Goal: Task Accomplishment & Management: Manage account settings

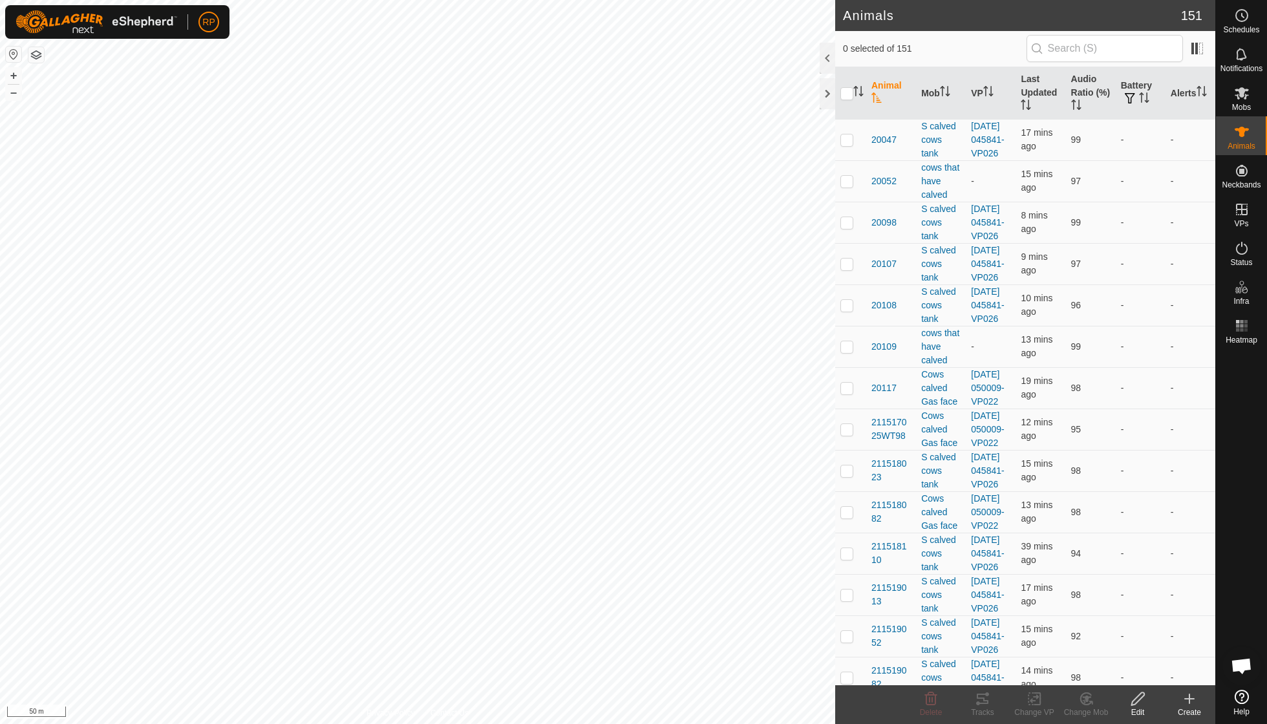
scroll to position [111, 0]
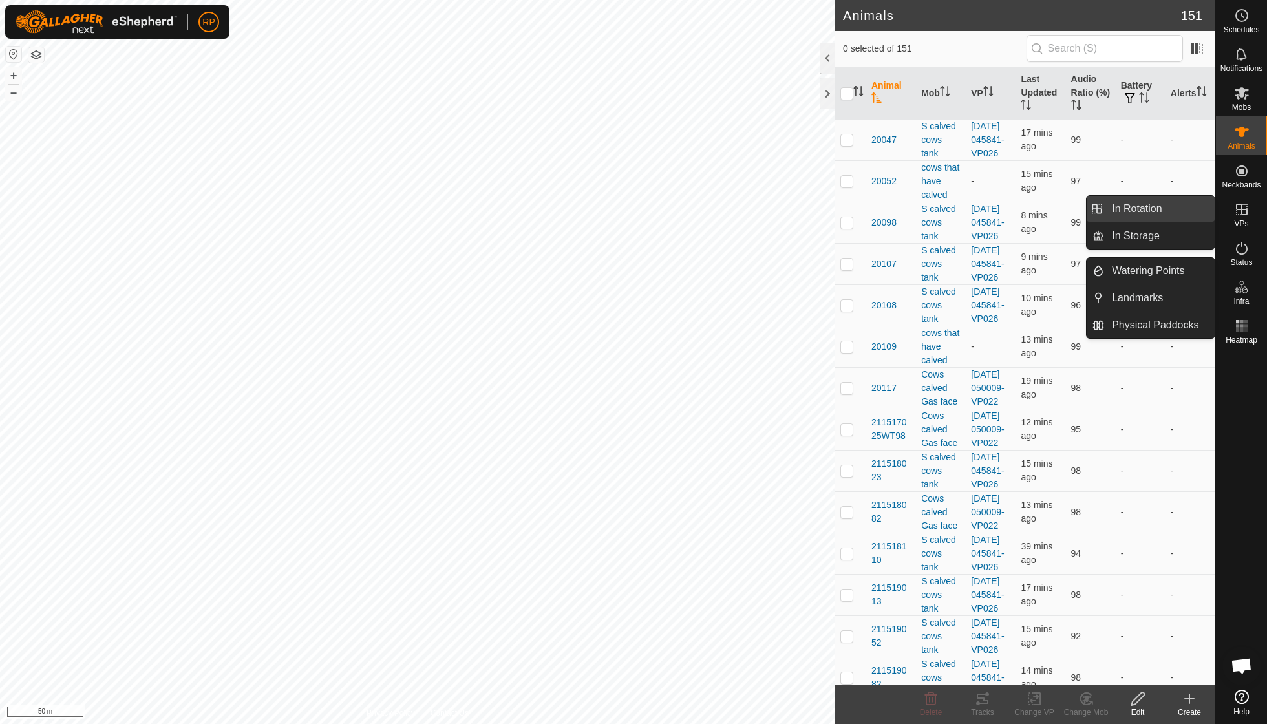
click at [1161, 205] on link "In Rotation" at bounding box center [1159, 209] width 111 height 26
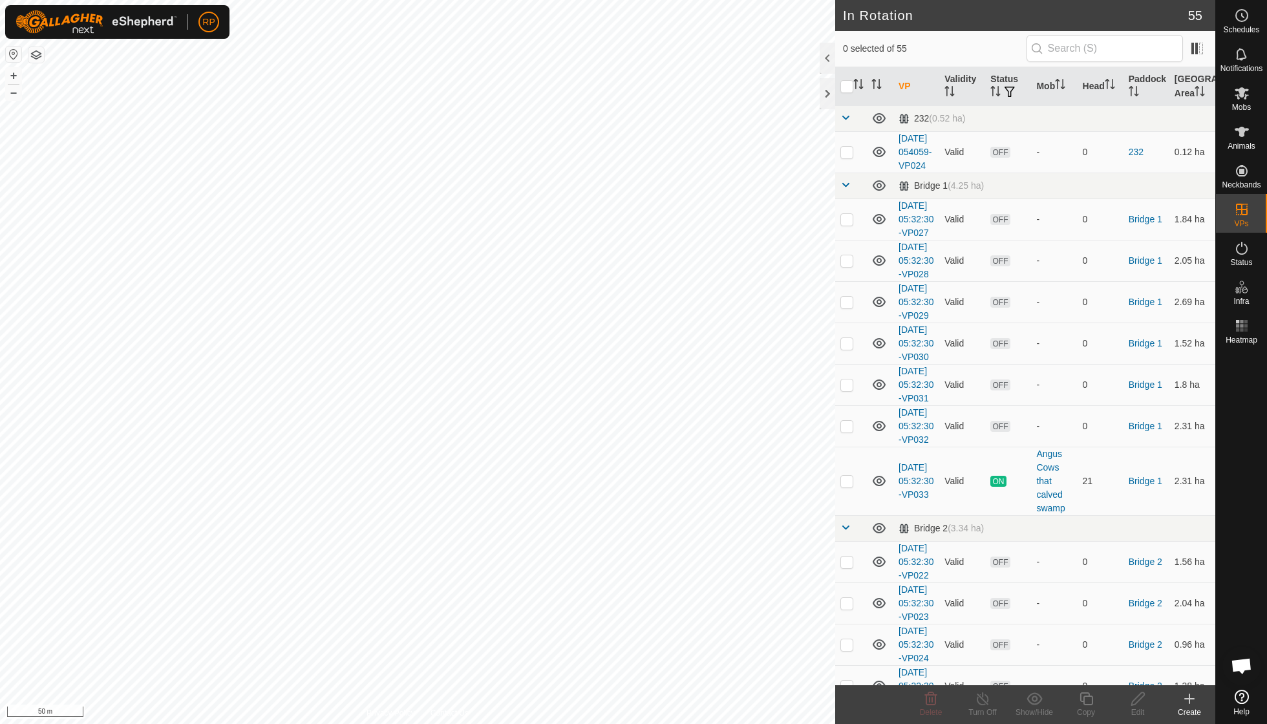
click at [1188, 698] on icon at bounding box center [1189, 699] width 16 height 16
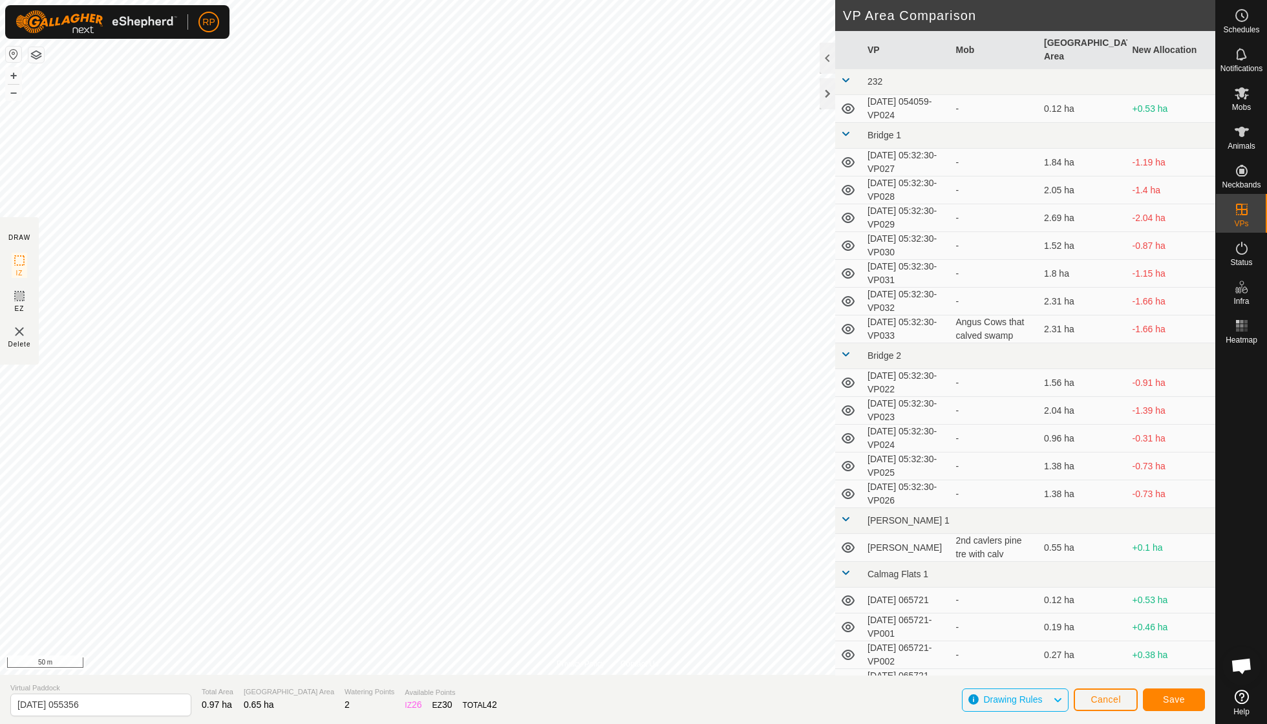
click at [1167, 702] on span "Save" at bounding box center [1174, 699] width 22 height 10
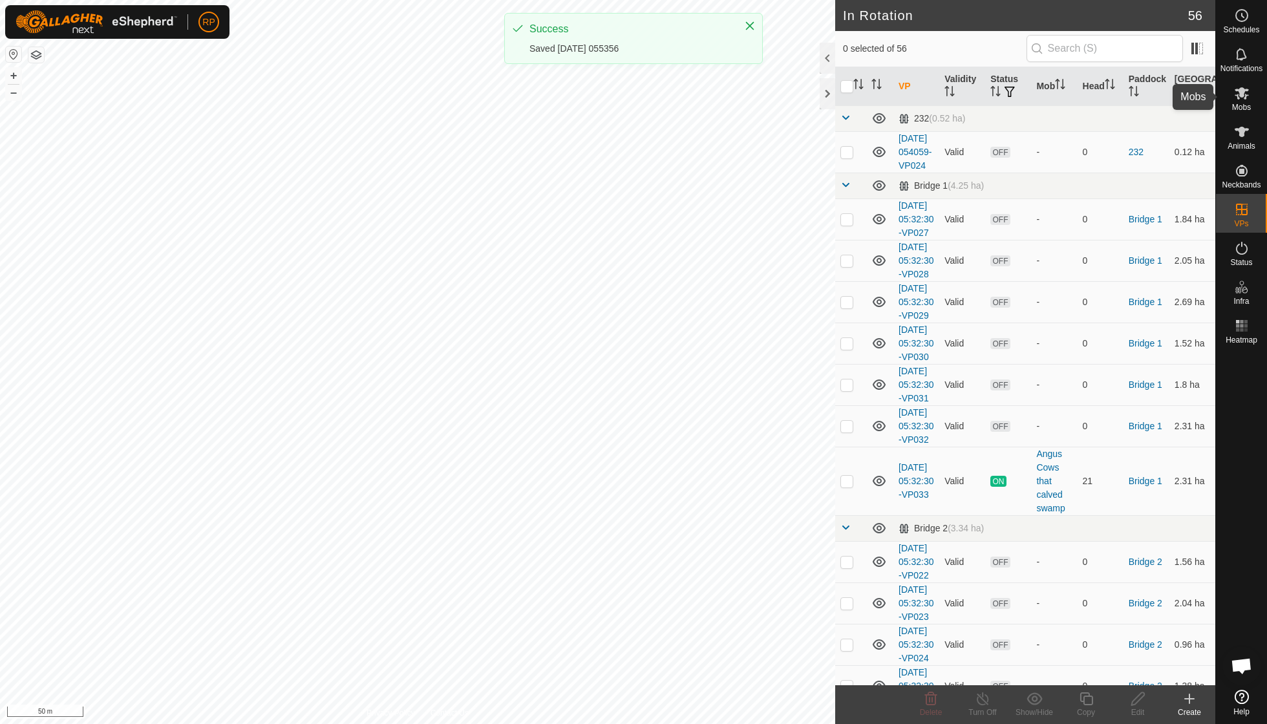
click at [1239, 103] on span "Mobs" at bounding box center [1241, 107] width 19 height 8
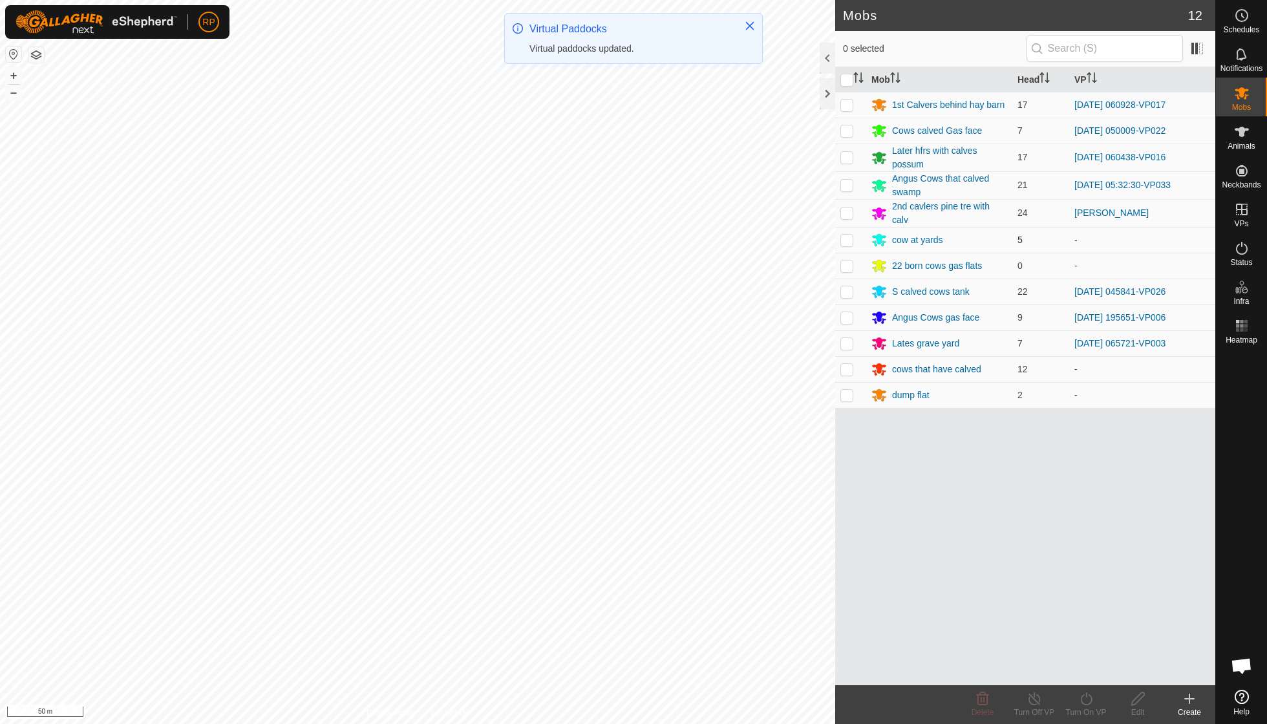
click at [849, 240] on p-checkbox at bounding box center [846, 240] width 13 height 10
checkbox input "true"
click at [1087, 701] on icon at bounding box center [1086, 699] width 16 height 16
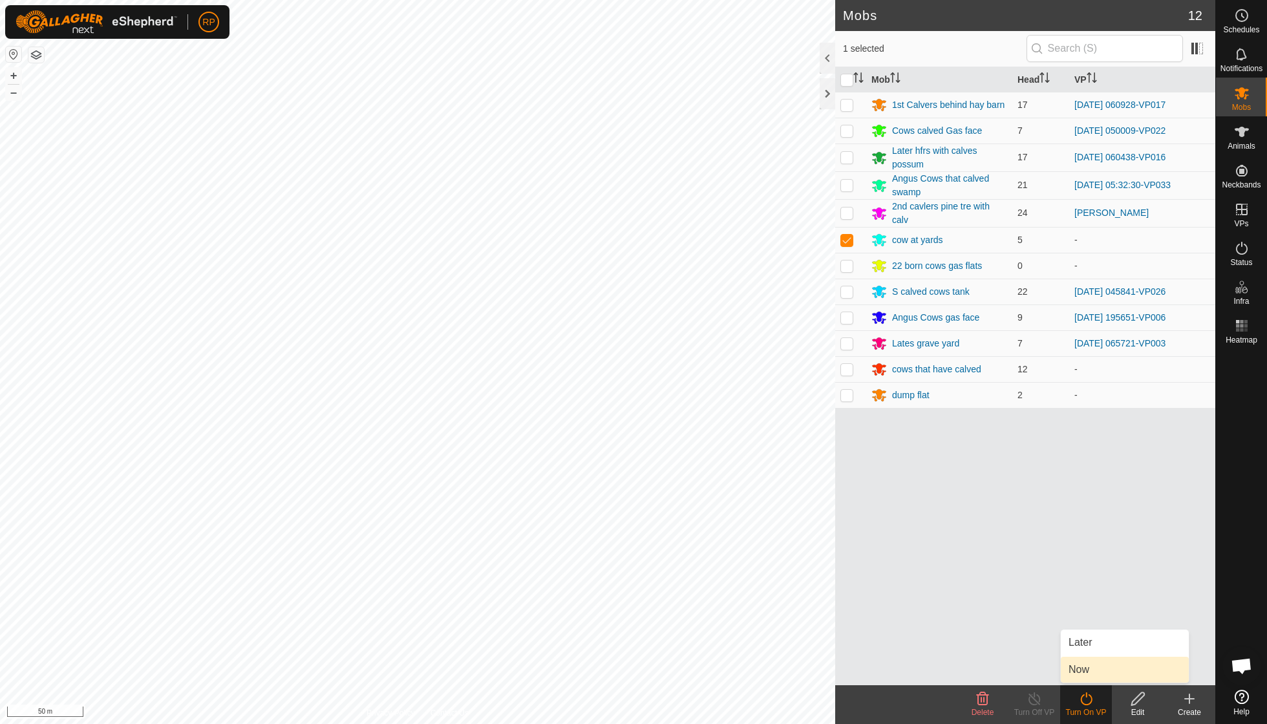
click at [1080, 668] on link "Now" at bounding box center [1124, 670] width 128 height 26
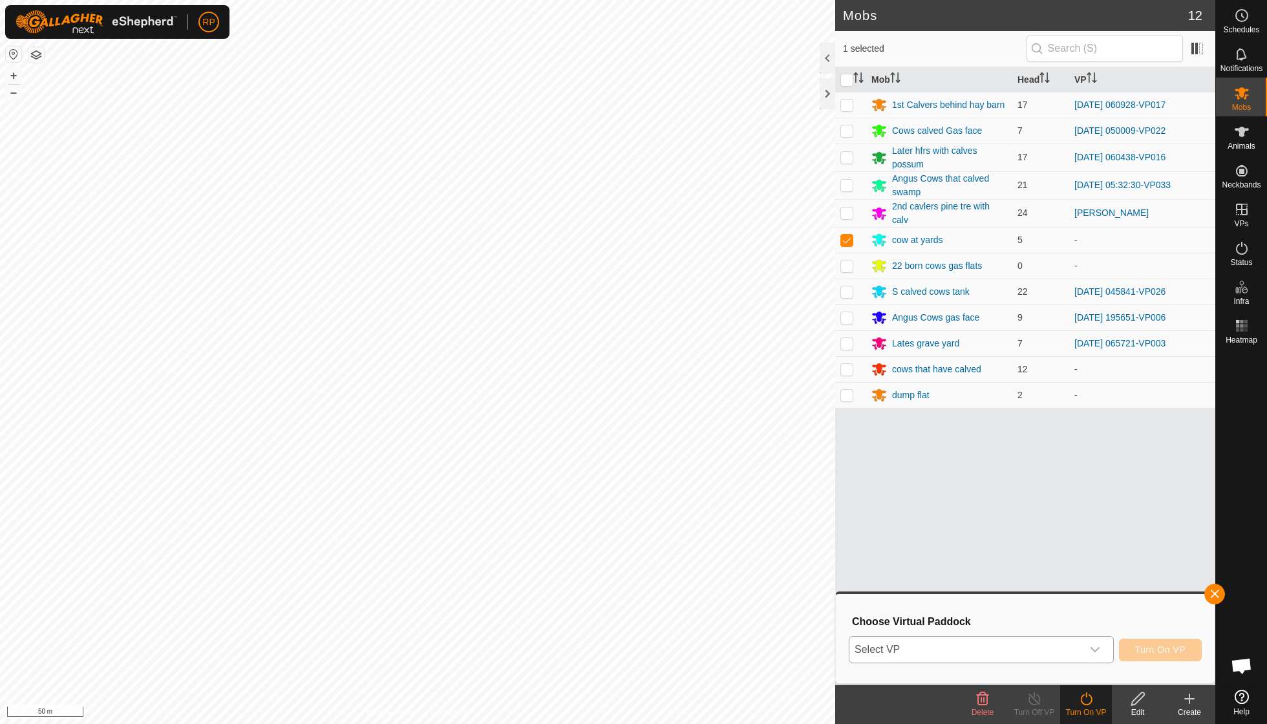
click at [1096, 649] on icon "dropdown trigger" at bounding box center [1094, 649] width 9 height 5
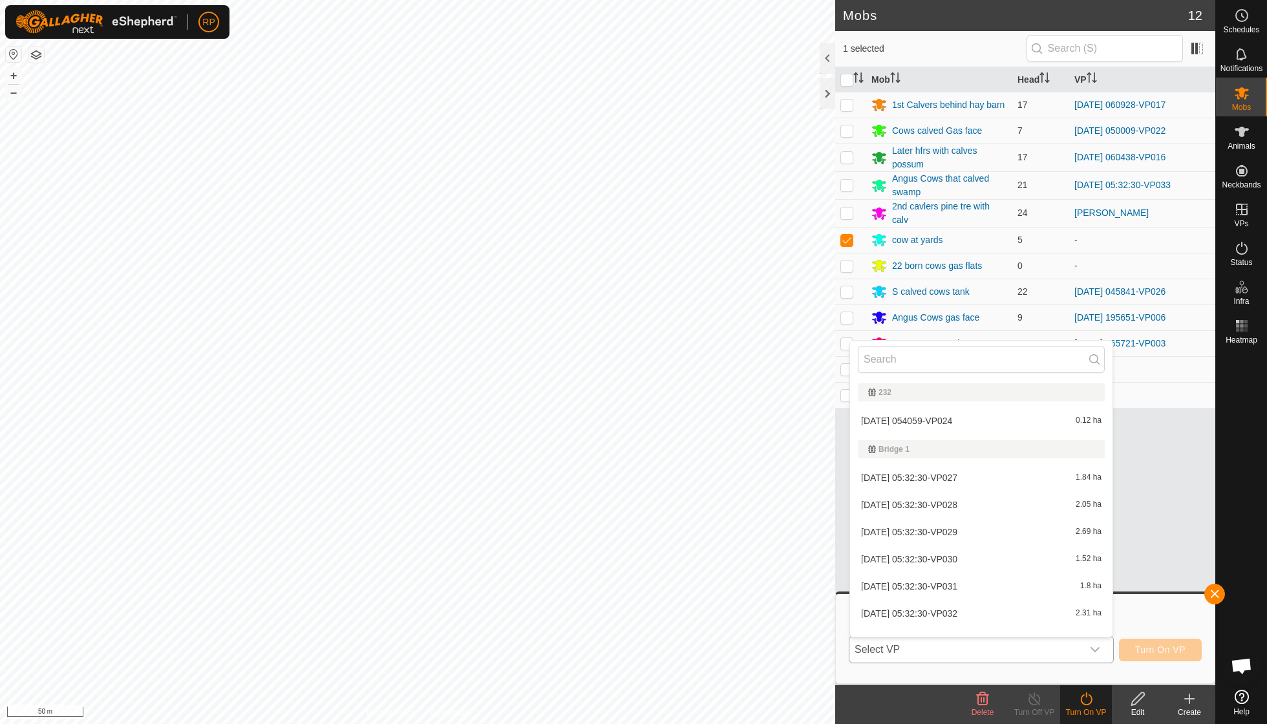
click at [1091, 649] on icon "dropdown trigger" at bounding box center [1094, 649] width 9 height 5
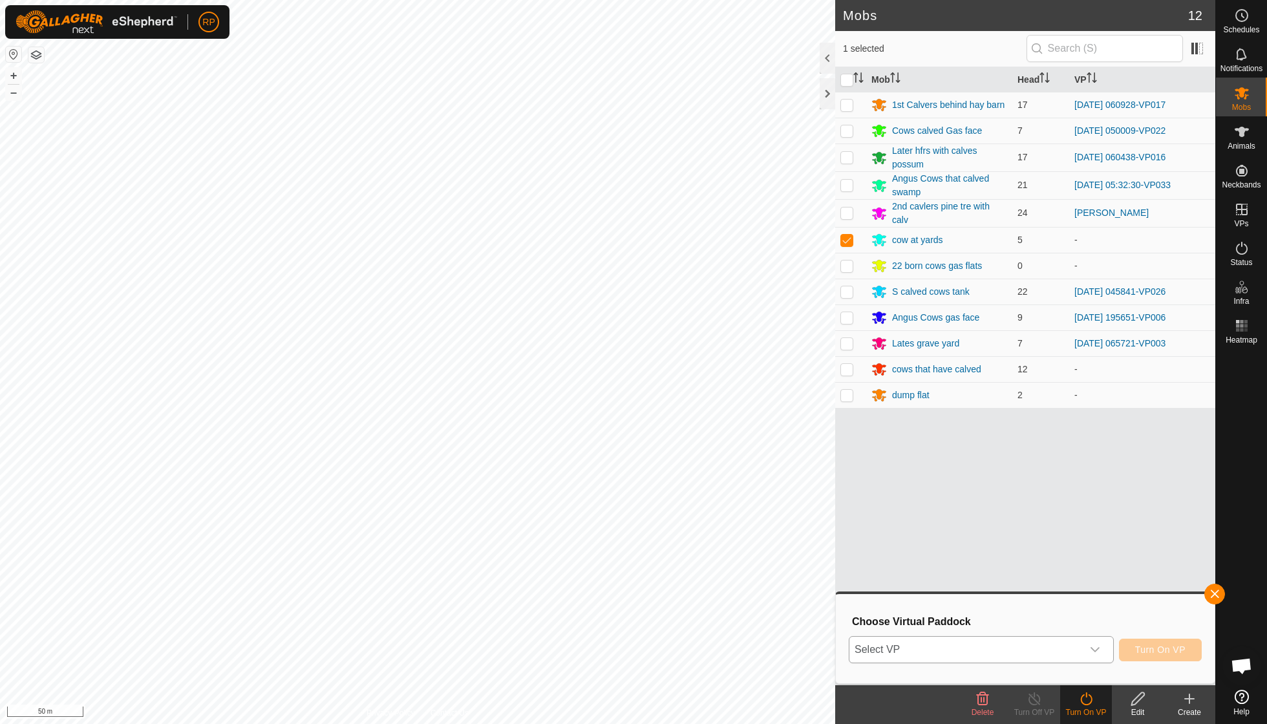
click at [1091, 649] on icon "dropdown trigger" at bounding box center [1094, 649] width 9 height 5
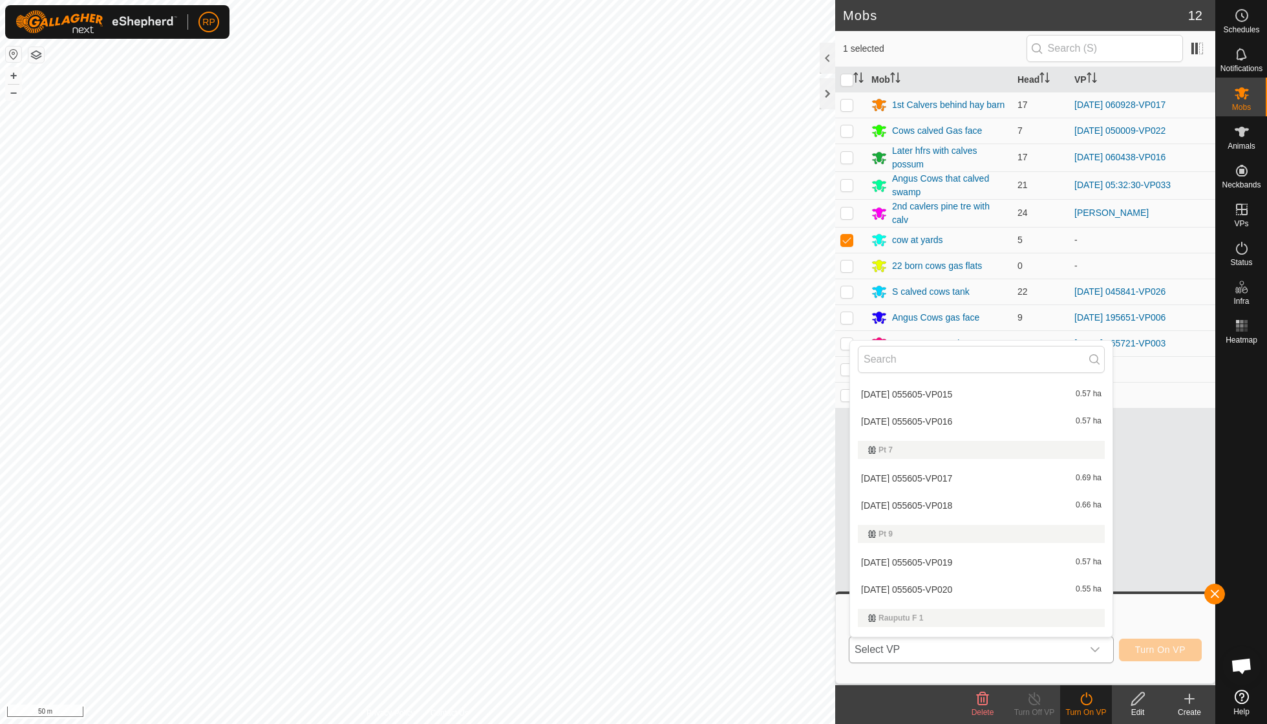
scroll to position [1741, 0]
click at [928, 635] on li "2025-10-16 055356 0.65 ha" at bounding box center [981, 648] width 262 height 26
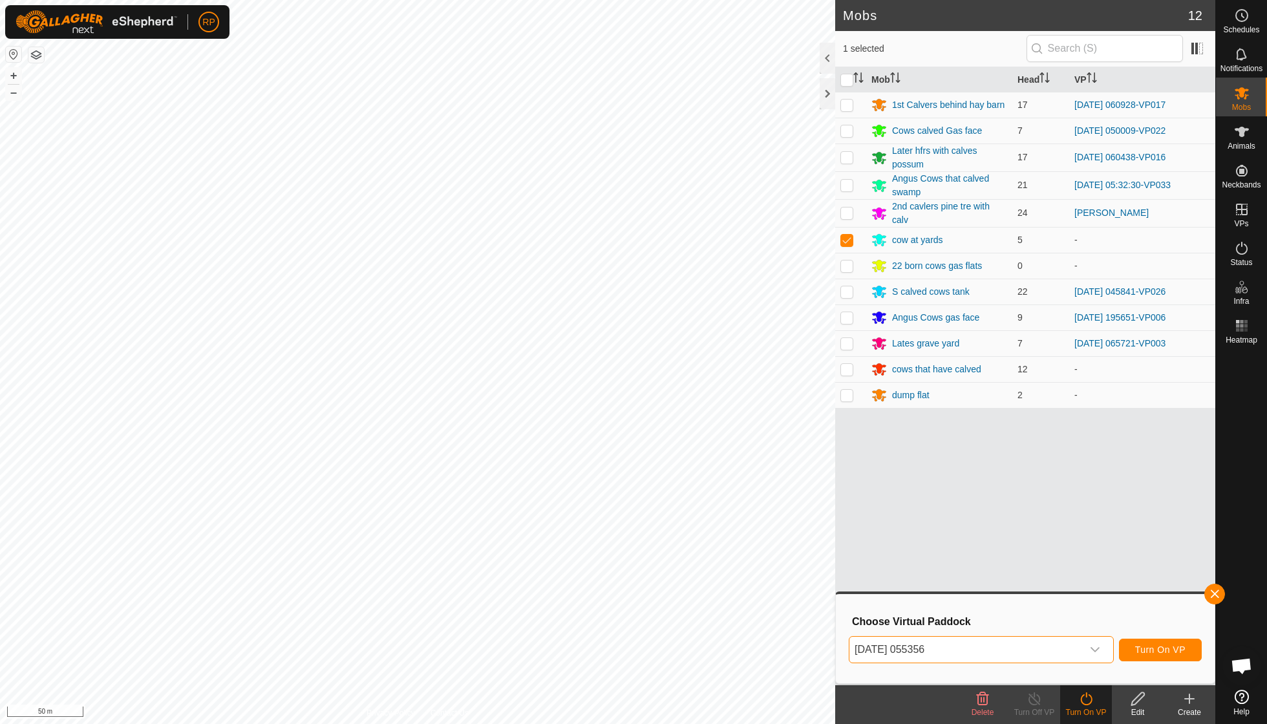
click at [1150, 648] on span "Turn On VP" at bounding box center [1160, 649] width 50 height 10
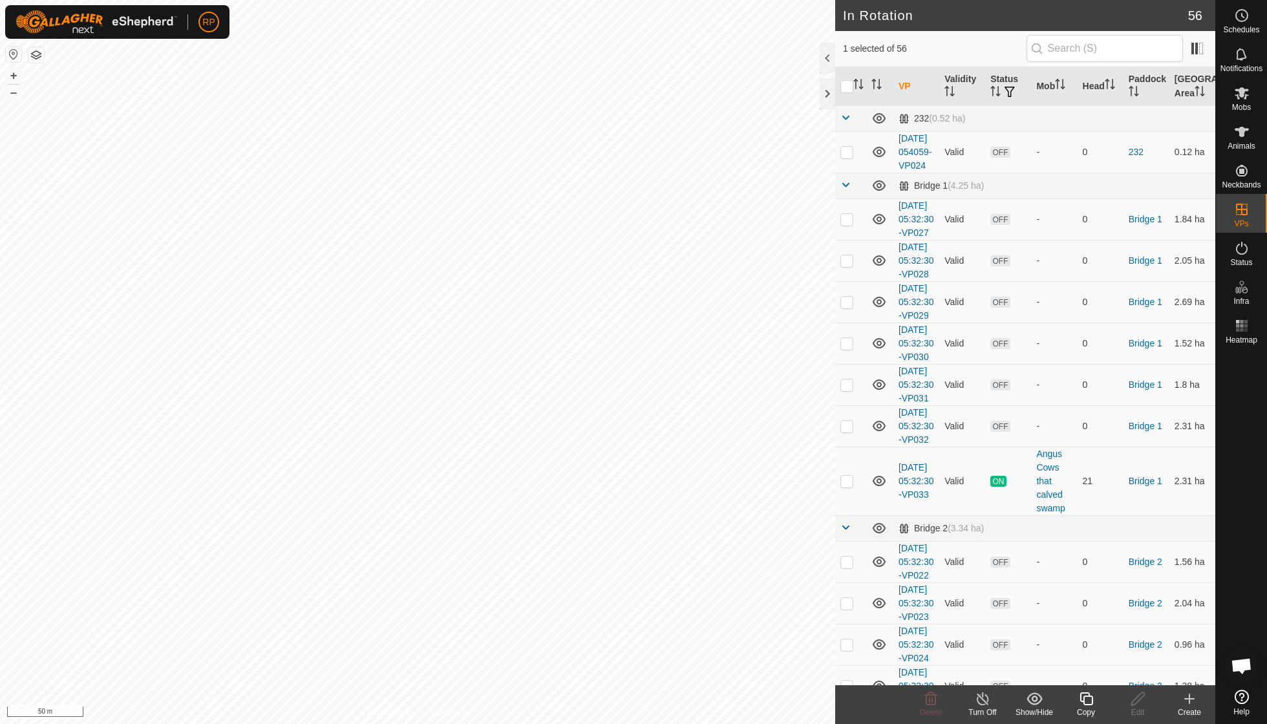
click at [1083, 699] on icon at bounding box center [1085, 698] width 13 height 13
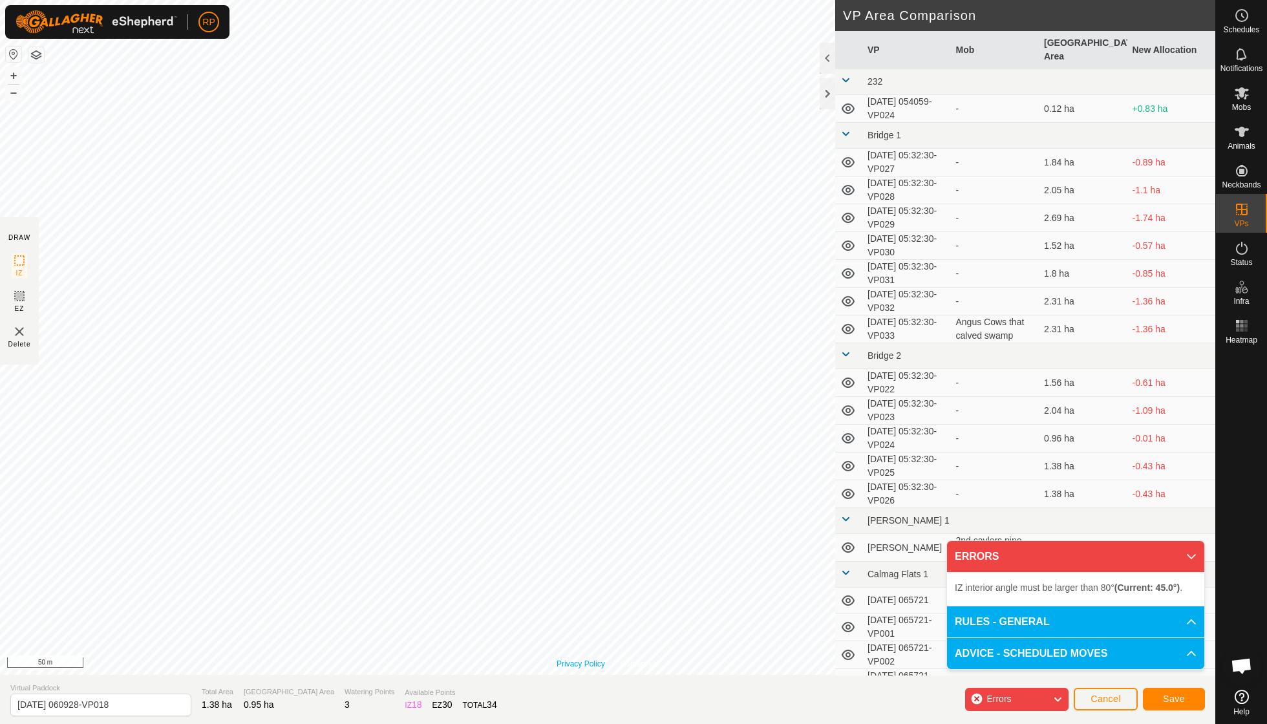
click at [591, 658] on div "Privacy Policy Contact Us Type: Inclusion Zone undefined Animal + – ⇧ i 50 m" at bounding box center [607, 337] width 1215 height 675
click at [613, 658] on div "Privacy Policy Contact Us Type: Inclusion Zone undefined Animal + – ⇧ i 50 m" at bounding box center [607, 337] width 1215 height 675
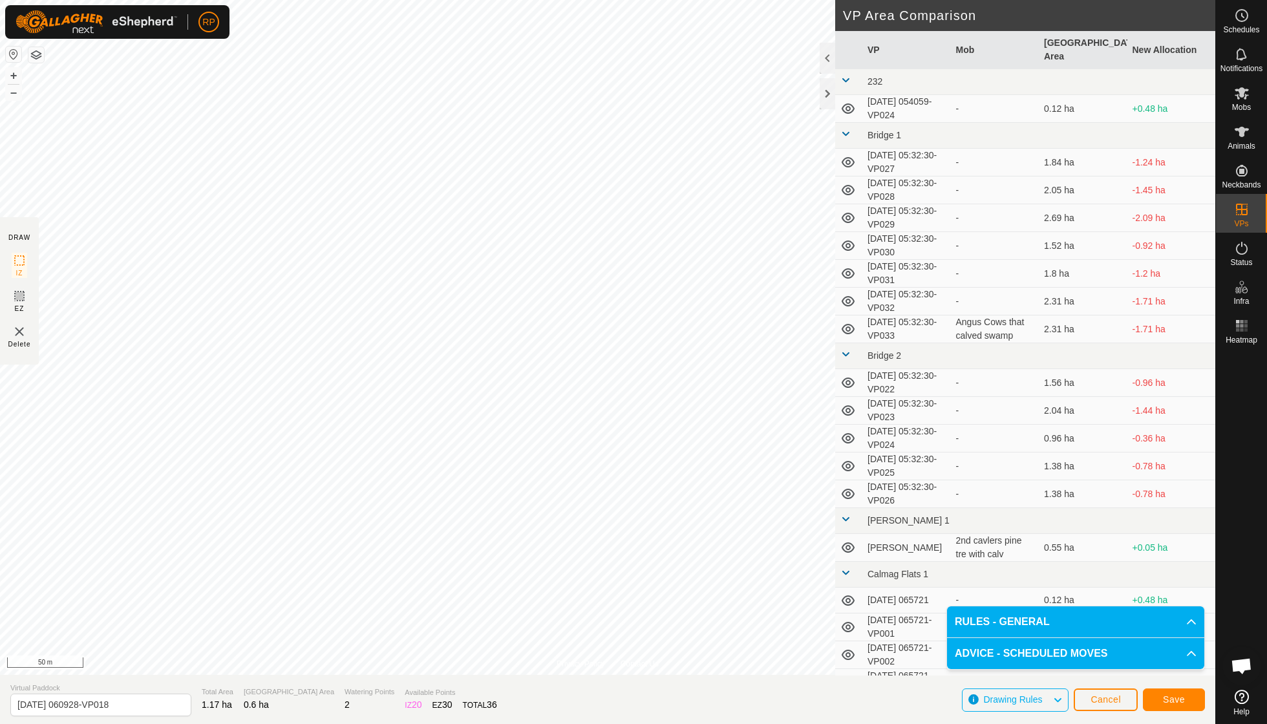
click at [1177, 706] on button "Save" at bounding box center [1174, 699] width 62 height 23
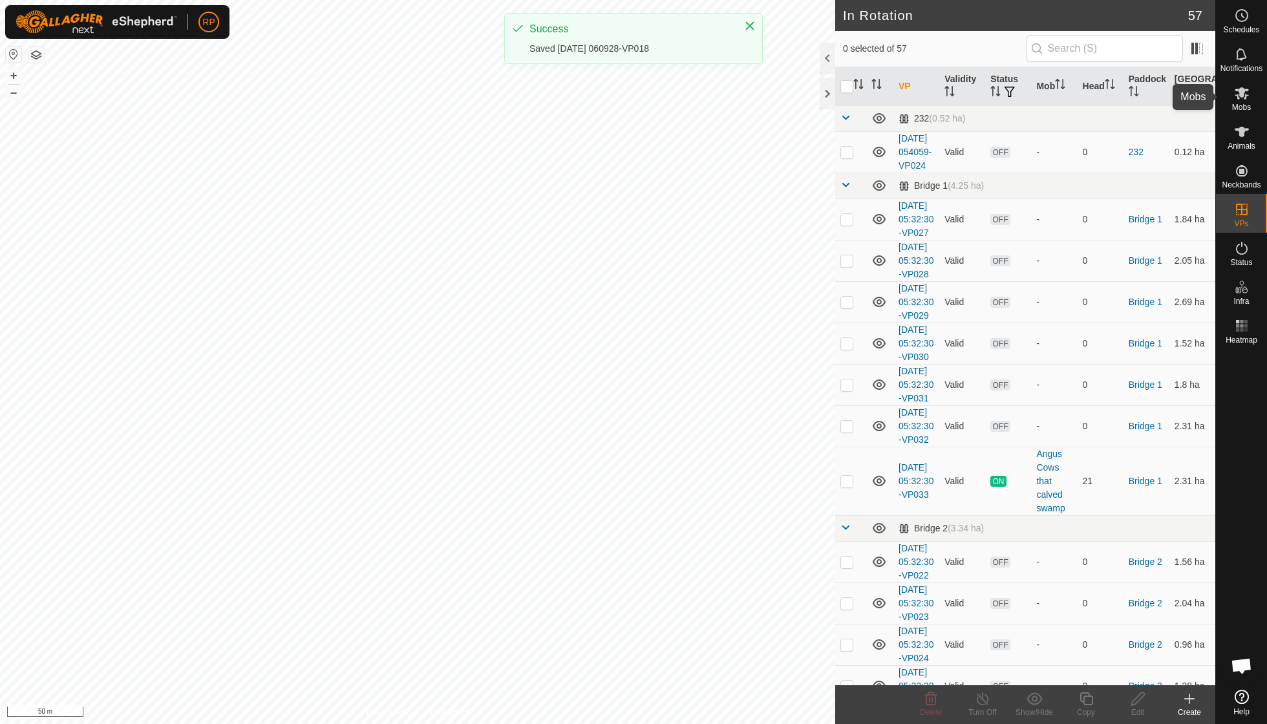
click at [1241, 109] on span "Mobs" at bounding box center [1241, 107] width 19 height 8
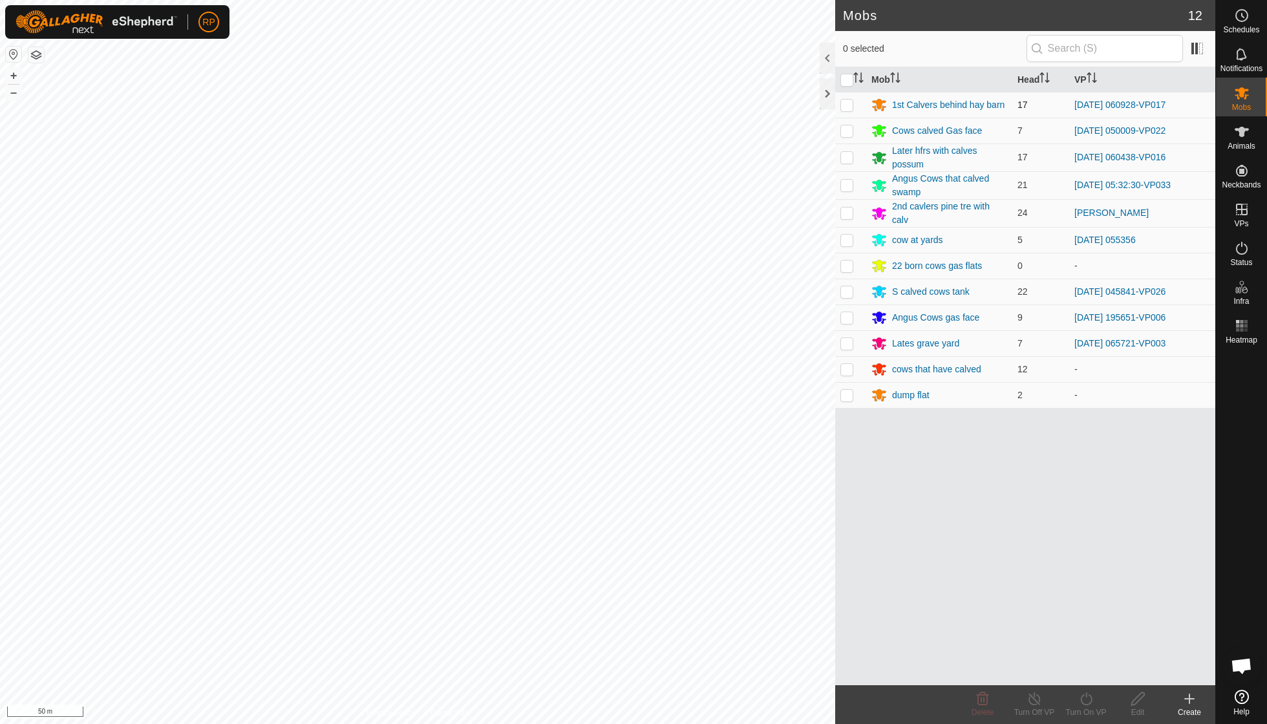
click at [848, 105] on p-checkbox at bounding box center [846, 105] width 13 height 10
checkbox input "true"
click at [1090, 701] on icon at bounding box center [1086, 699] width 16 height 16
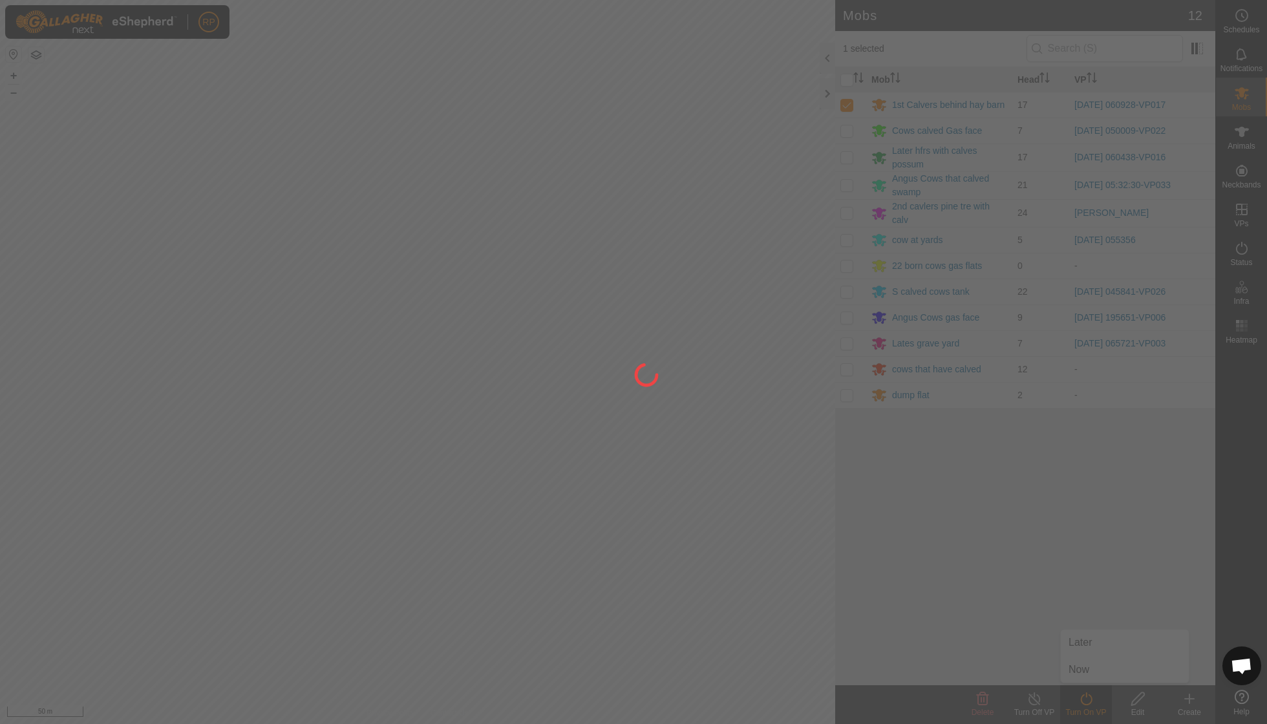
click at [1090, 673] on div at bounding box center [633, 362] width 1267 height 724
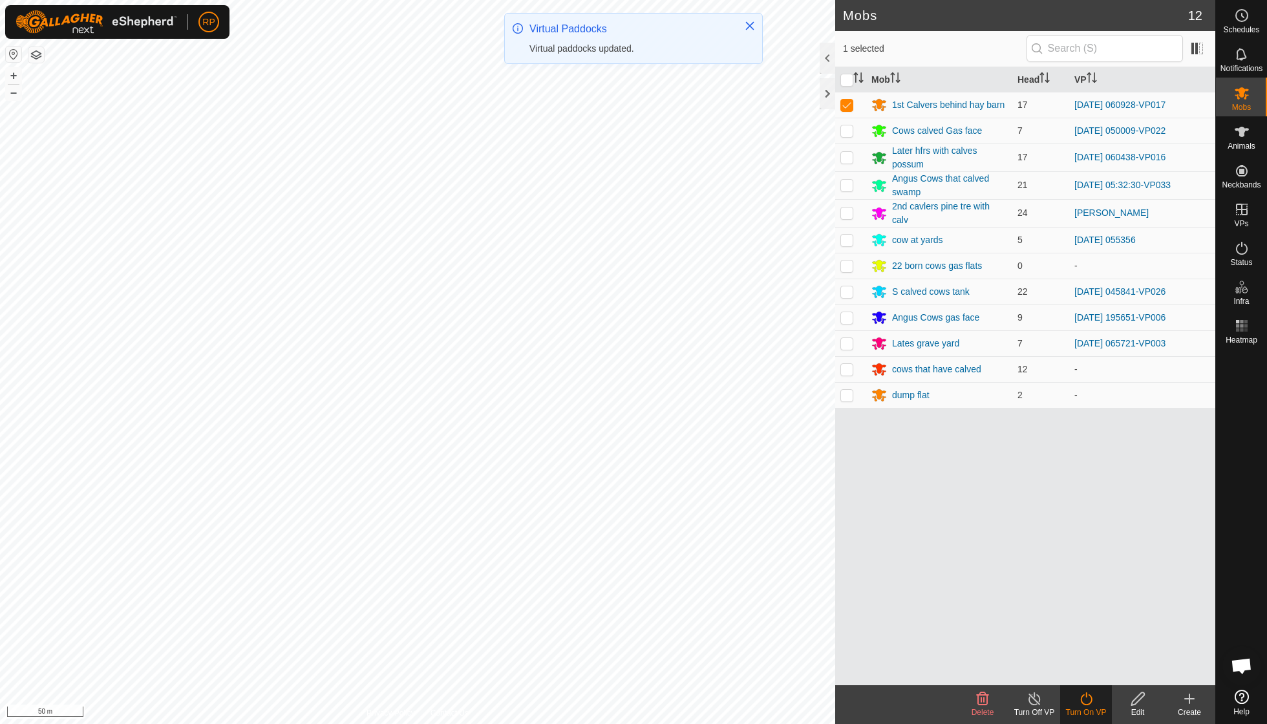
click at [1086, 699] on icon at bounding box center [1086, 699] width 16 height 16
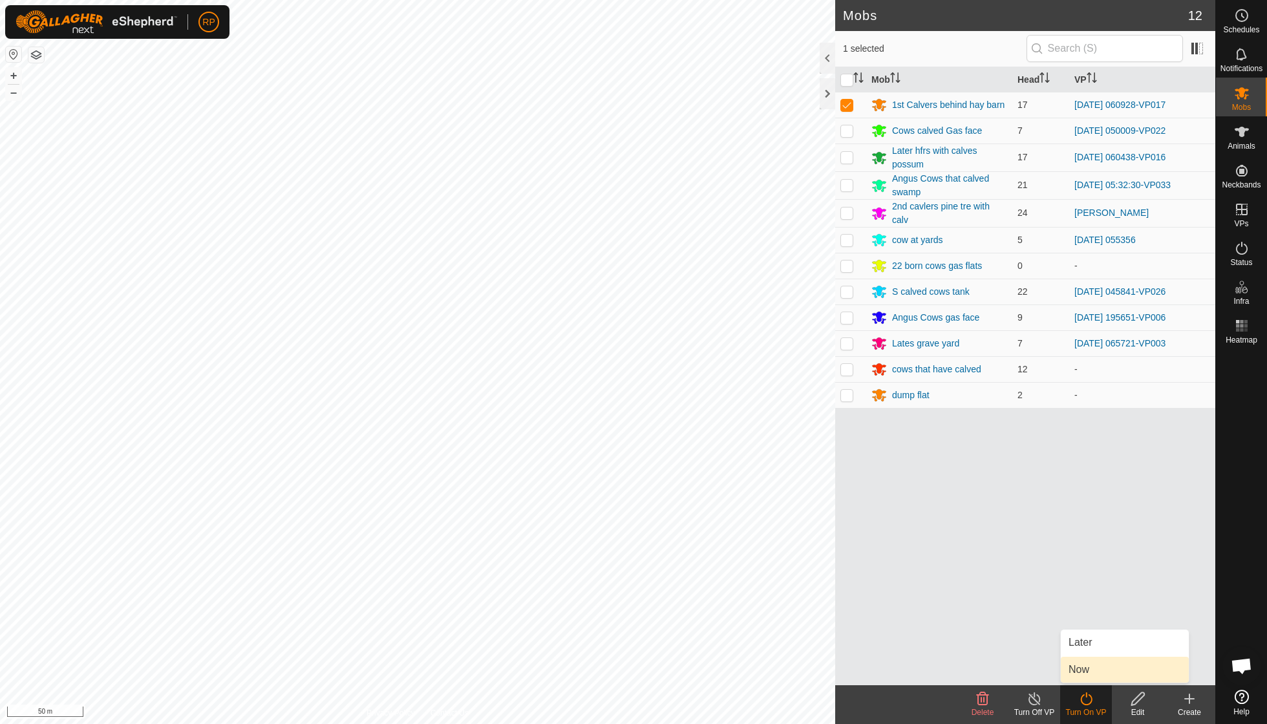
click at [1086, 671] on link "Now" at bounding box center [1124, 670] width 128 height 26
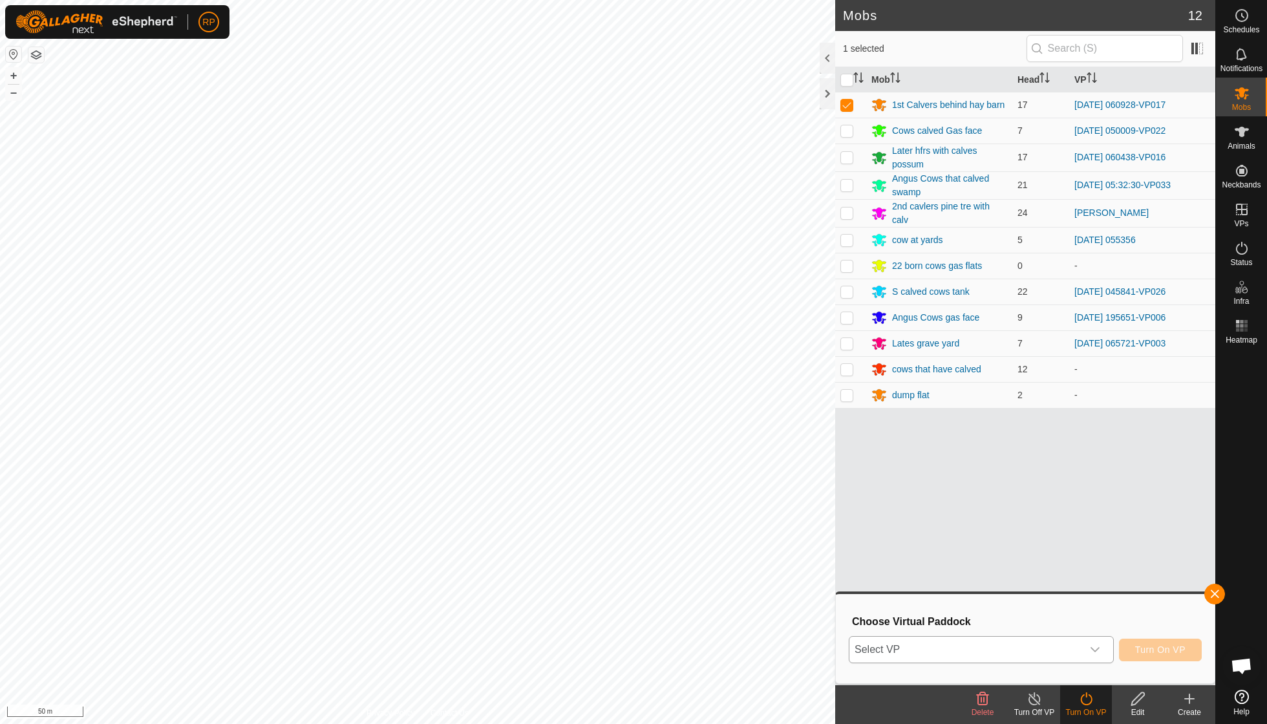
click at [1094, 649] on icon "dropdown trigger" at bounding box center [1095, 649] width 10 height 10
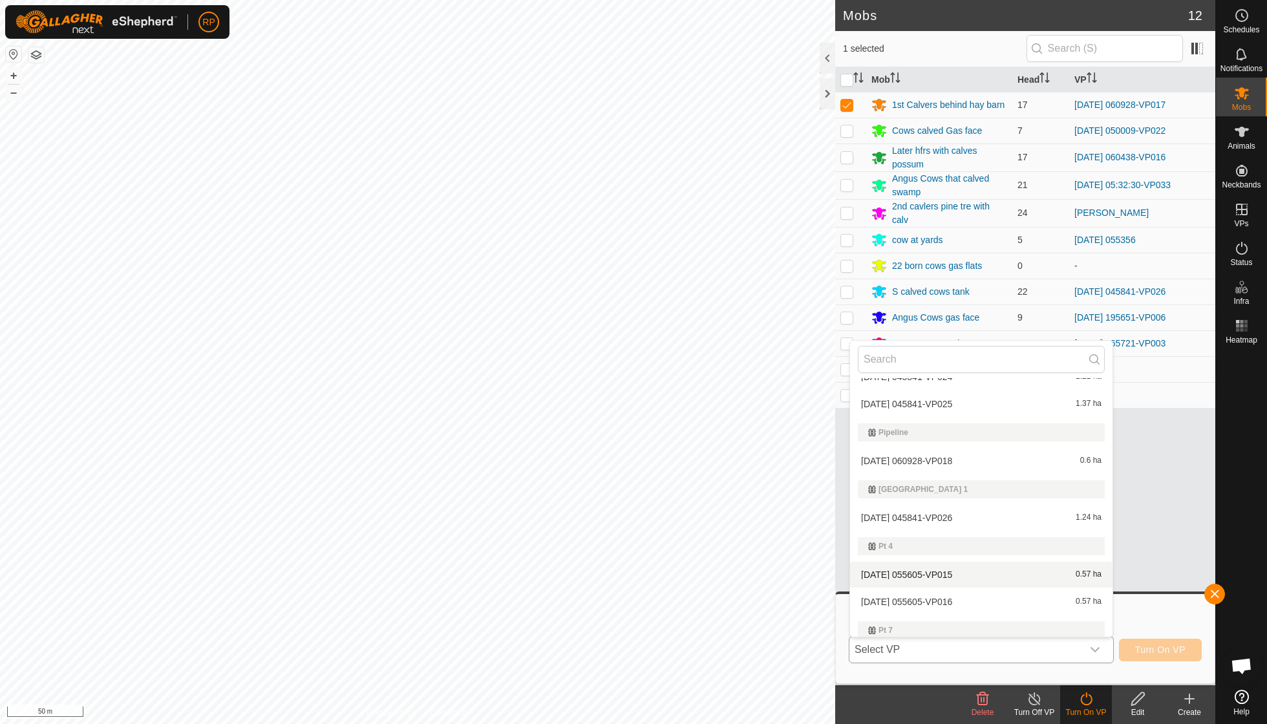
scroll to position [1610, 0]
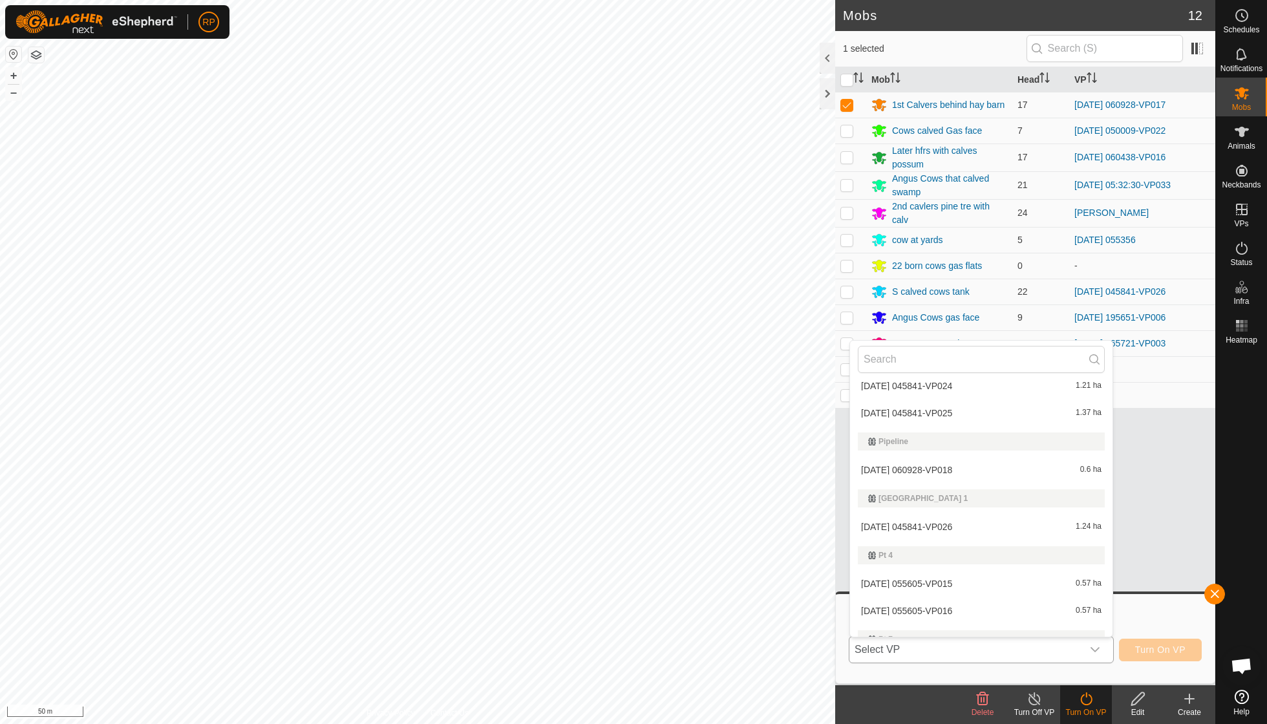
click at [936, 457] on li "2025-10-01 060928-VP018 0.6 ha" at bounding box center [981, 470] width 262 height 26
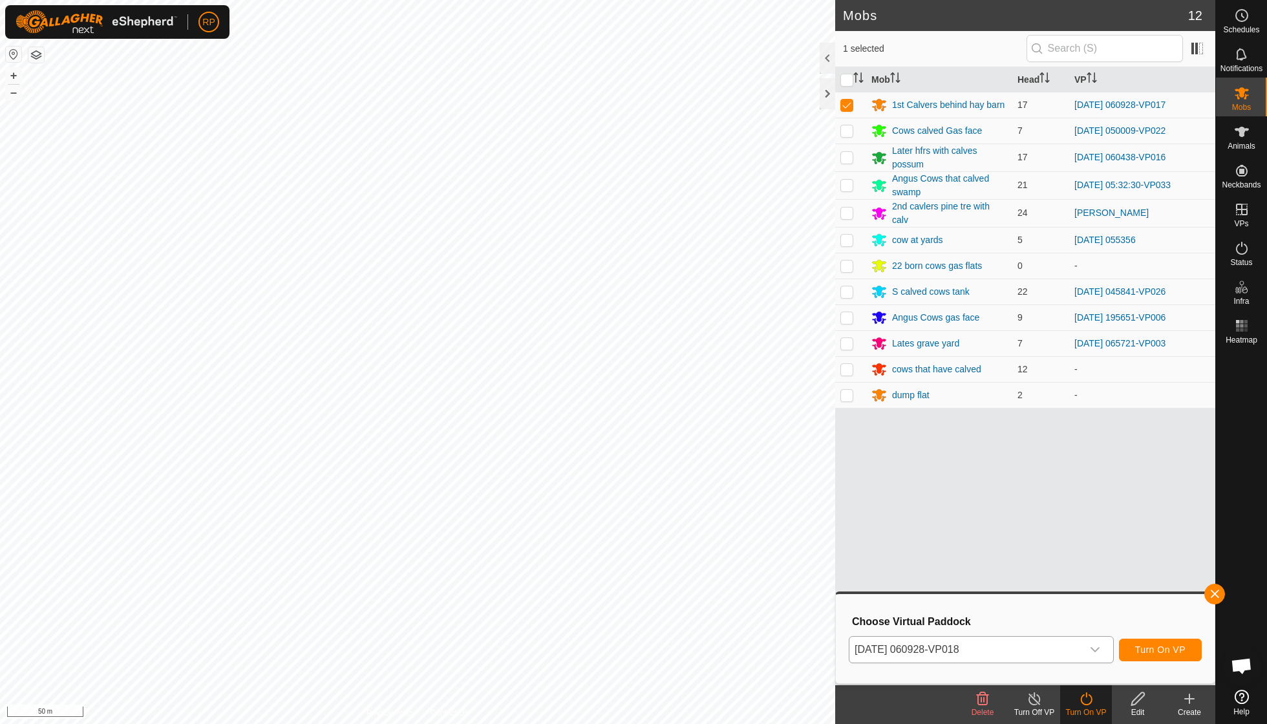
click at [1151, 649] on span "Turn On VP" at bounding box center [1160, 649] width 50 height 10
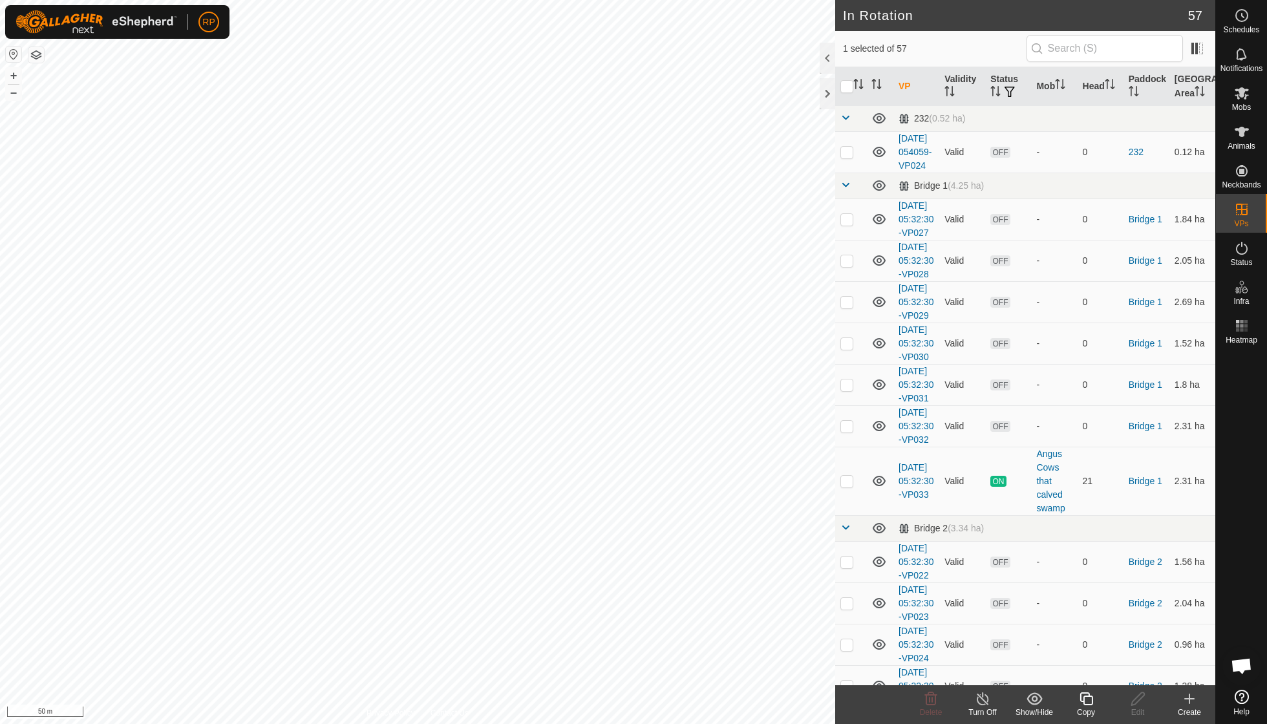
click at [1086, 701] on icon at bounding box center [1086, 699] width 16 height 16
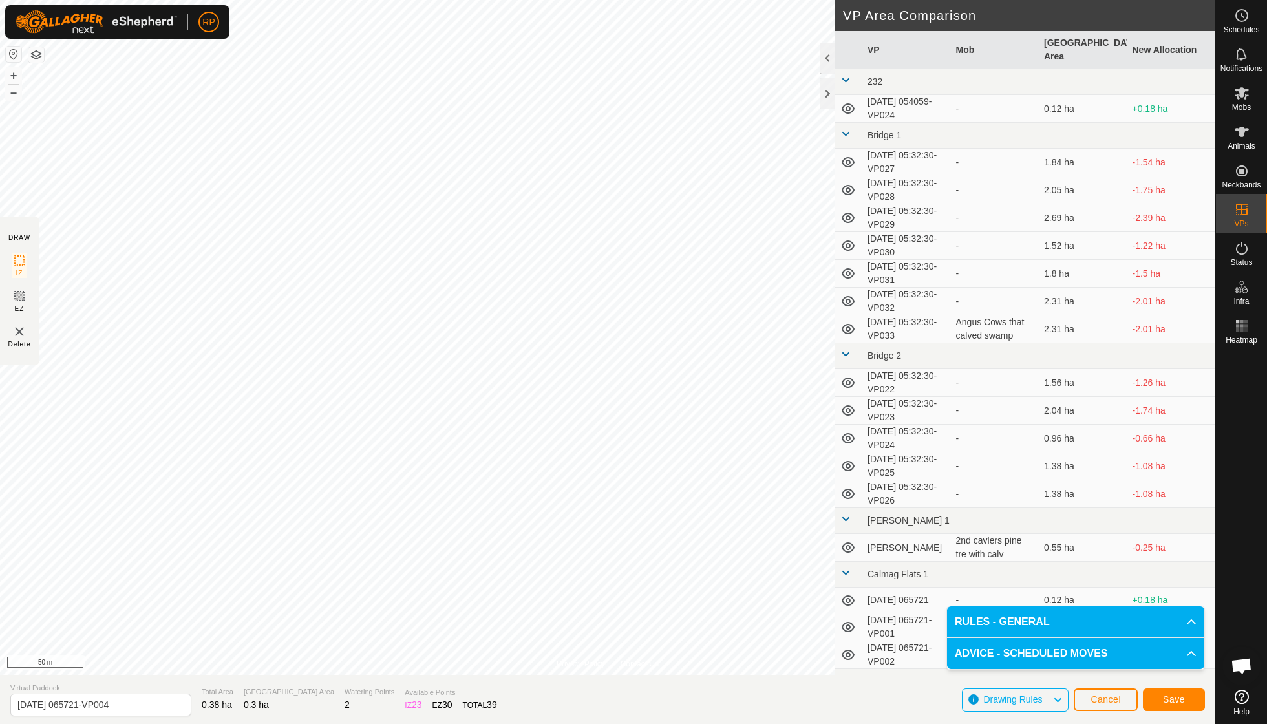
click at [1158, 695] on button "Save" at bounding box center [1174, 699] width 62 height 23
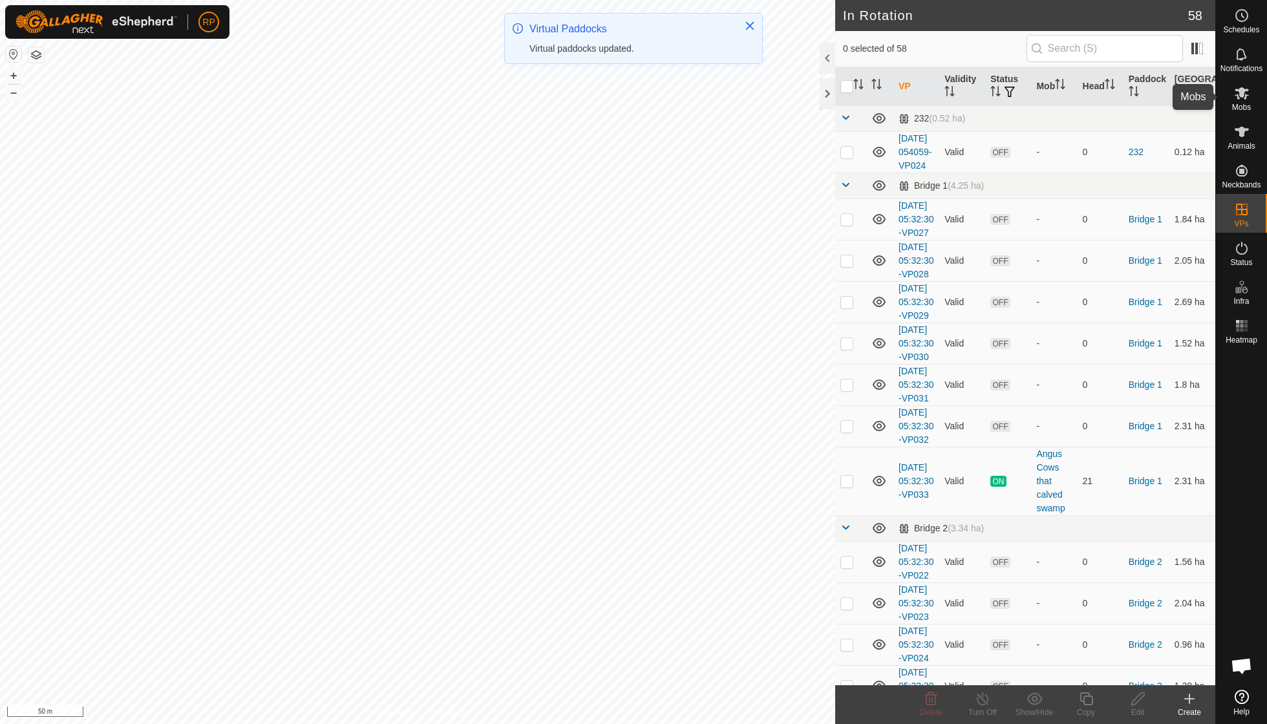
click at [1243, 96] on icon at bounding box center [1241, 93] width 14 height 12
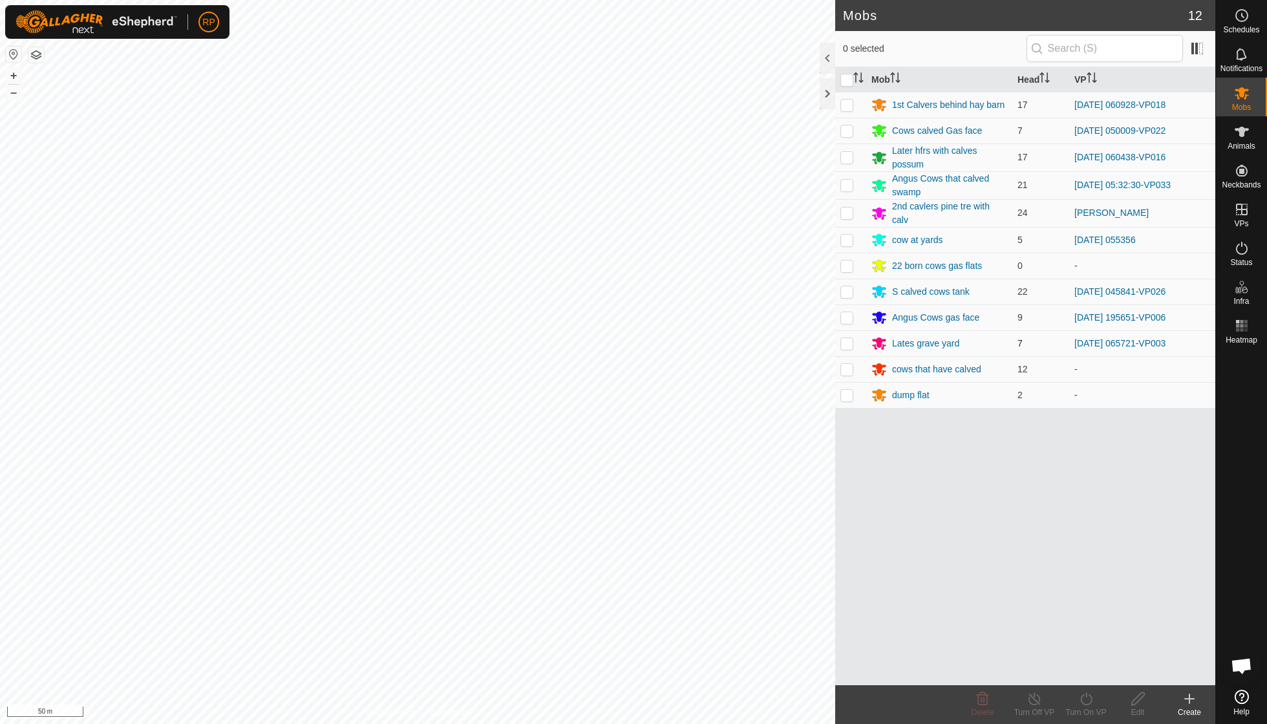
click at [841, 339] on p-checkbox at bounding box center [846, 343] width 13 height 10
checkbox input "true"
click at [1082, 701] on icon at bounding box center [1086, 699] width 16 height 16
click at [1087, 673] on link "Now" at bounding box center [1124, 670] width 128 height 26
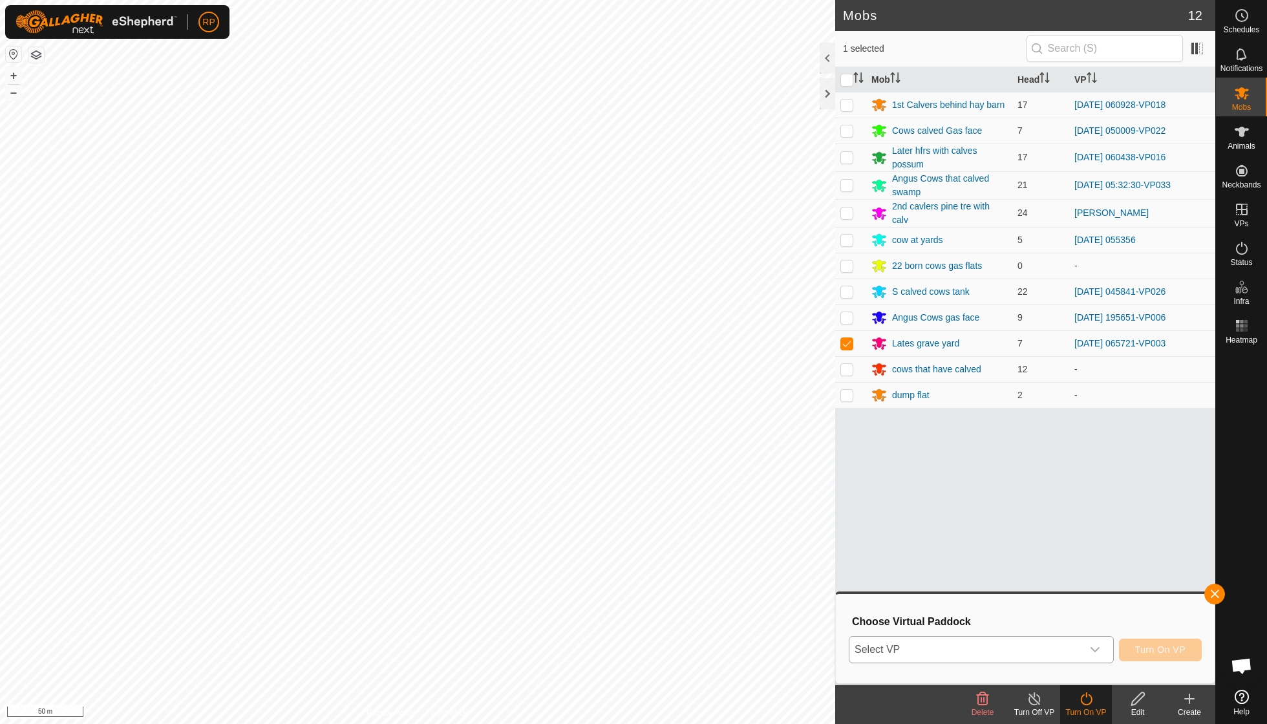
click at [1099, 648] on icon "dropdown trigger" at bounding box center [1095, 649] width 10 height 10
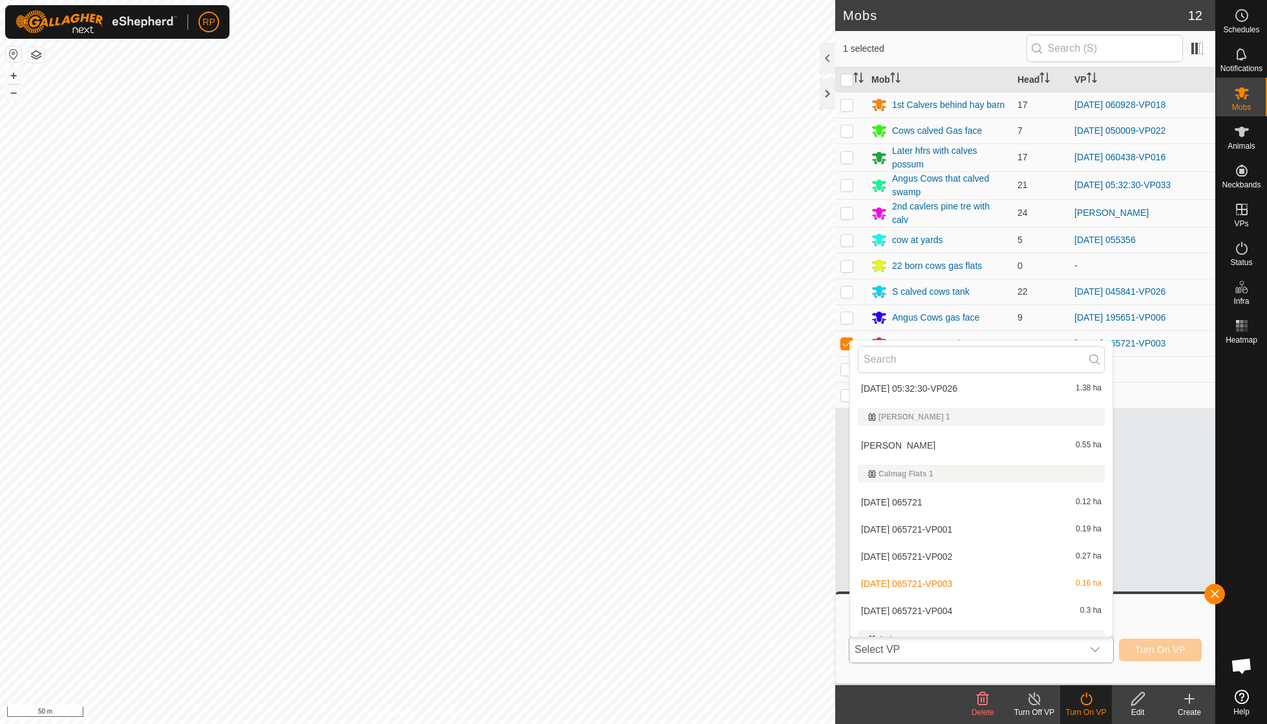
scroll to position [432, 0]
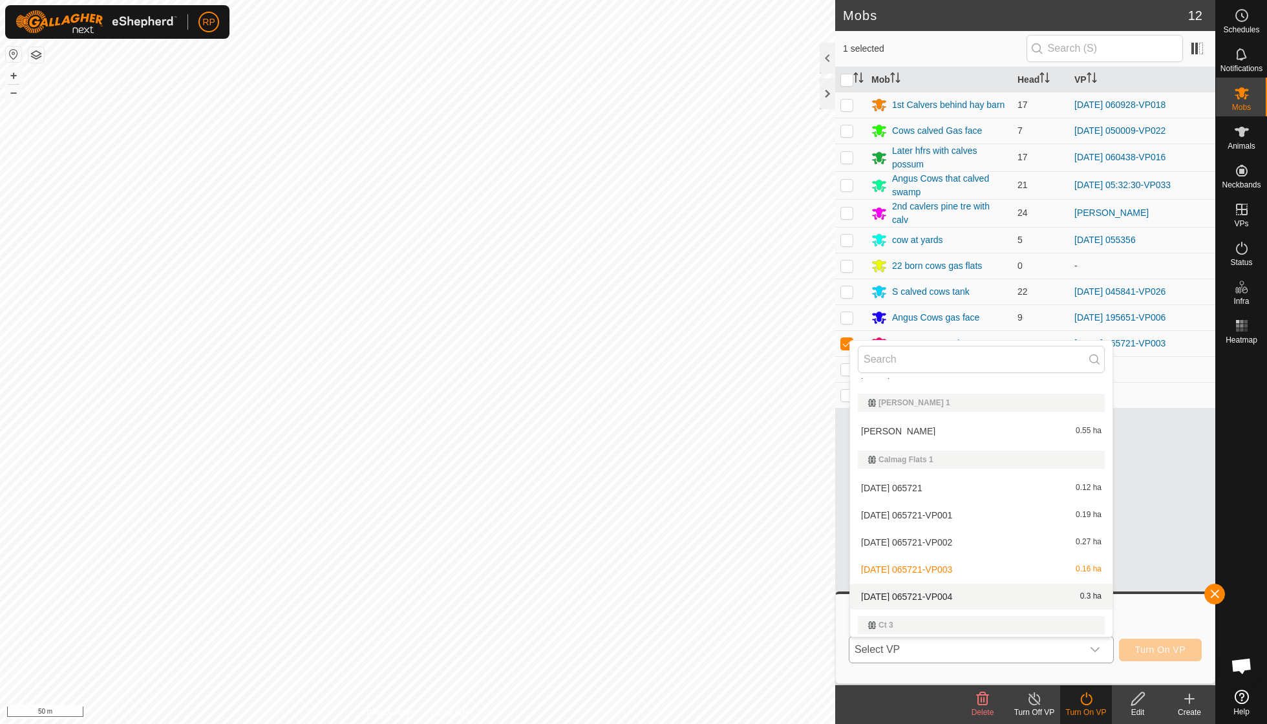
click at [964, 589] on li "2025-10-13 065721-VP004 0.3 ha" at bounding box center [981, 597] width 262 height 26
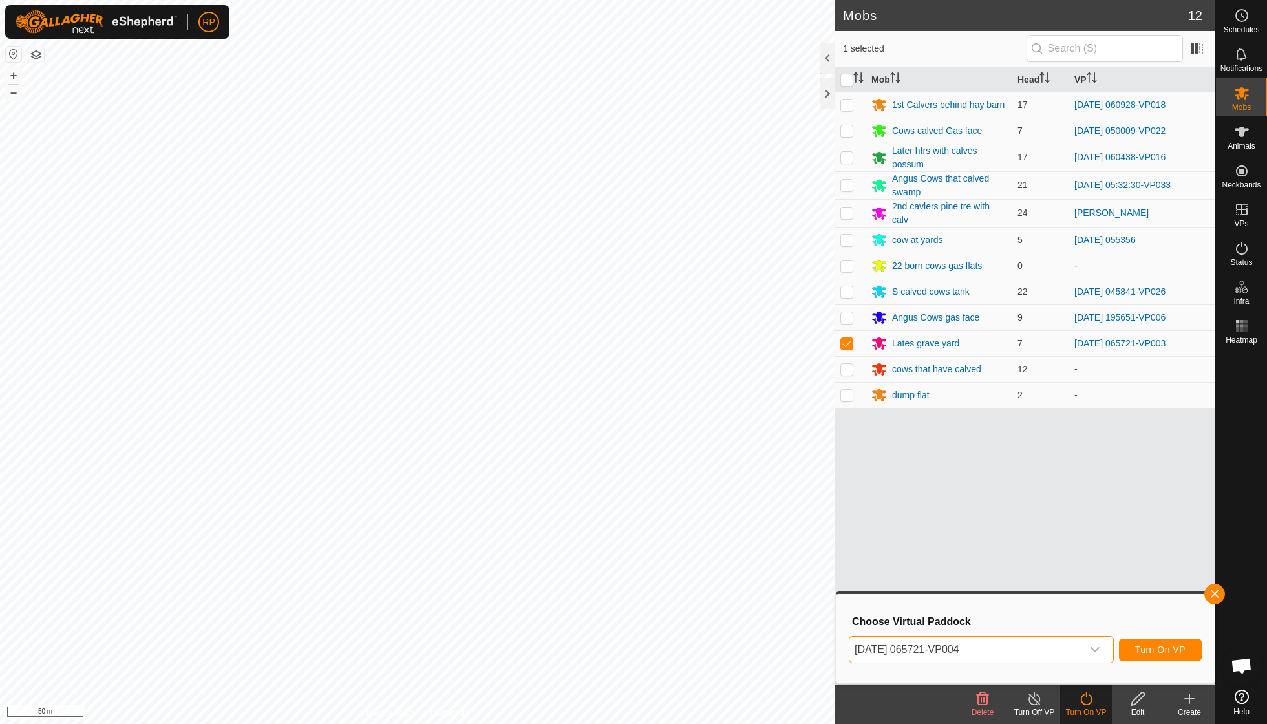
click at [1143, 647] on span "Turn On VP" at bounding box center [1160, 649] width 50 height 10
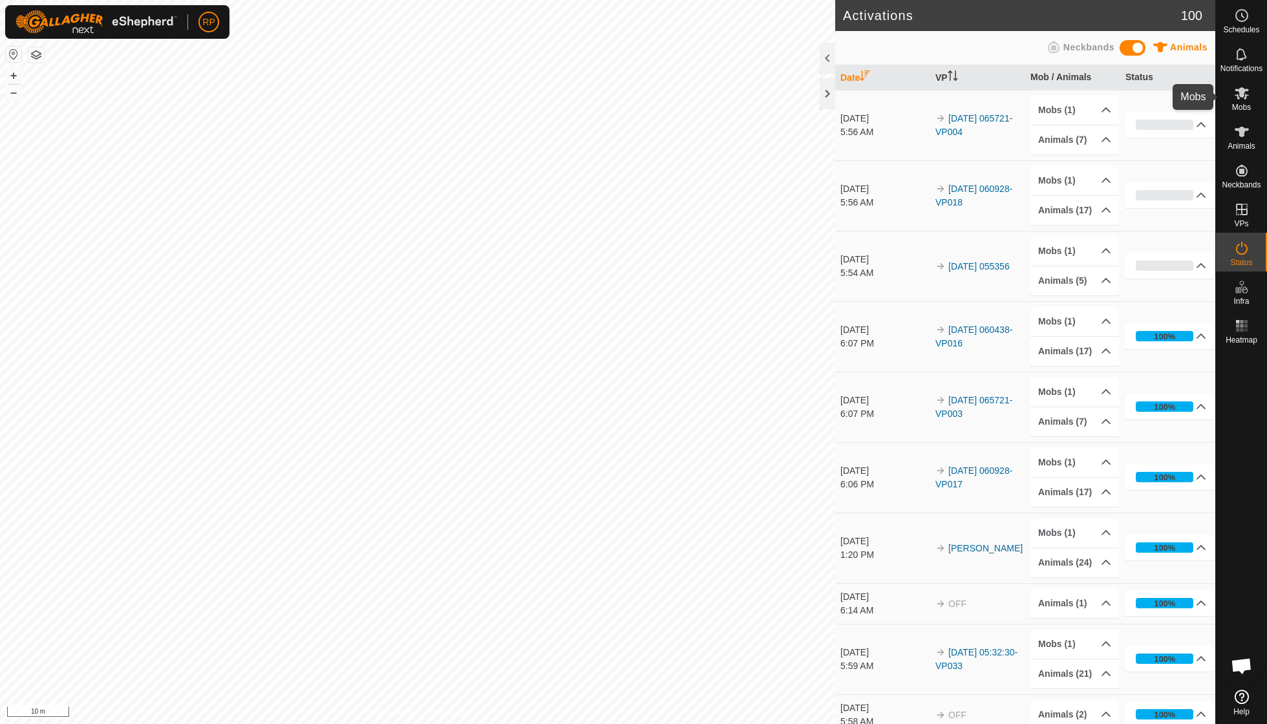
click at [1245, 99] on icon at bounding box center [1241, 93] width 14 height 12
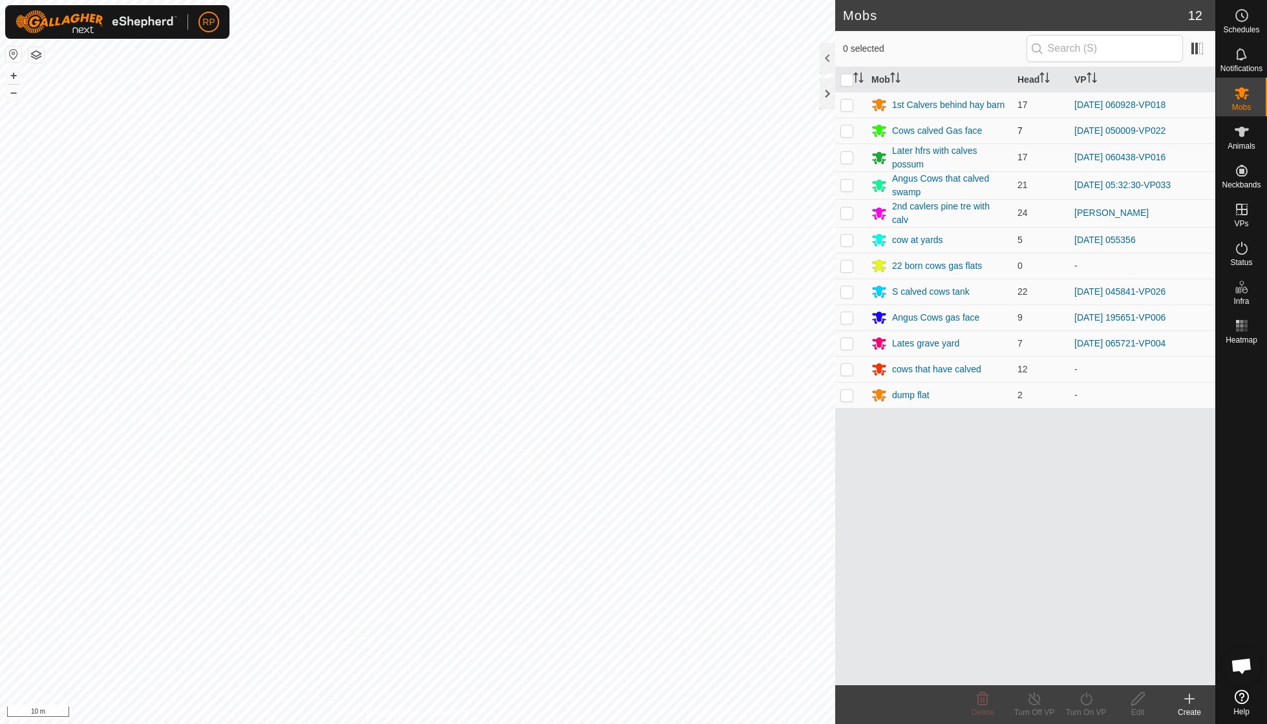
click at [845, 127] on p-checkbox at bounding box center [846, 130] width 13 height 10
checkbox input "true"
click at [1033, 699] on icon at bounding box center [1034, 699] width 16 height 16
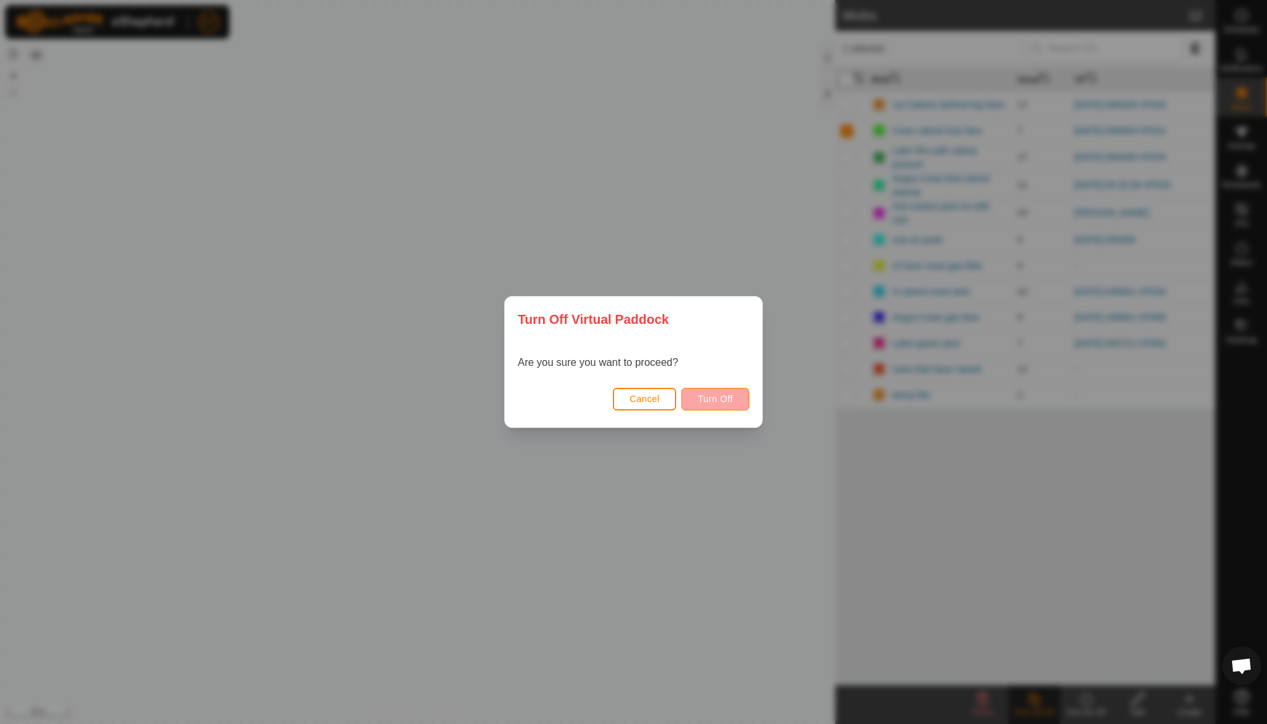
click at [715, 399] on span "Turn Off" at bounding box center [715, 399] width 36 height 10
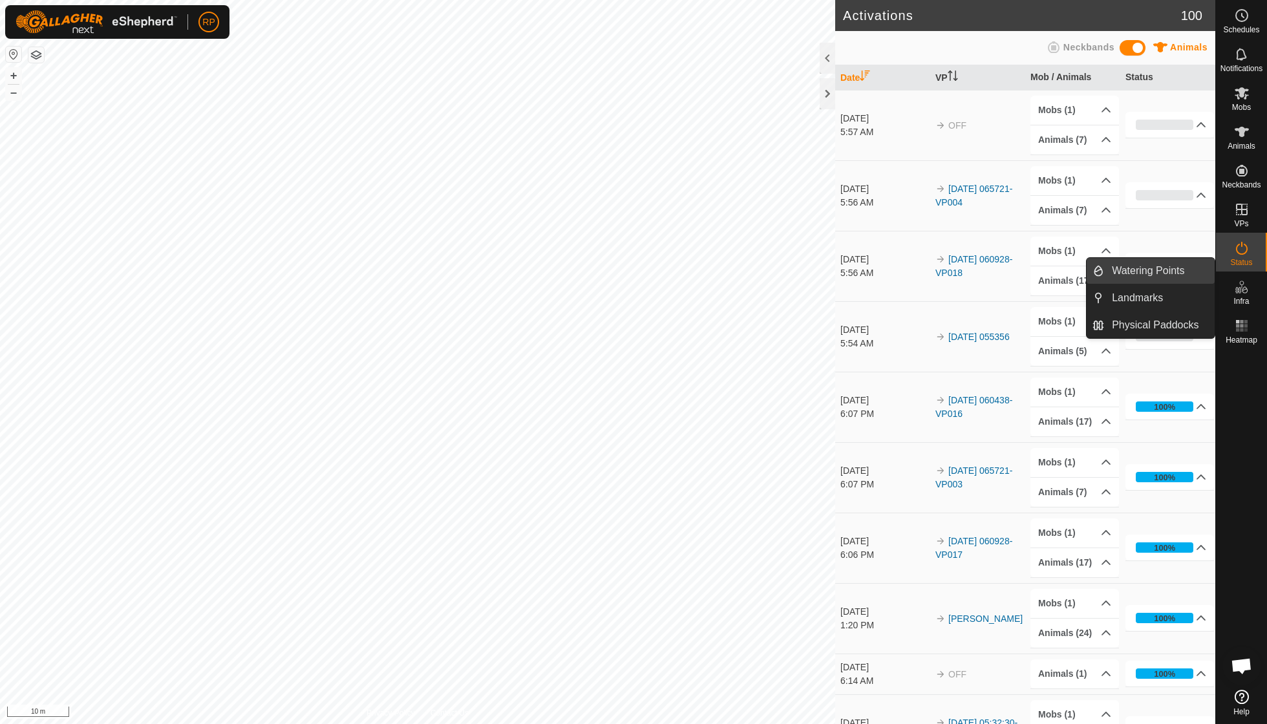
click at [1172, 271] on link "Watering Points" at bounding box center [1159, 271] width 111 height 26
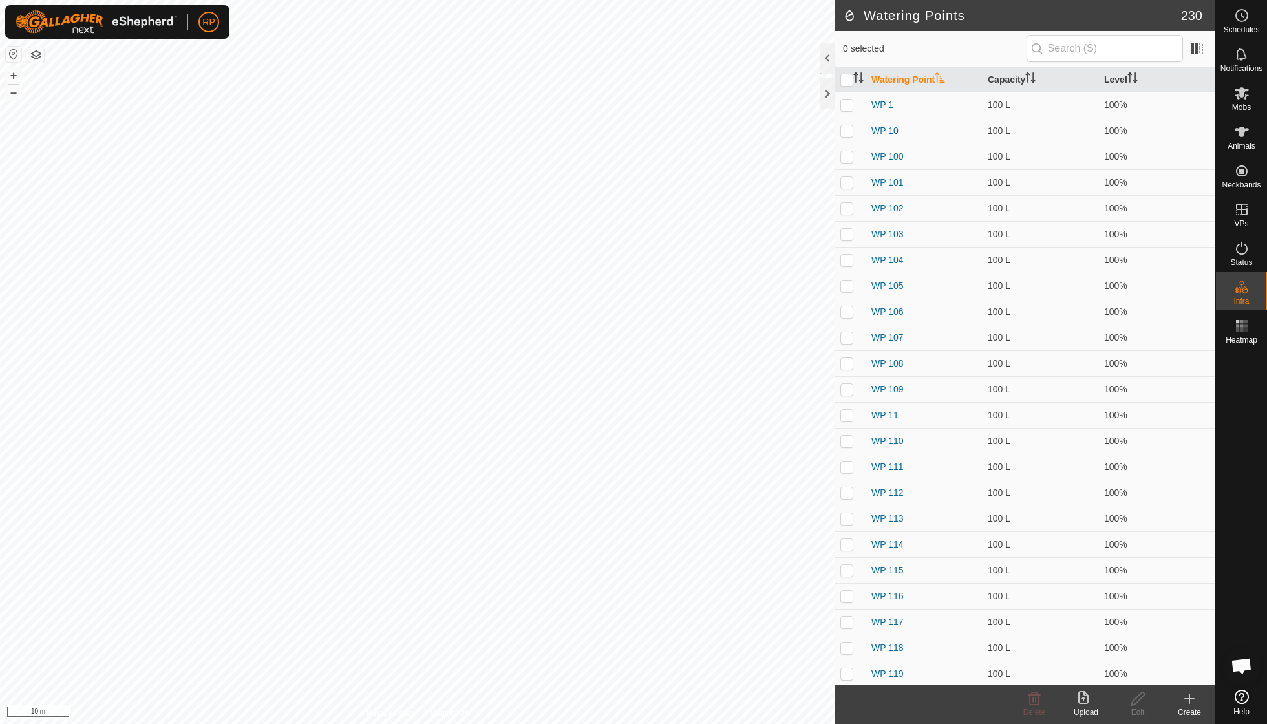
click at [1187, 704] on icon at bounding box center [1189, 699] width 16 height 16
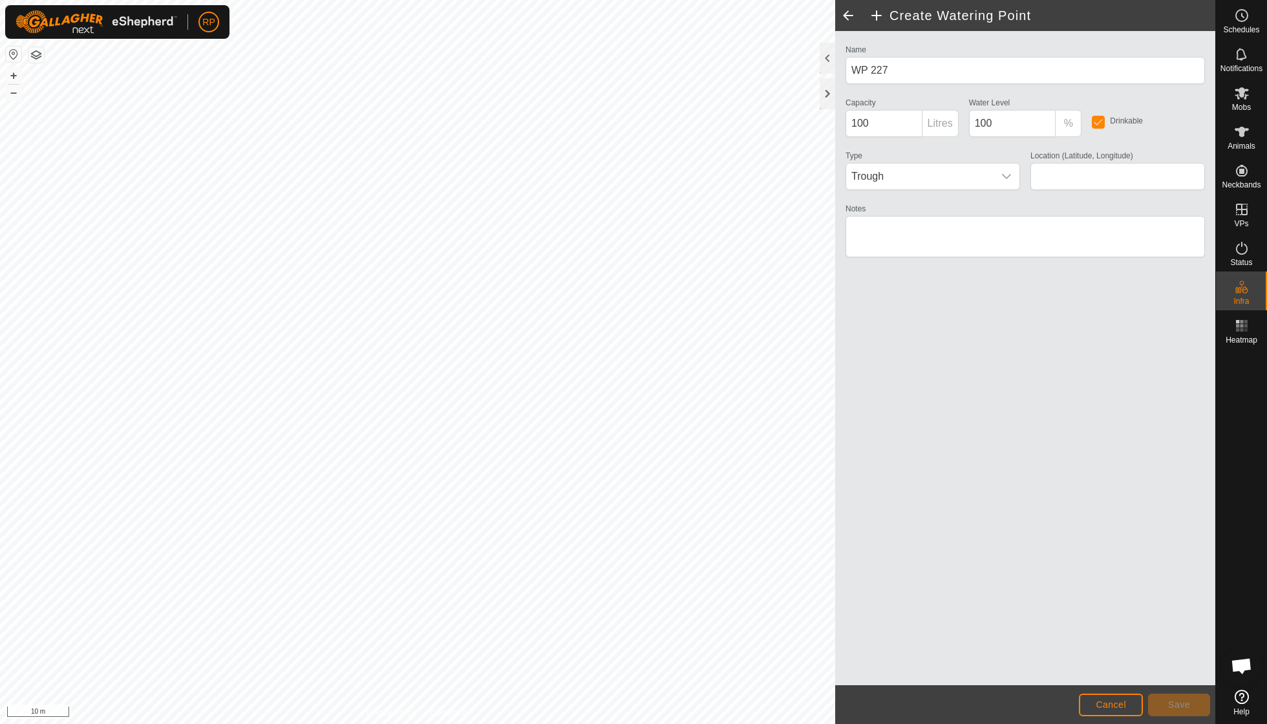
type input "-38.574742, 174.862122"
click at [1179, 706] on span "Save" at bounding box center [1179, 704] width 22 height 10
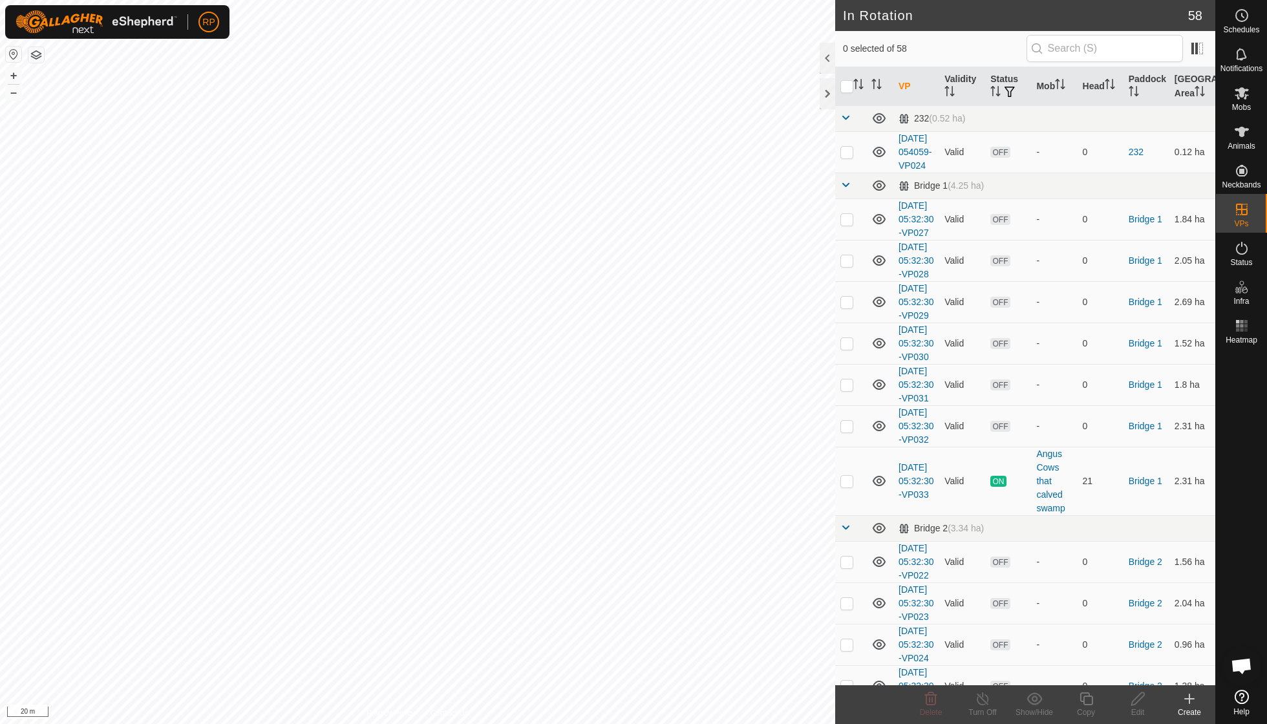
checkbox input "true"
click at [1083, 704] on icon at bounding box center [1086, 699] width 16 height 16
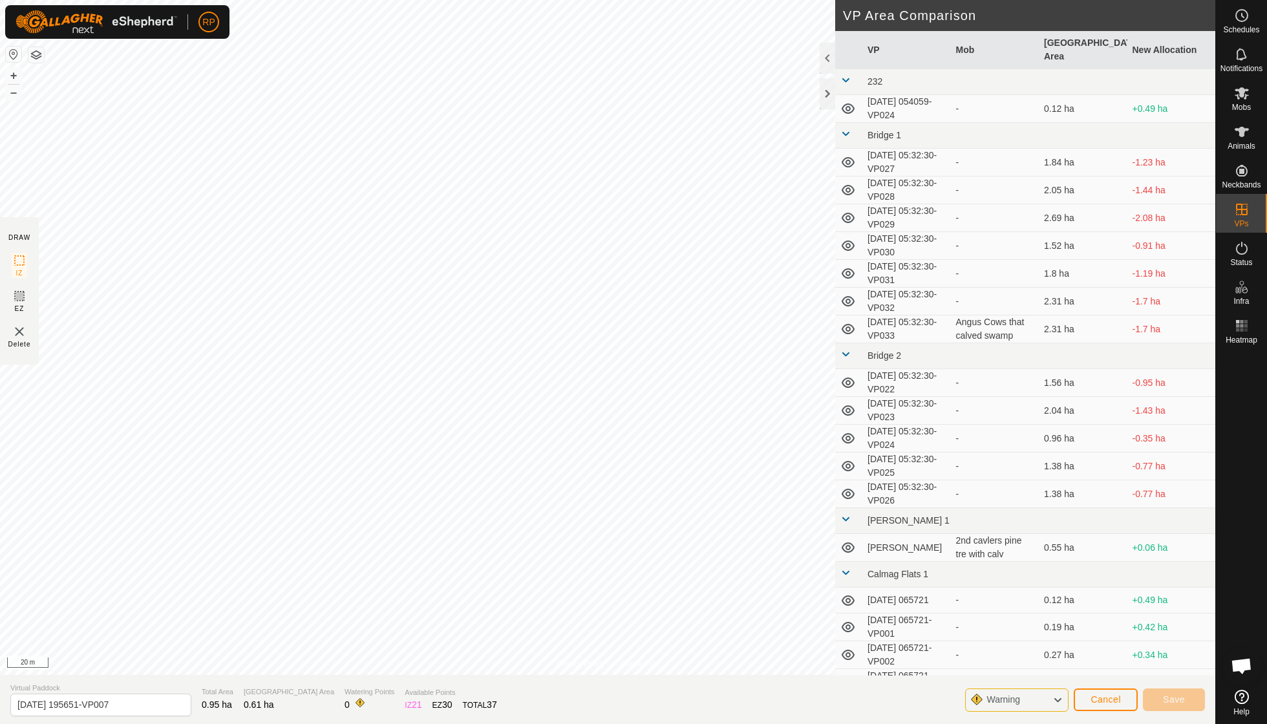
click at [1122, 699] on button "Cancel" at bounding box center [1105, 699] width 64 height 23
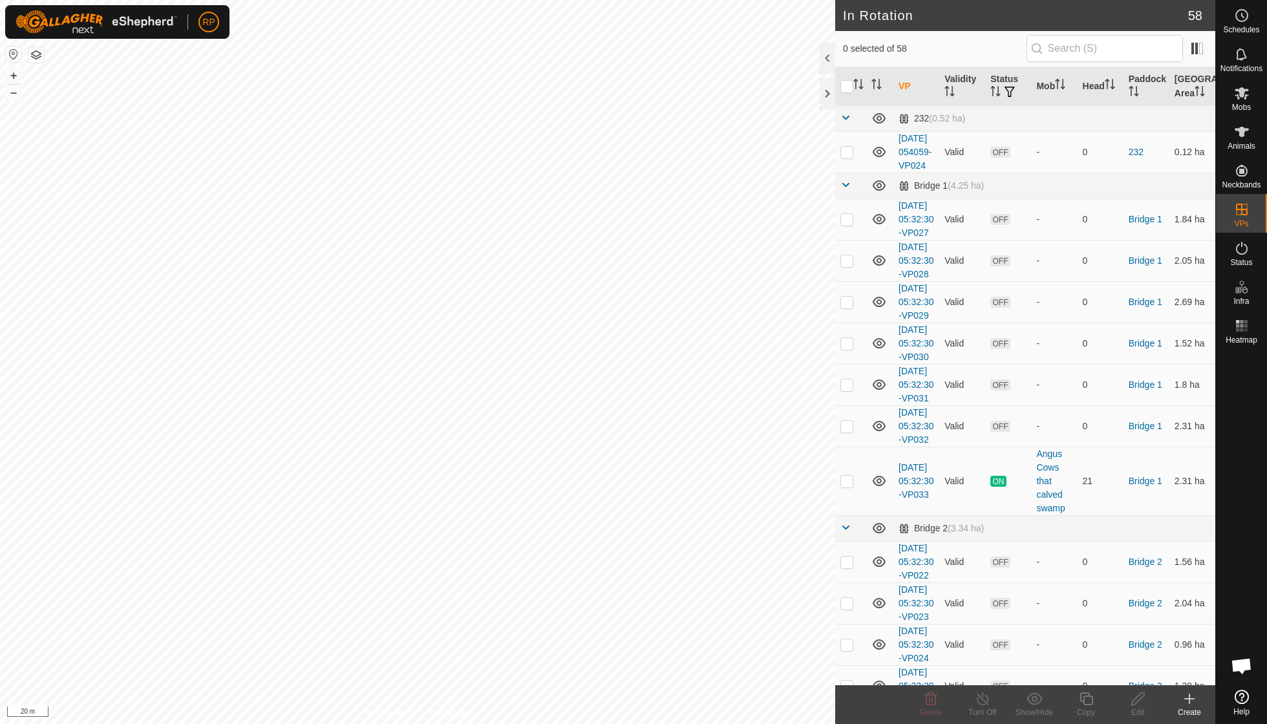
checkbox input "true"
click at [983, 694] on icon at bounding box center [983, 699] width 16 height 16
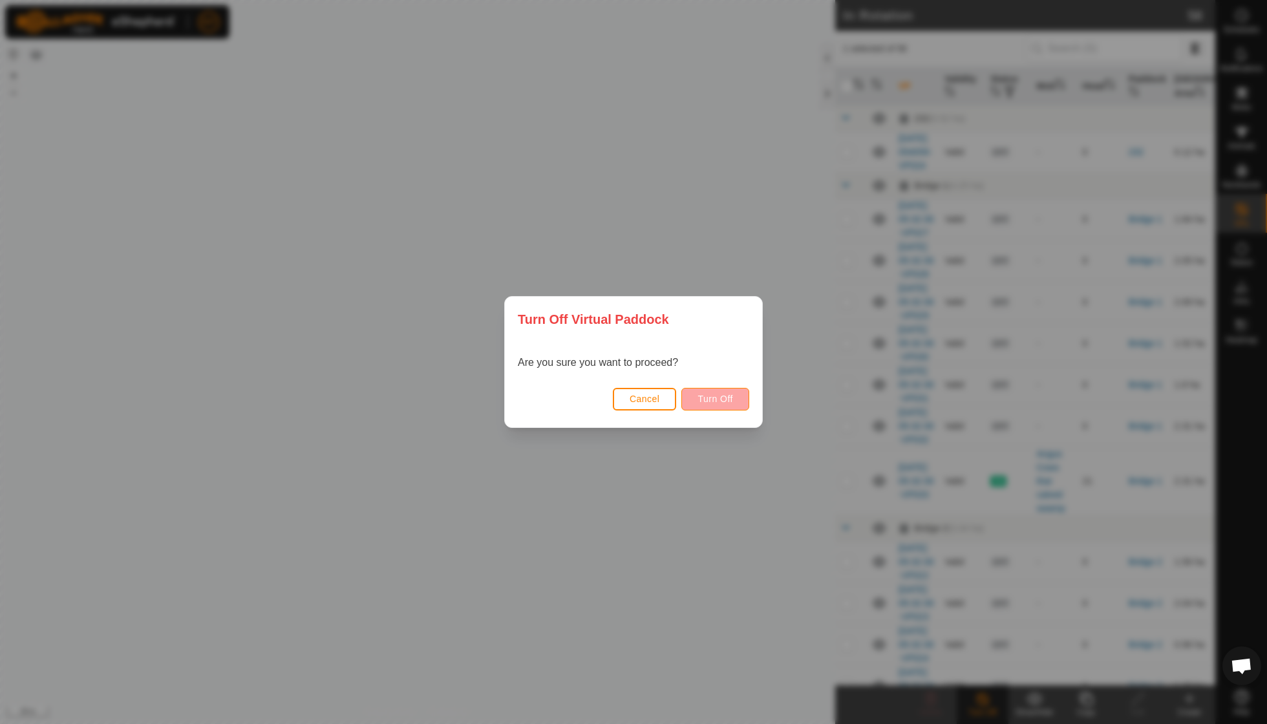
click at [730, 399] on span "Turn Off" at bounding box center [715, 399] width 36 height 10
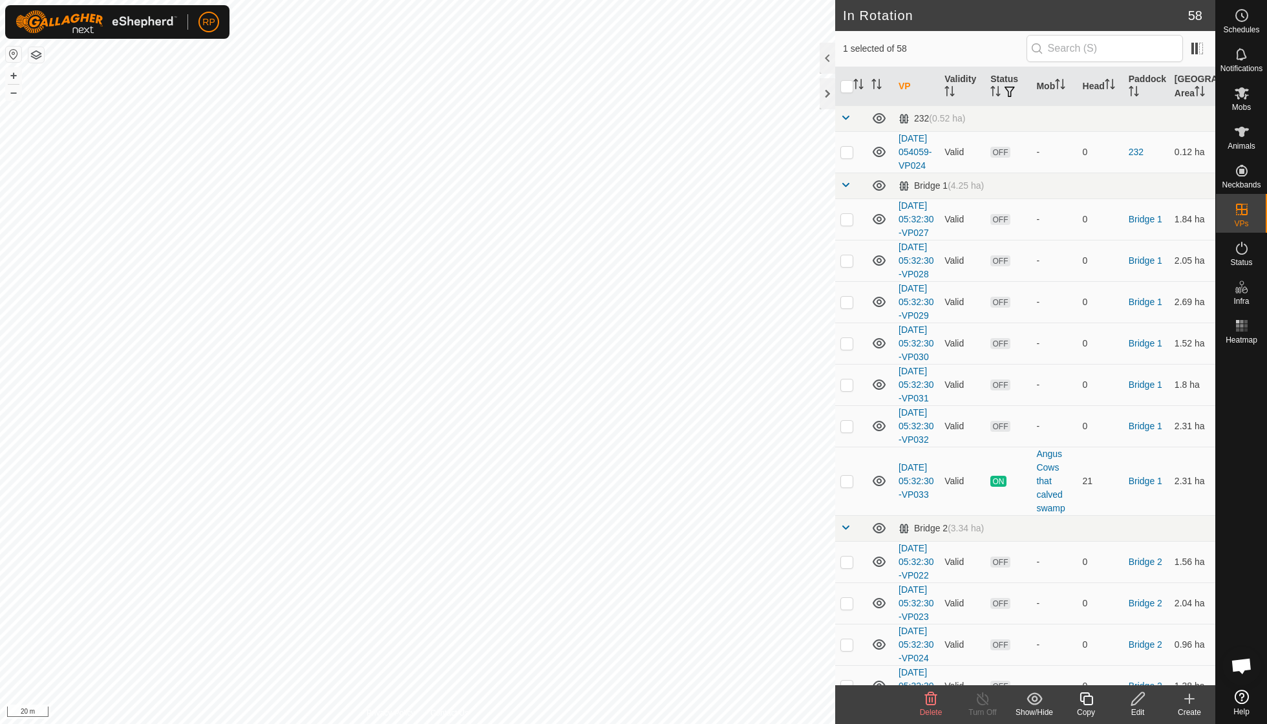
checkbox input "false"
checkbox input "true"
click at [1079, 699] on icon at bounding box center [1086, 699] width 16 height 16
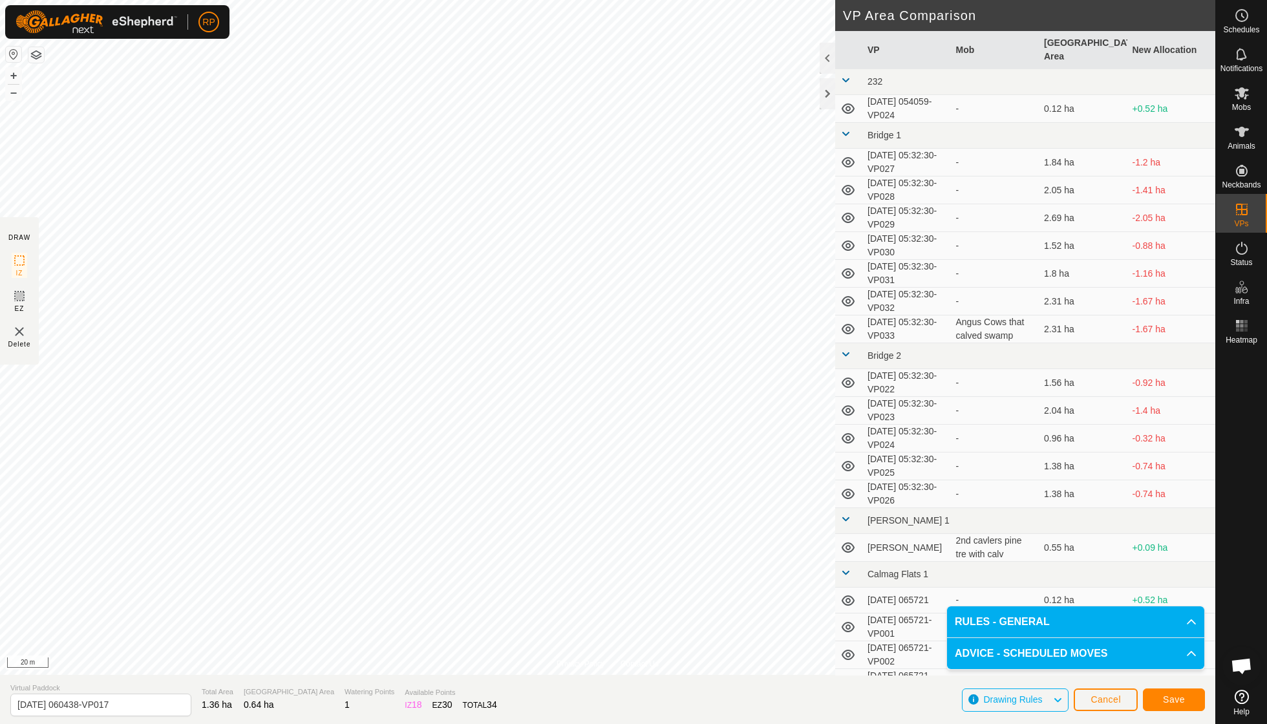
click at [1164, 703] on span "Save" at bounding box center [1174, 699] width 22 height 10
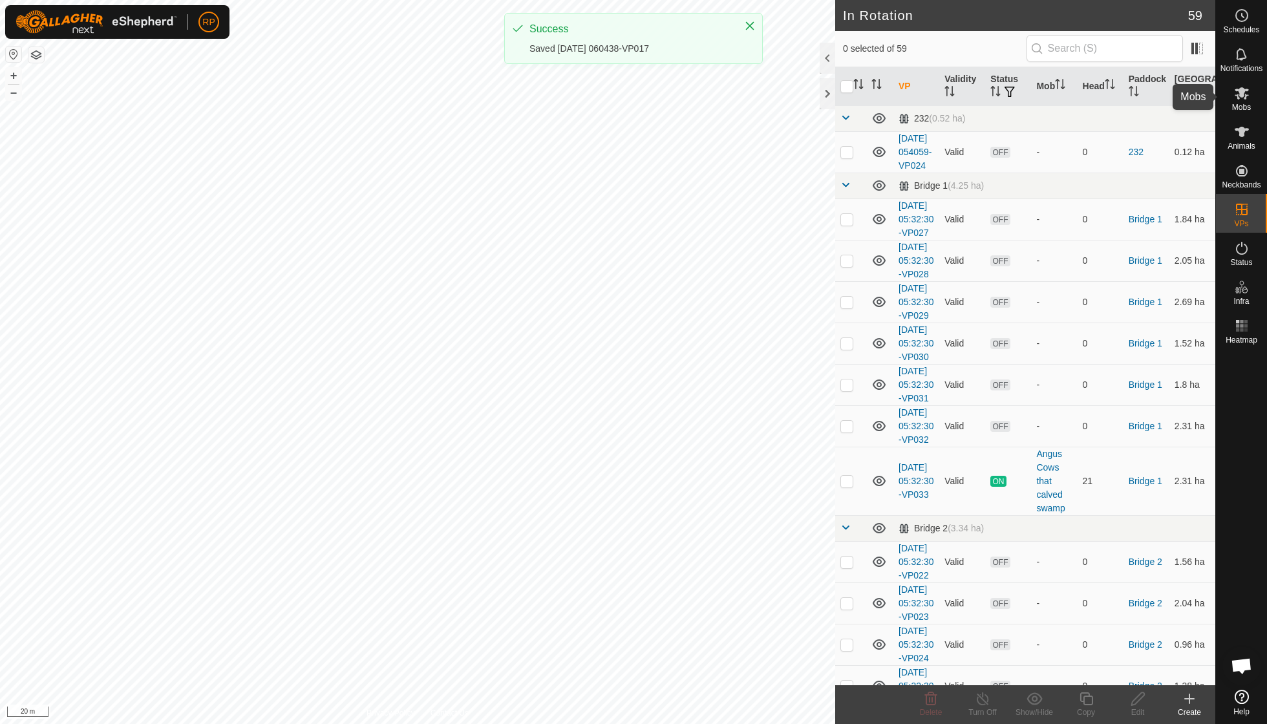
click at [1241, 101] on es-mob-svg-icon at bounding box center [1241, 93] width 23 height 21
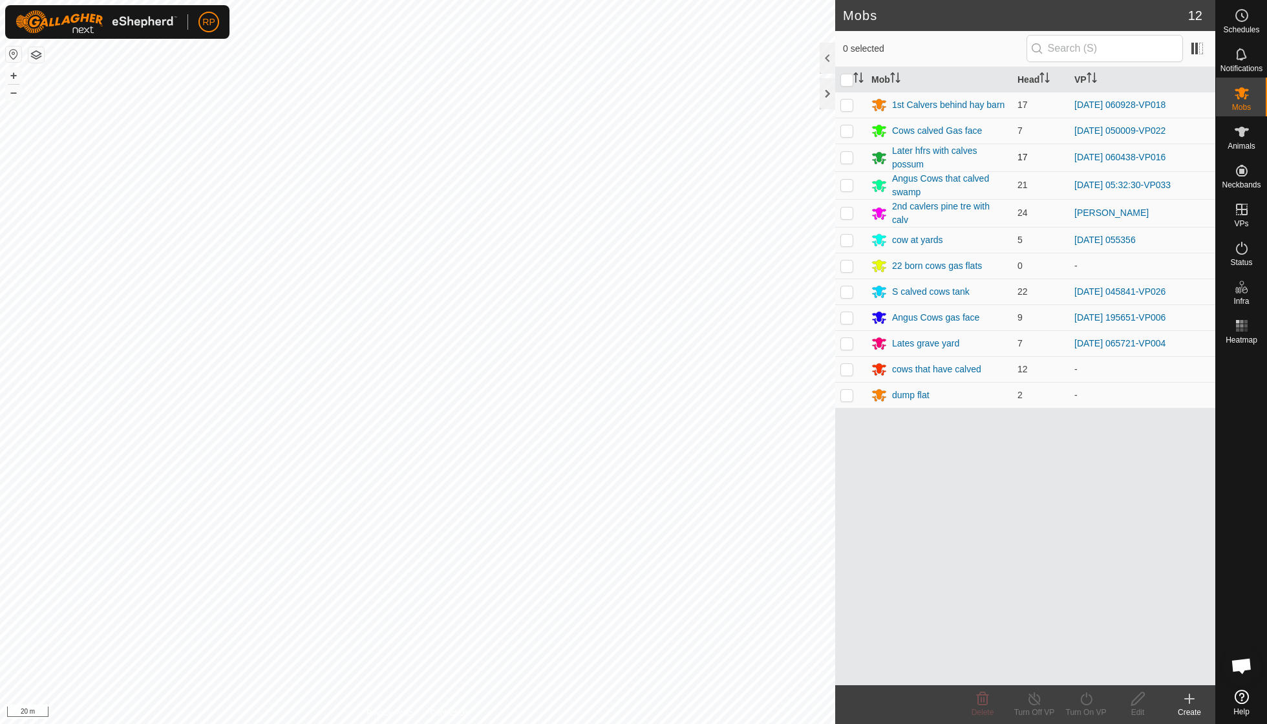
click at [850, 158] on p-checkbox at bounding box center [846, 157] width 13 height 10
checkbox input "true"
click at [1082, 690] on div "Turn On VP" at bounding box center [1086, 704] width 52 height 39
click at [1084, 668] on link "Now" at bounding box center [1124, 670] width 128 height 26
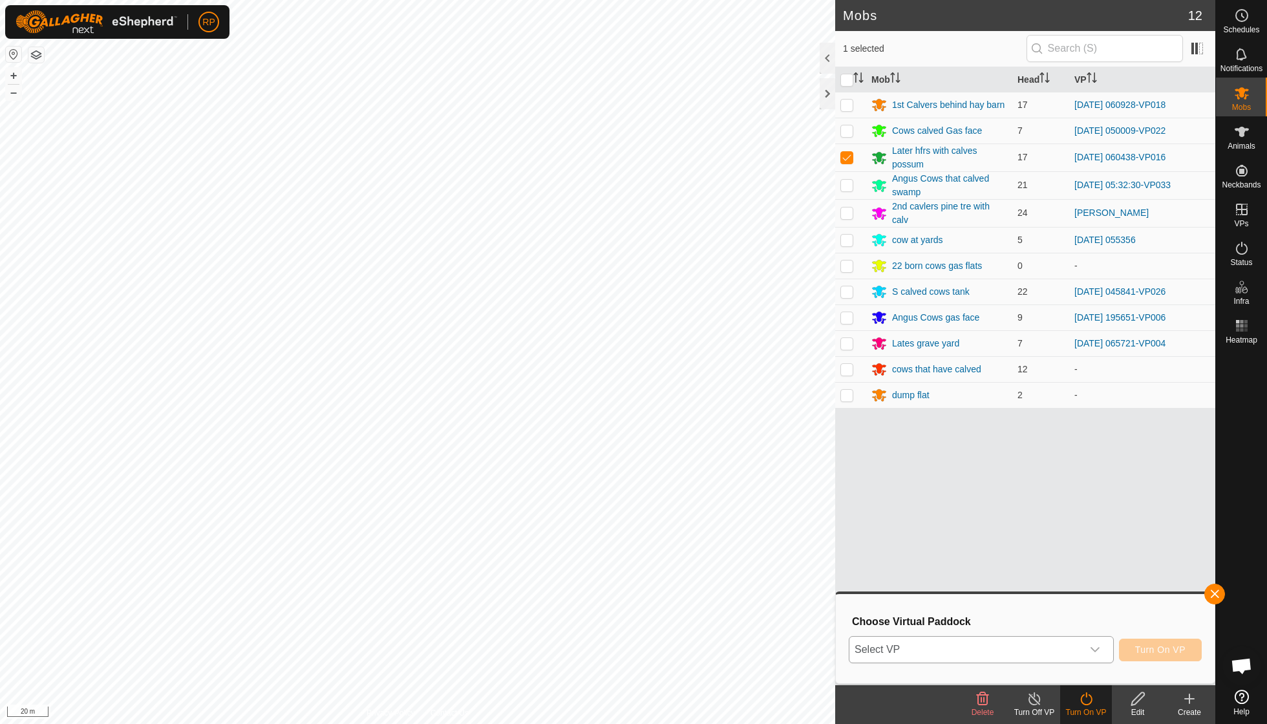
click at [1094, 649] on icon "dropdown trigger" at bounding box center [1095, 649] width 10 height 10
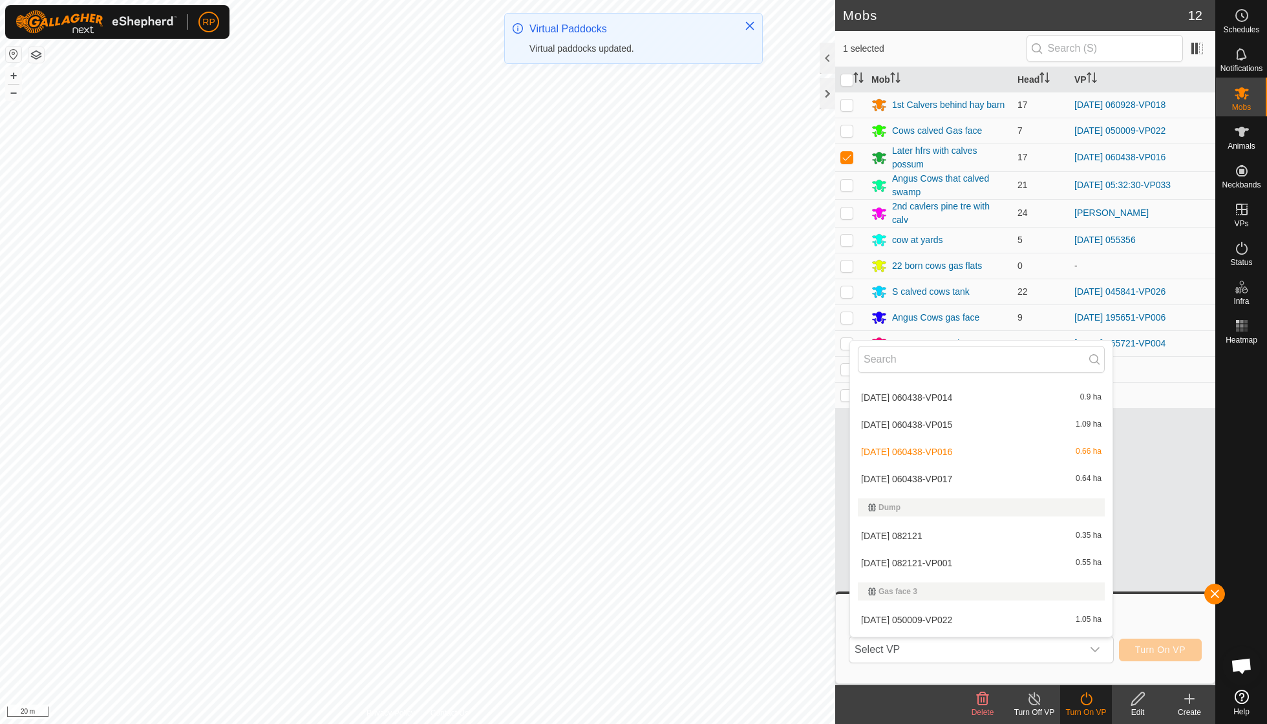
scroll to position [738, 0]
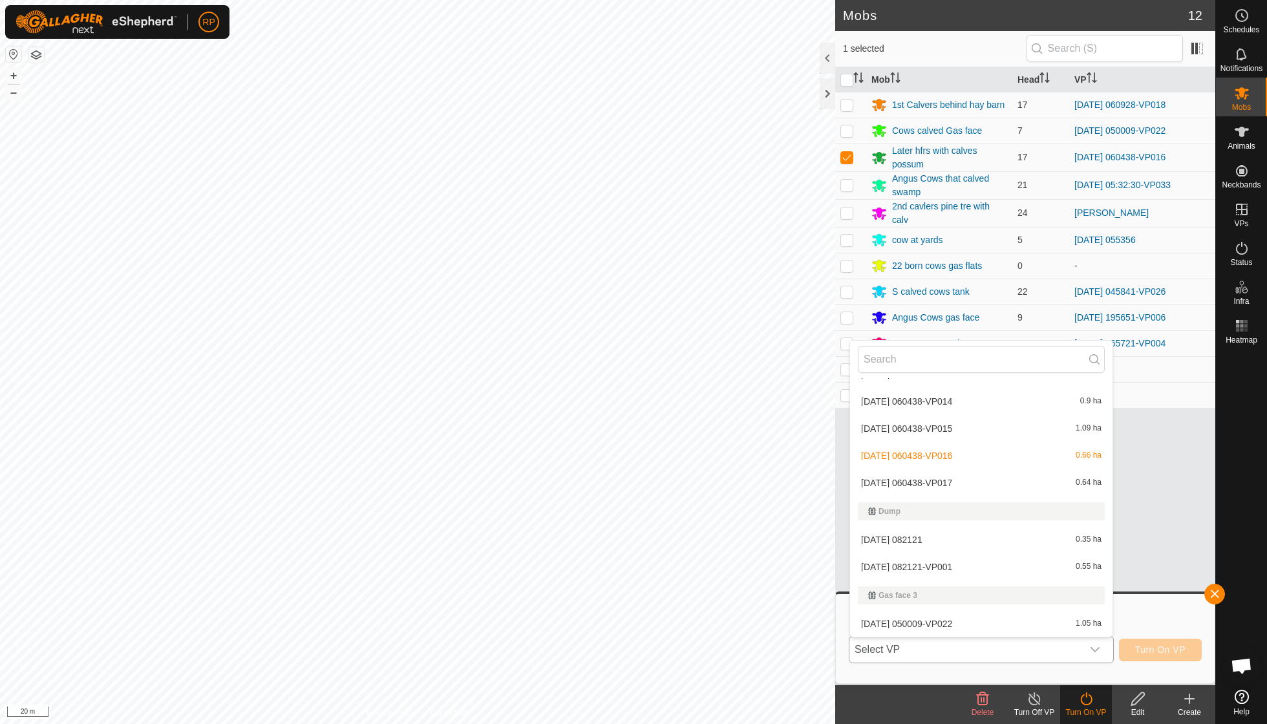
click at [942, 471] on li "2025-10-03 060438-VP017 0.64 ha" at bounding box center [981, 483] width 262 height 26
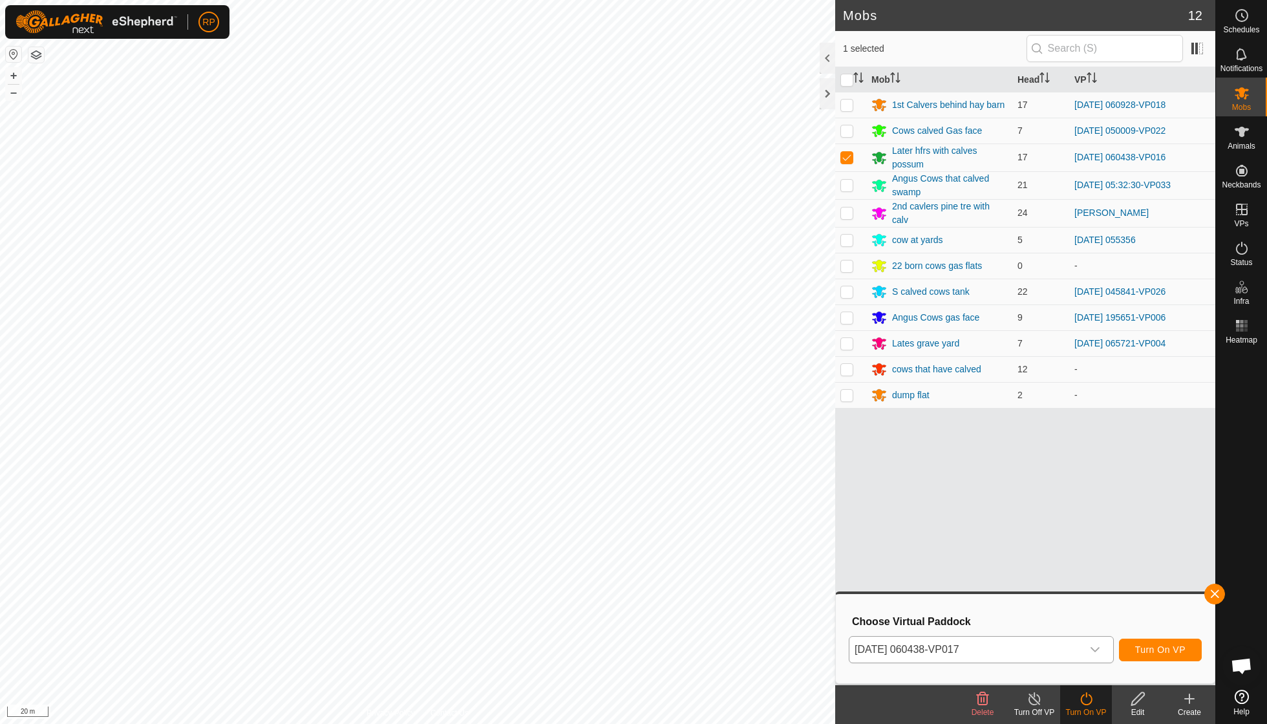
click at [1143, 649] on span "Turn On VP" at bounding box center [1160, 649] width 50 height 10
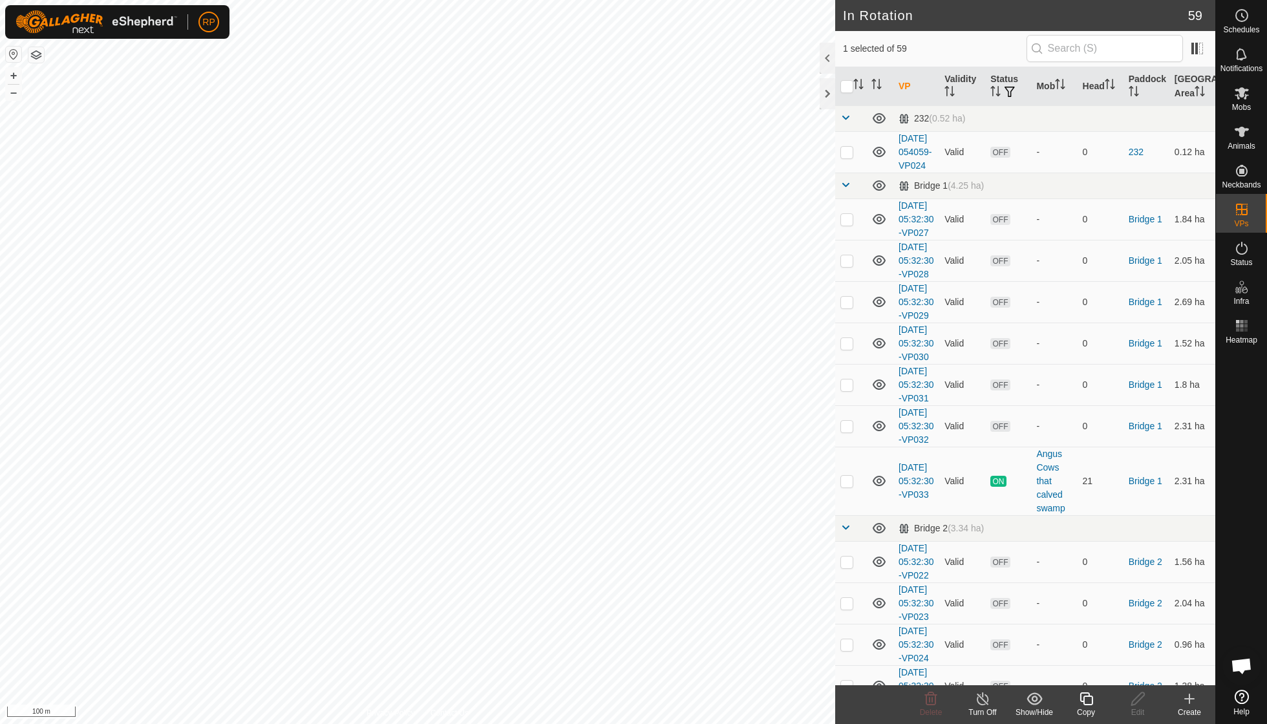
click at [1090, 701] on icon at bounding box center [1086, 699] width 16 height 16
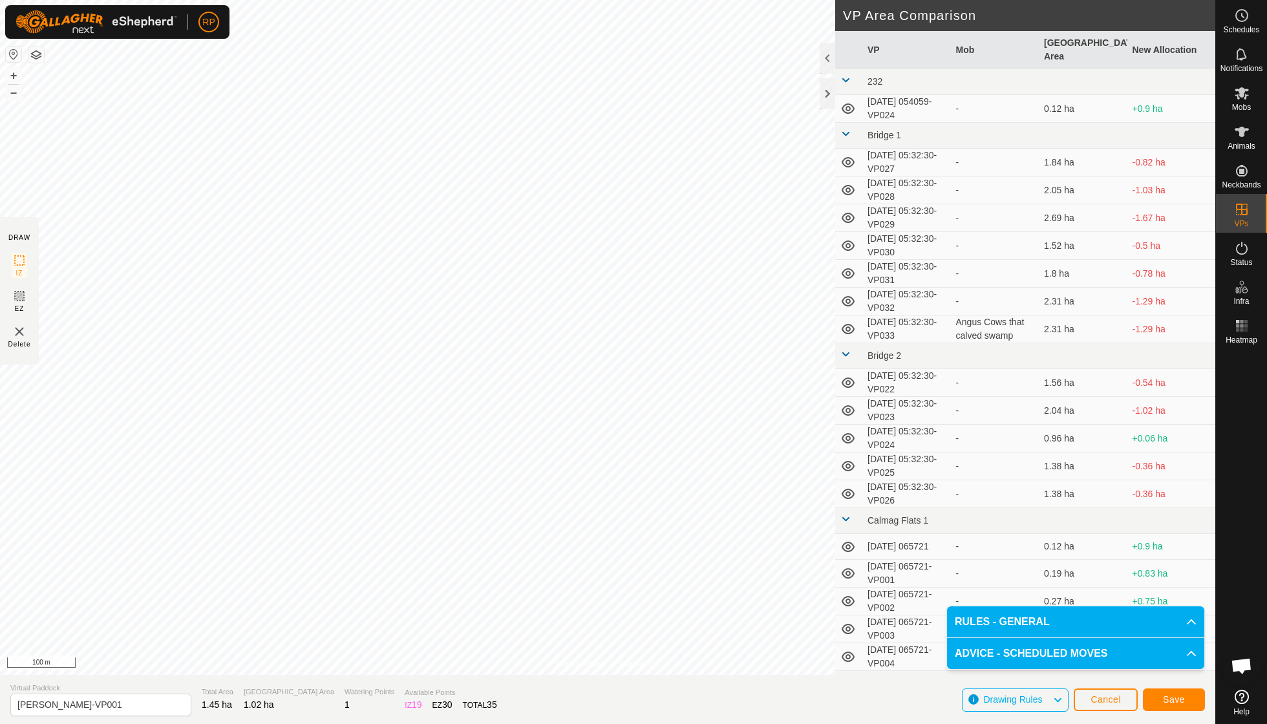
click at [1163, 702] on span "Save" at bounding box center [1174, 699] width 22 height 10
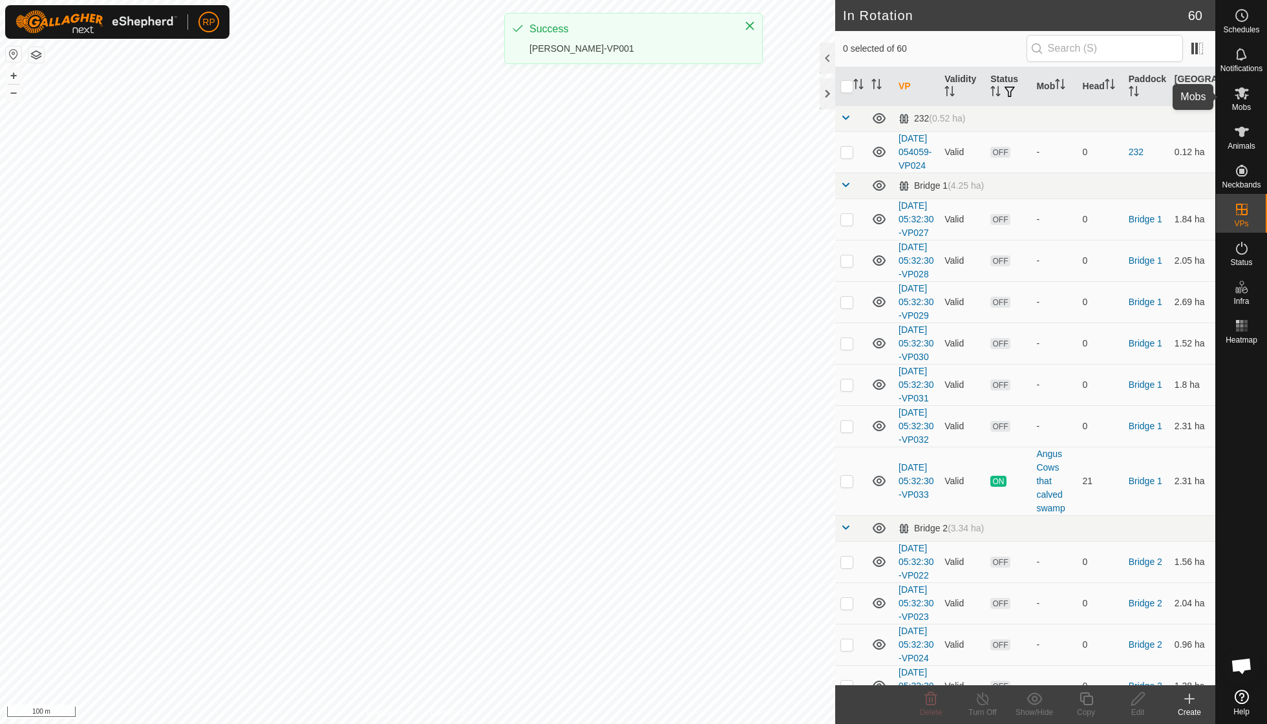
click at [1239, 106] on span "Mobs" at bounding box center [1241, 107] width 19 height 8
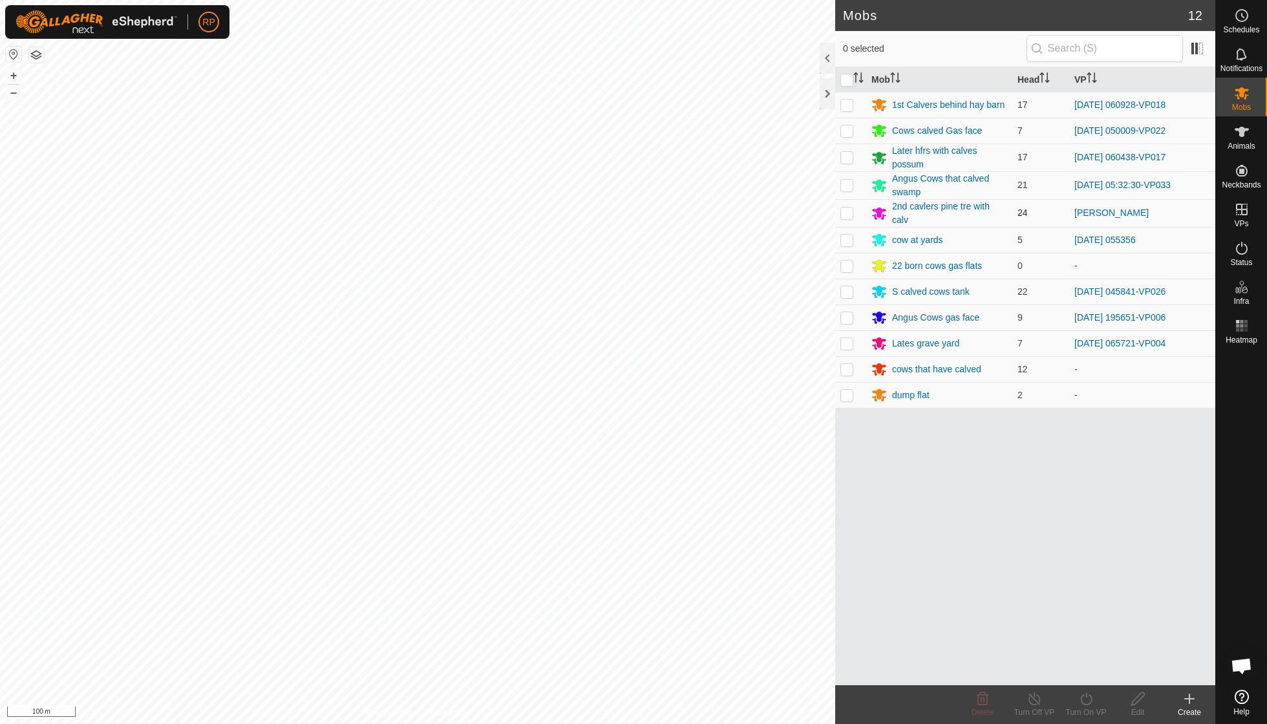
click at [849, 211] on p-checkbox at bounding box center [846, 212] width 13 height 10
checkbox input "true"
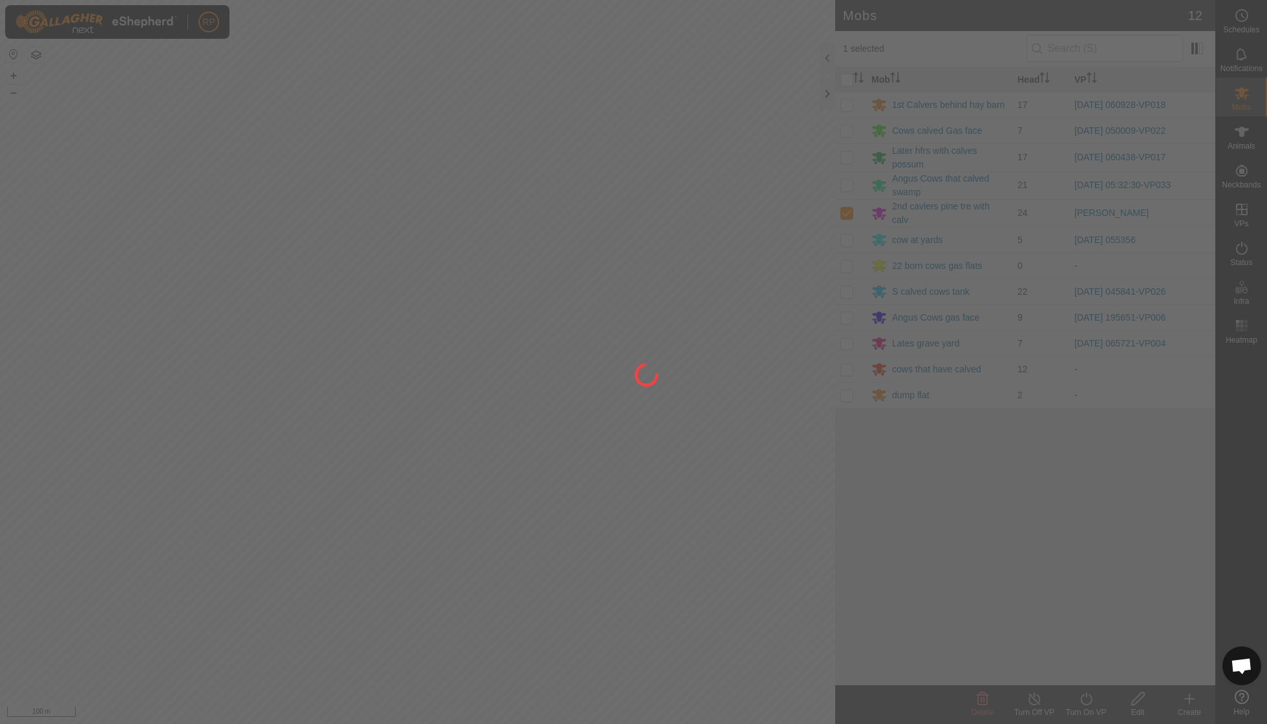
click at [1086, 704] on div at bounding box center [633, 362] width 1267 height 724
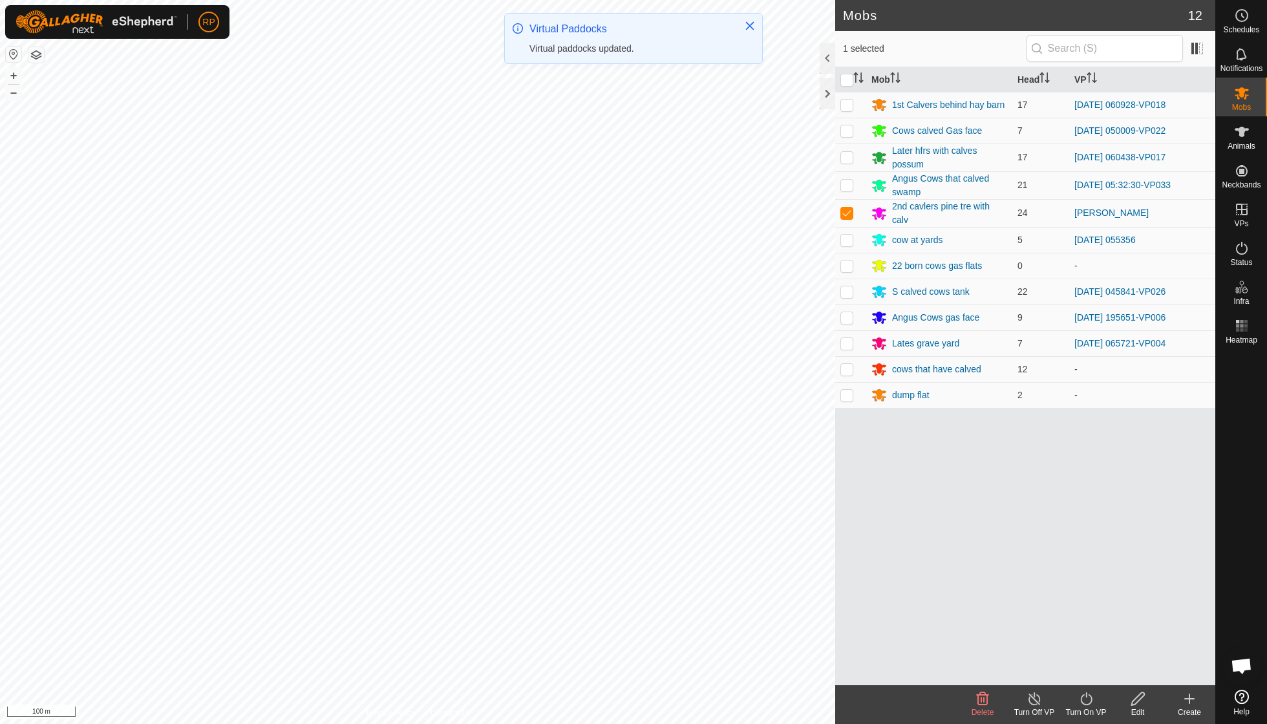
click at [1086, 704] on icon at bounding box center [1086, 699] width 16 height 16
click at [1084, 673] on link "Now" at bounding box center [1124, 670] width 128 height 26
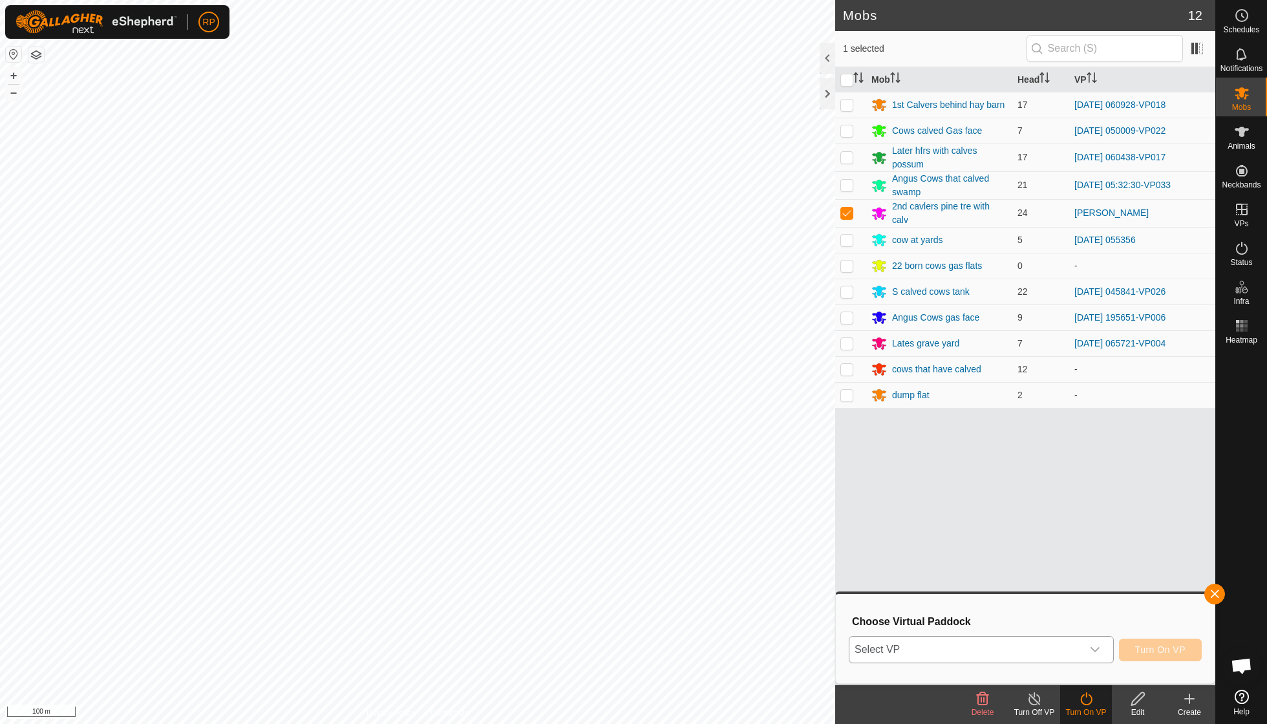
click at [1091, 648] on icon "dropdown trigger" at bounding box center [1095, 649] width 10 height 10
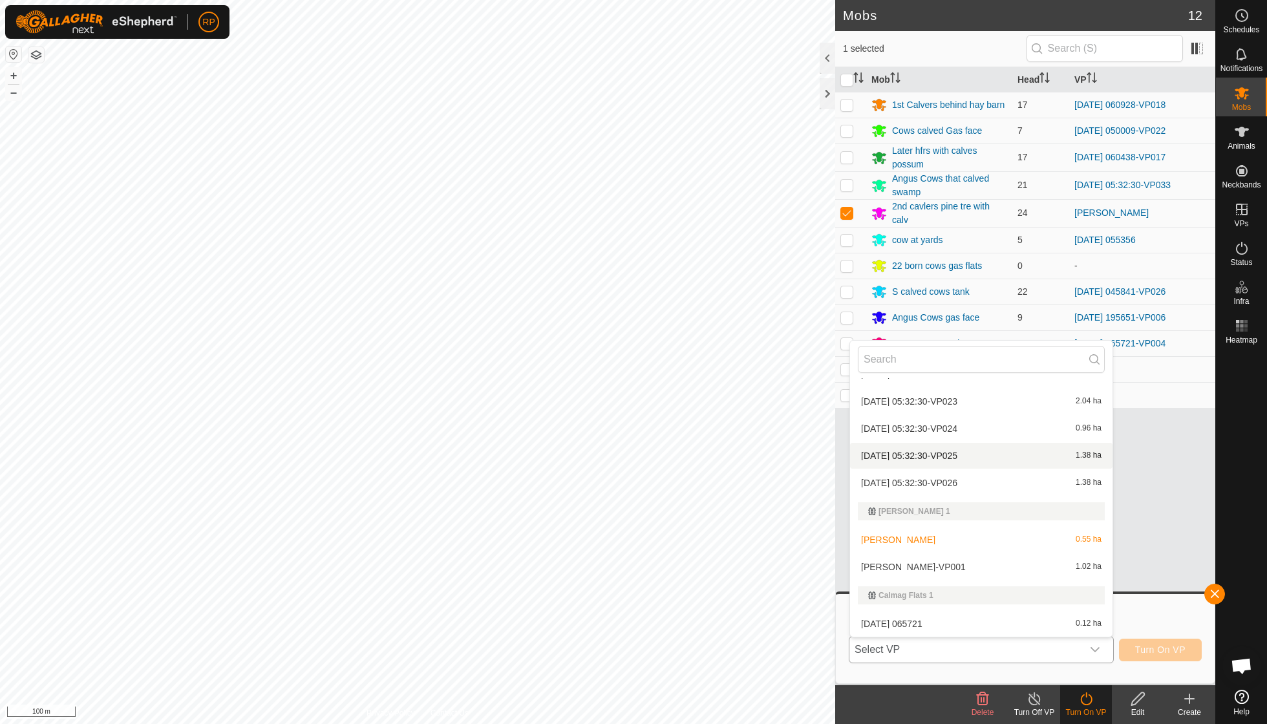
scroll to position [326, 0]
click at [912, 561] on li "Briggs-VP001 1.02 ha" at bounding box center [981, 564] width 262 height 26
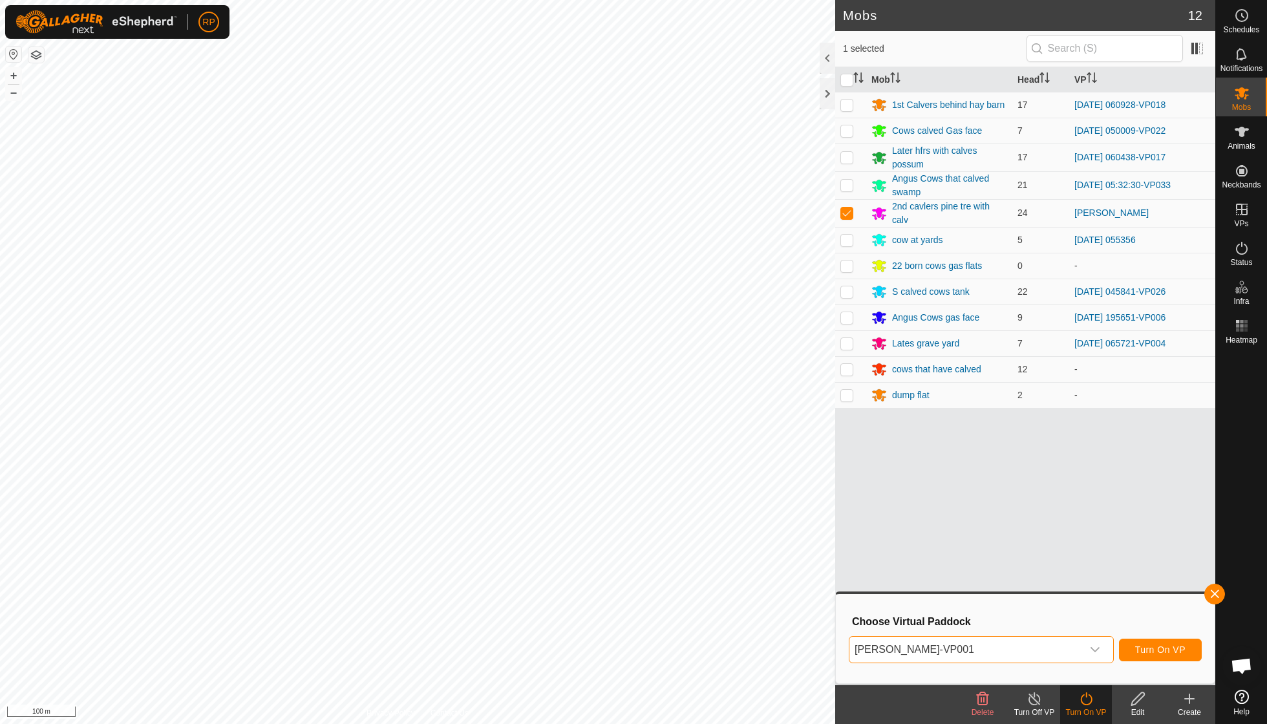
click at [1151, 649] on span "Turn On VP" at bounding box center [1160, 649] width 50 height 10
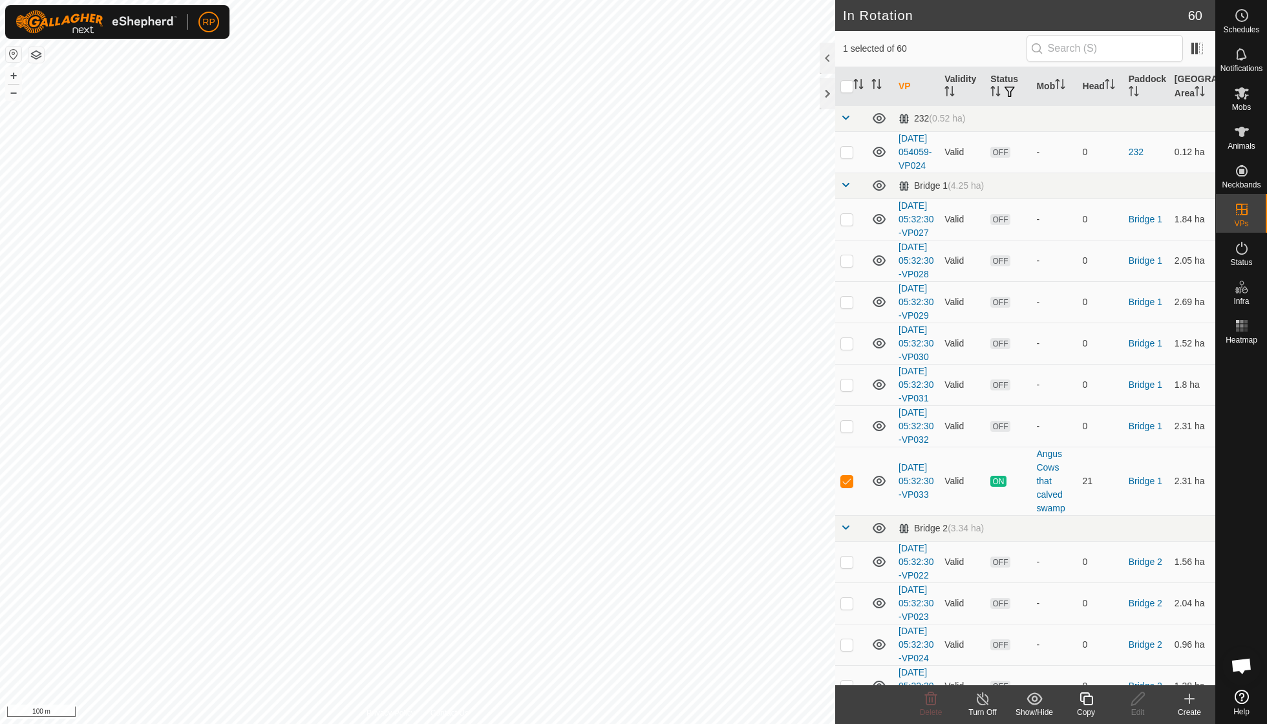
click at [1089, 701] on icon at bounding box center [1086, 699] width 16 height 16
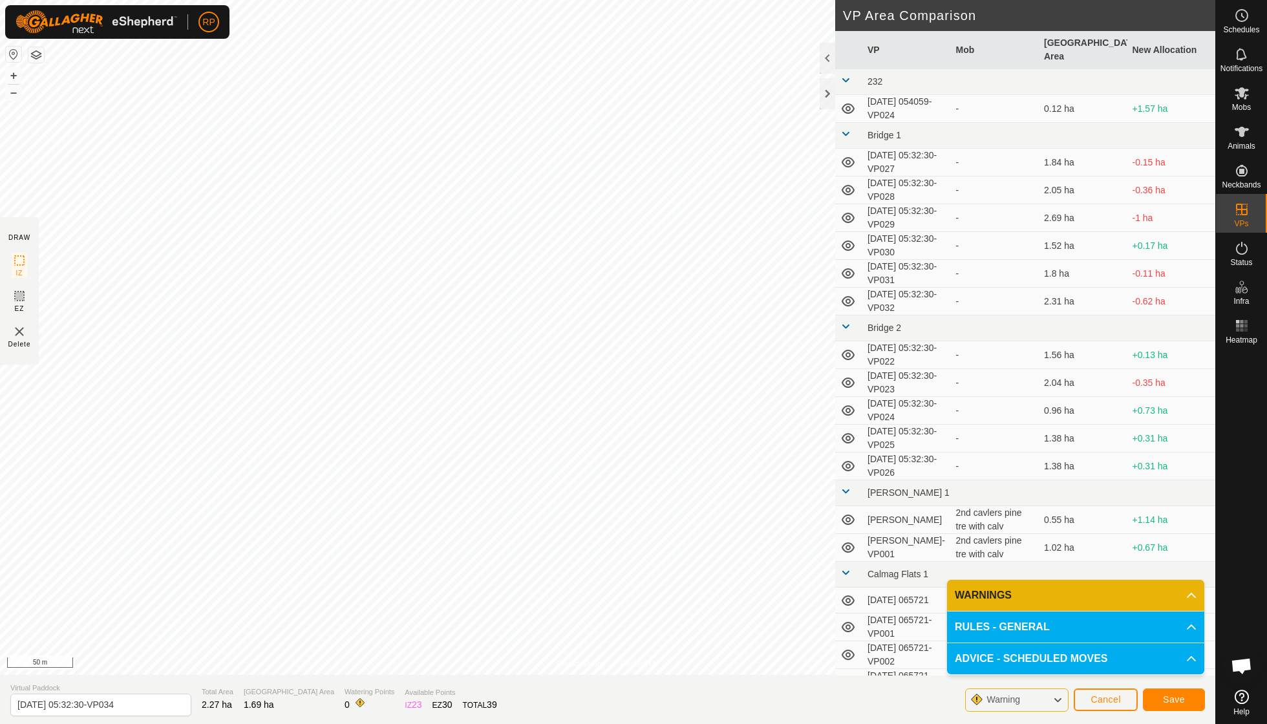
click at [1174, 699] on span "Save" at bounding box center [1174, 699] width 22 height 10
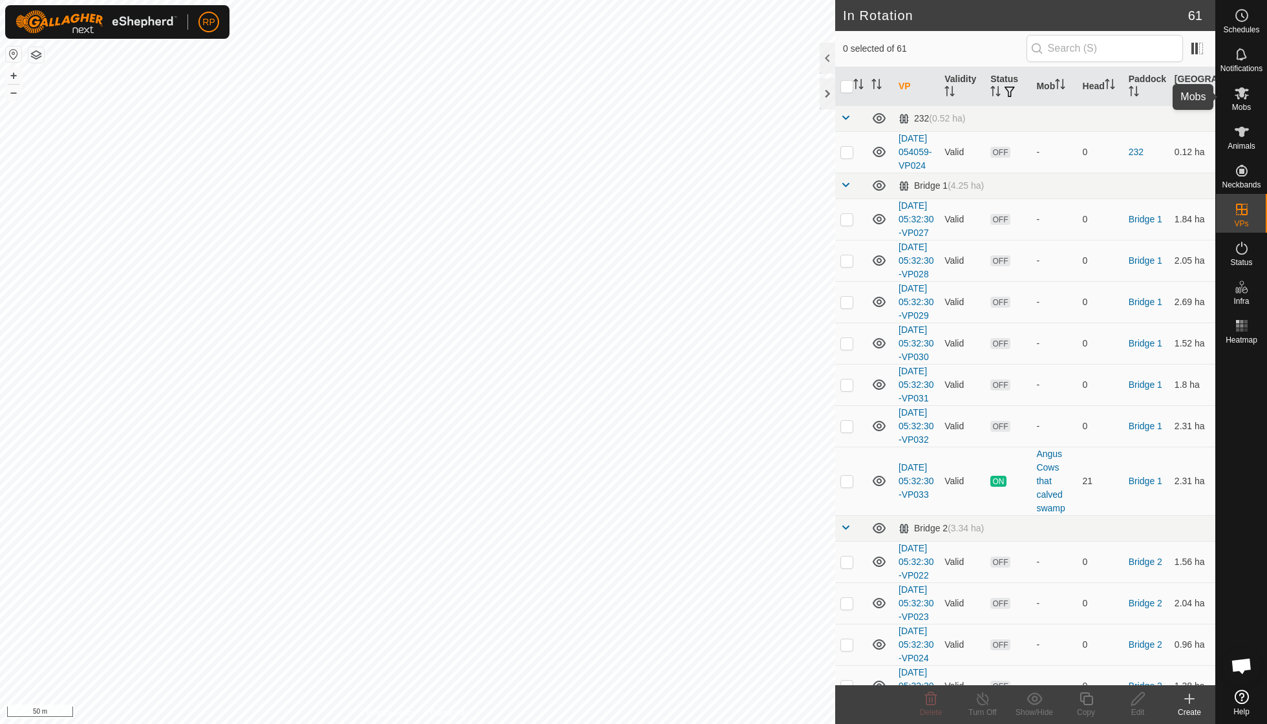
click at [1247, 101] on es-mob-svg-icon at bounding box center [1241, 93] width 23 height 21
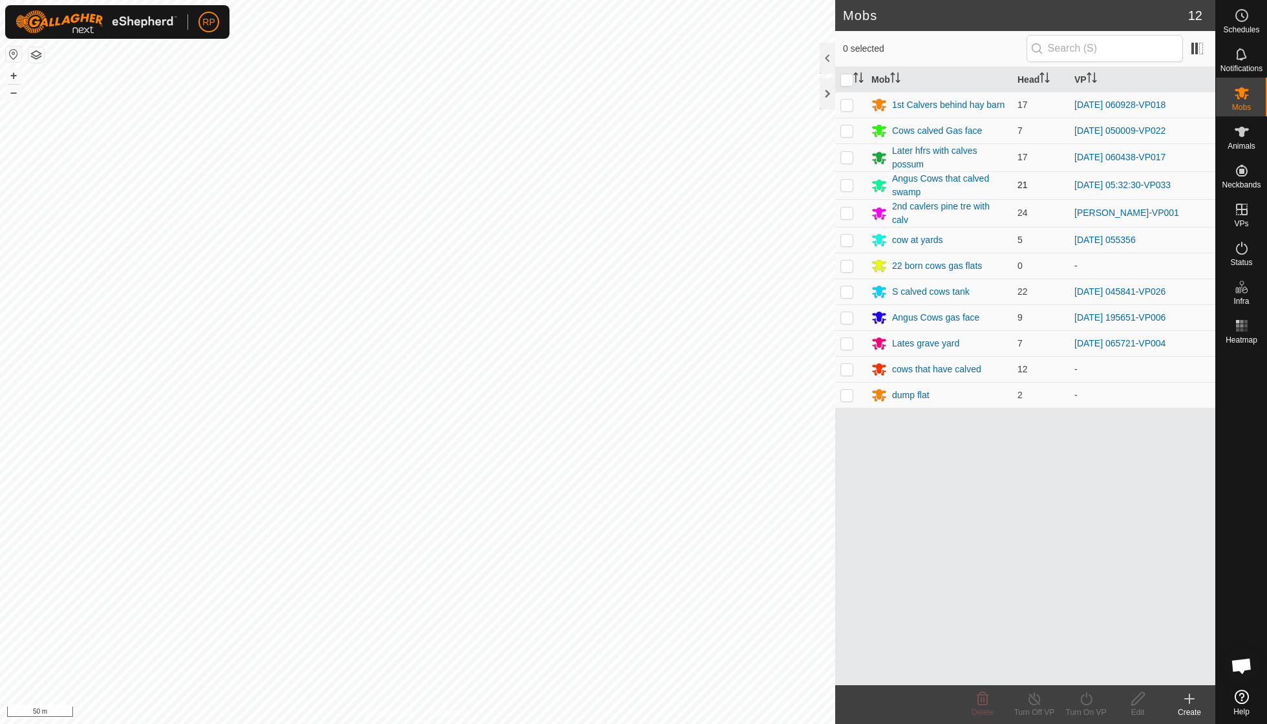
click at [847, 184] on p-checkbox at bounding box center [846, 185] width 13 height 10
checkbox input "true"
click at [1084, 706] on div "Turn On VP" at bounding box center [1086, 712] width 52 height 12
click at [1084, 673] on link "Now" at bounding box center [1124, 670] width 128 height 26
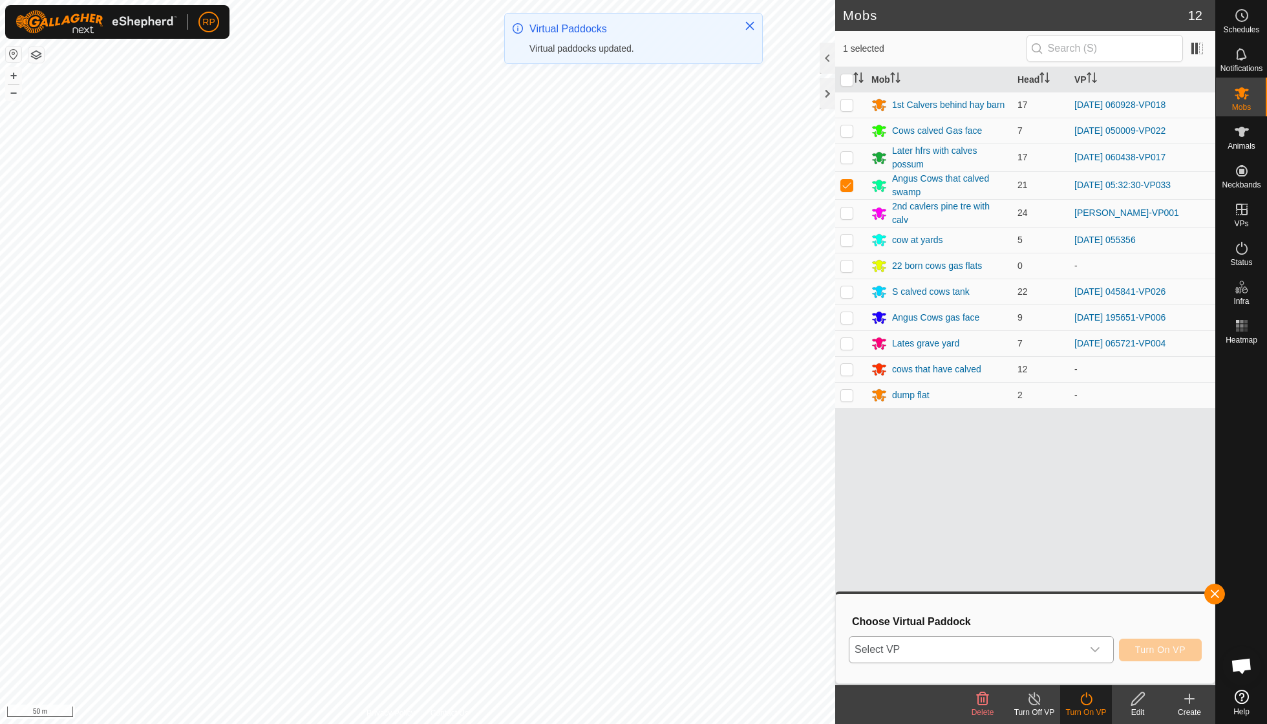
click at [1093, 650] on icon "dropdown trigger" at bounding box center [1094, 649] width 9 height 5
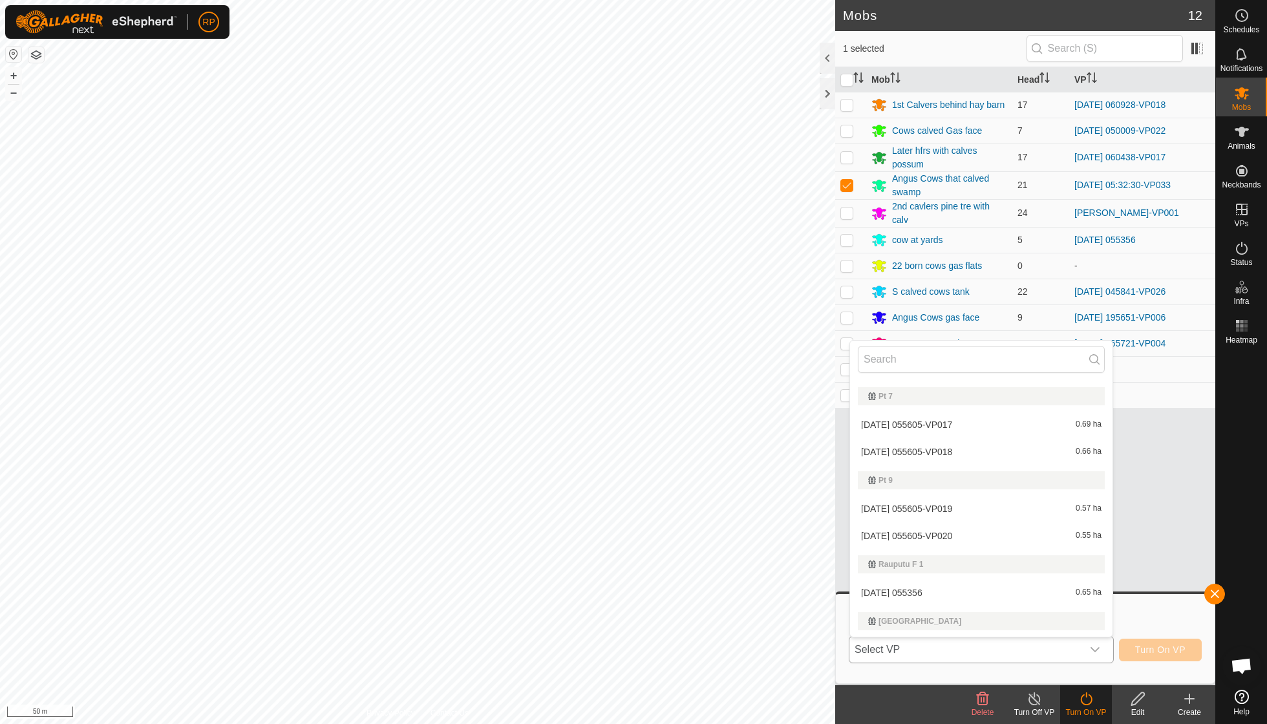
scroll to position [1934, 0]
click at [973, 642] on div "2025-09-19 05:32:30-VP034 1.69 ha" at bounding box center [981, 650] width 247 height 16
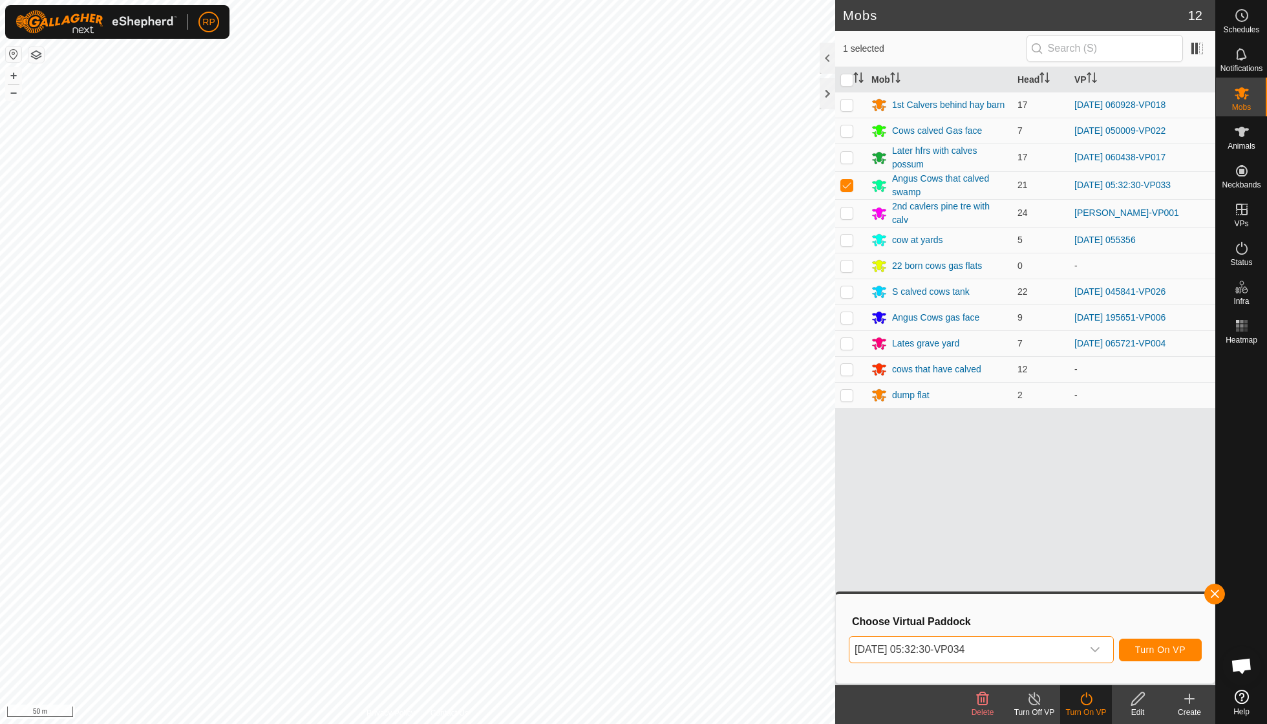
click at [1148, 647] on span "Turn On VP" at bounding box center [1160, 649] width 50 height 10
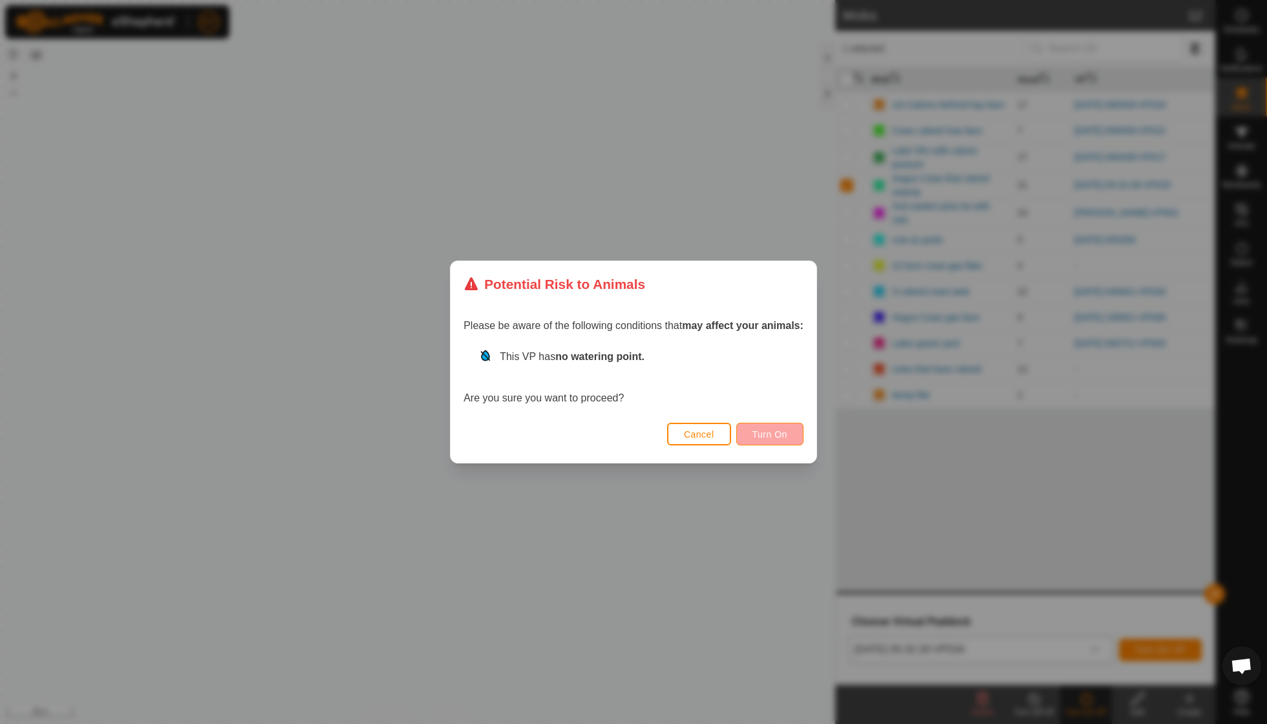
click at [774, 439] on button "Turn On" at bounding box center [769, 434] width 67 height 23
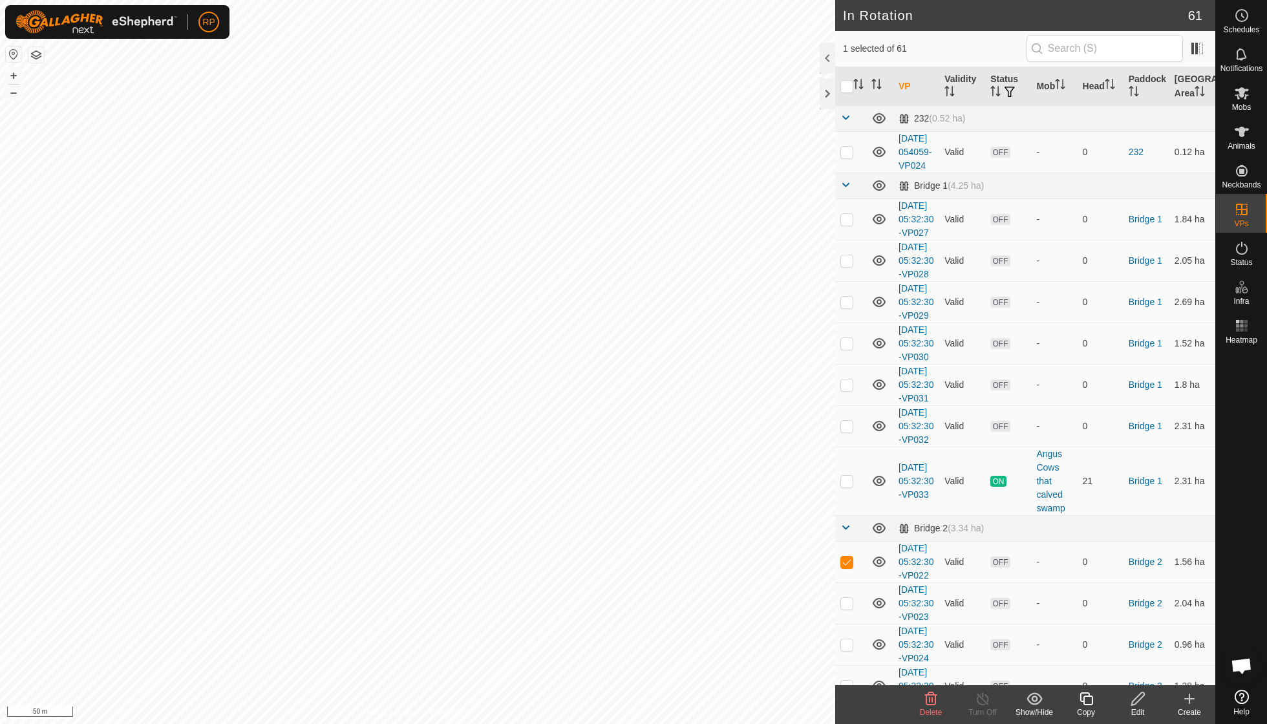
checkbox input "true"
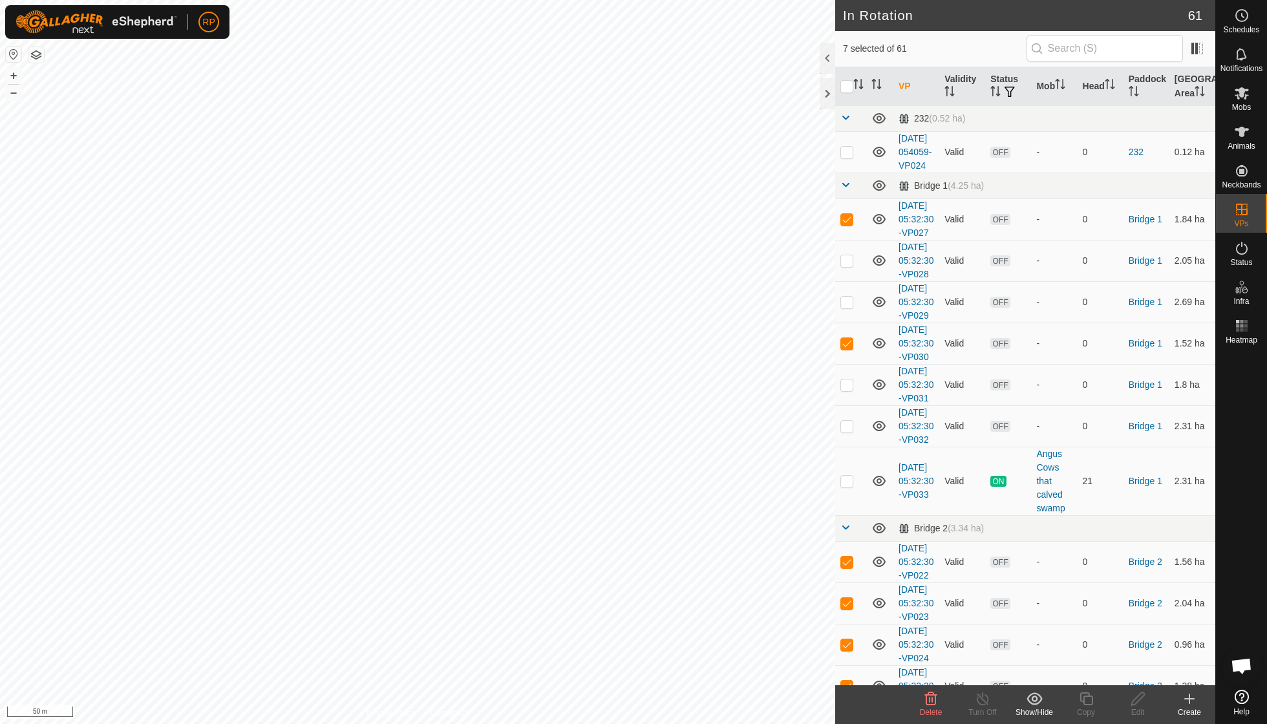
checkbox input "true"
click at [931, 702] on icon at bounding box center [931, 699] width 16 height 16
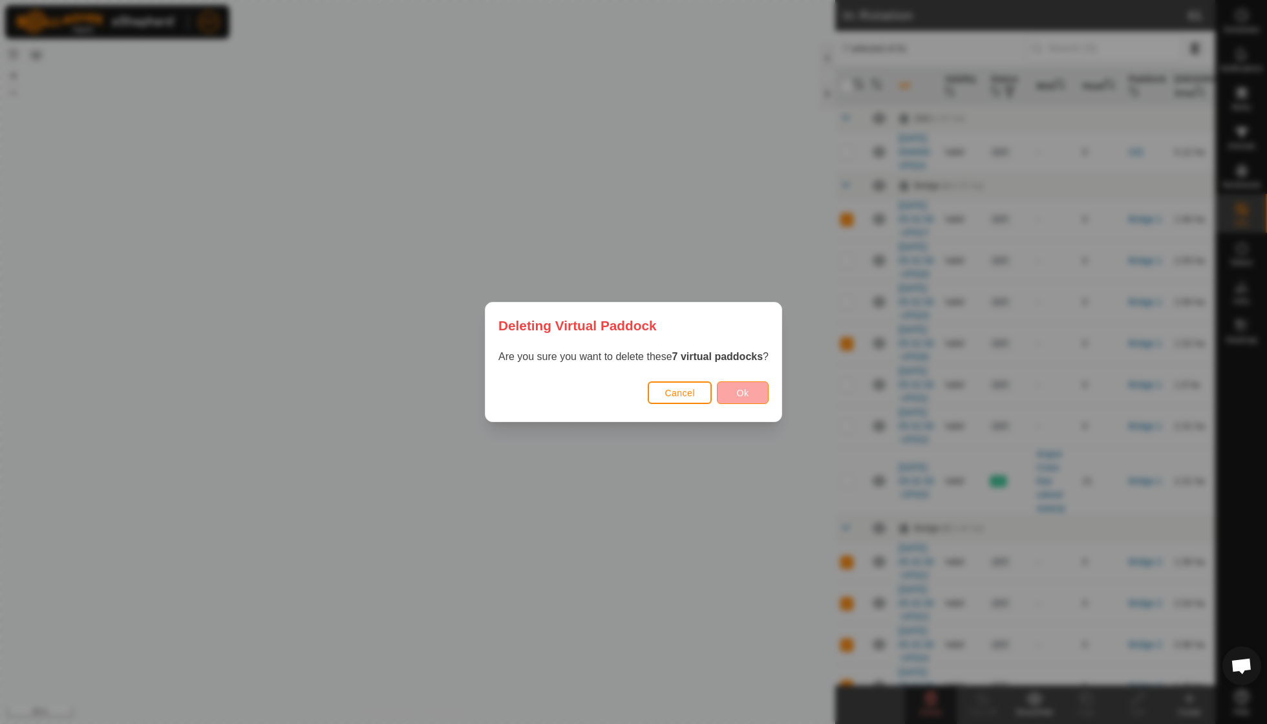
click at [745, 397] on span "Ok" at bounding box center [743, 393] width 12 height 10
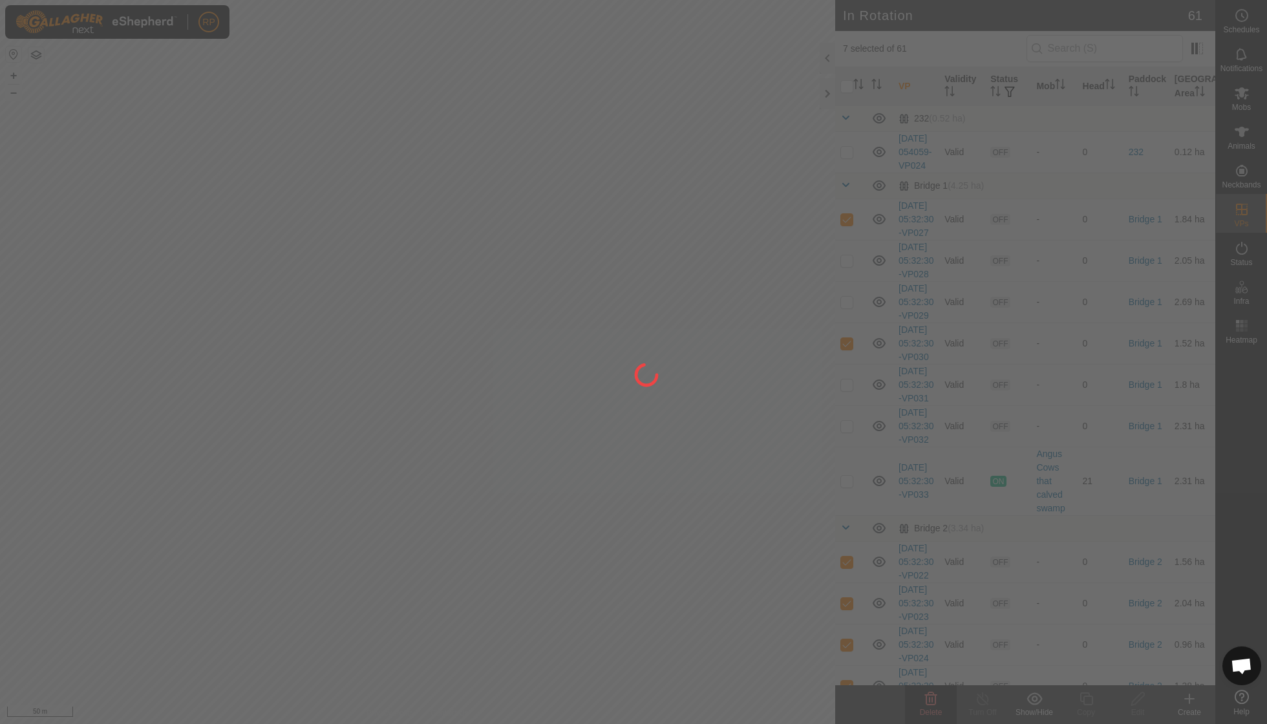
checkbox input "false"
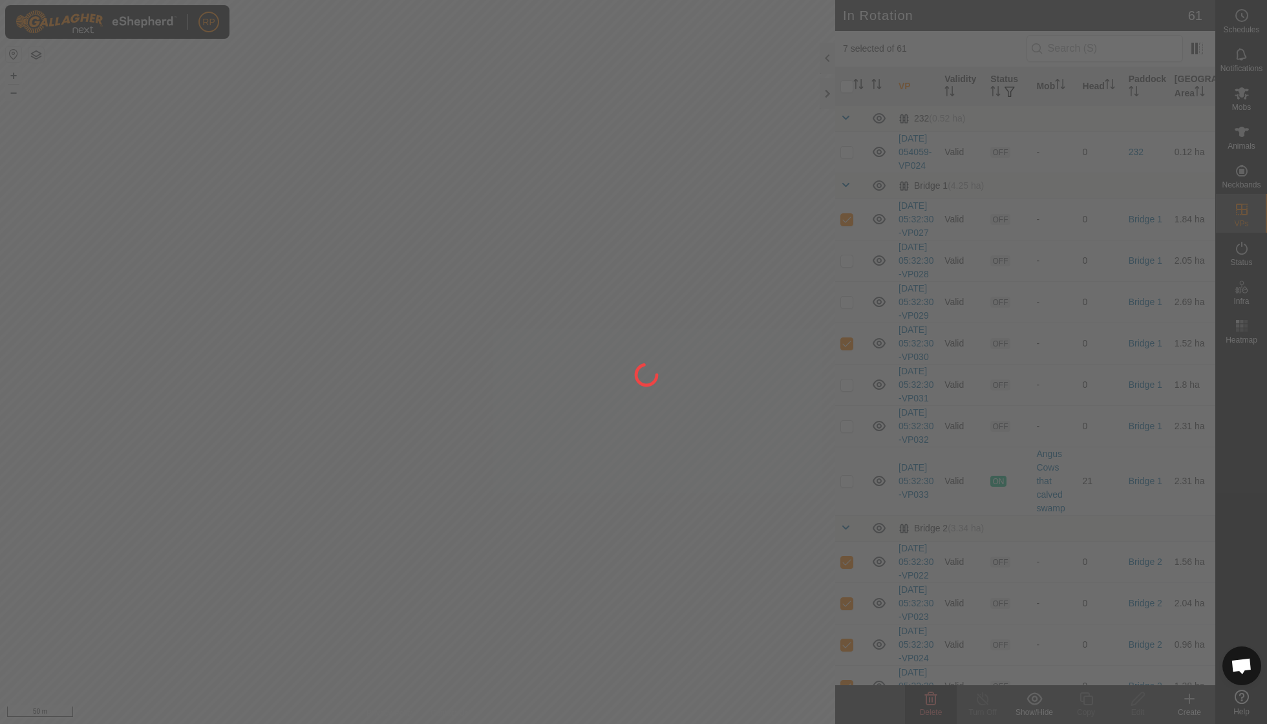
checkbox input "false"
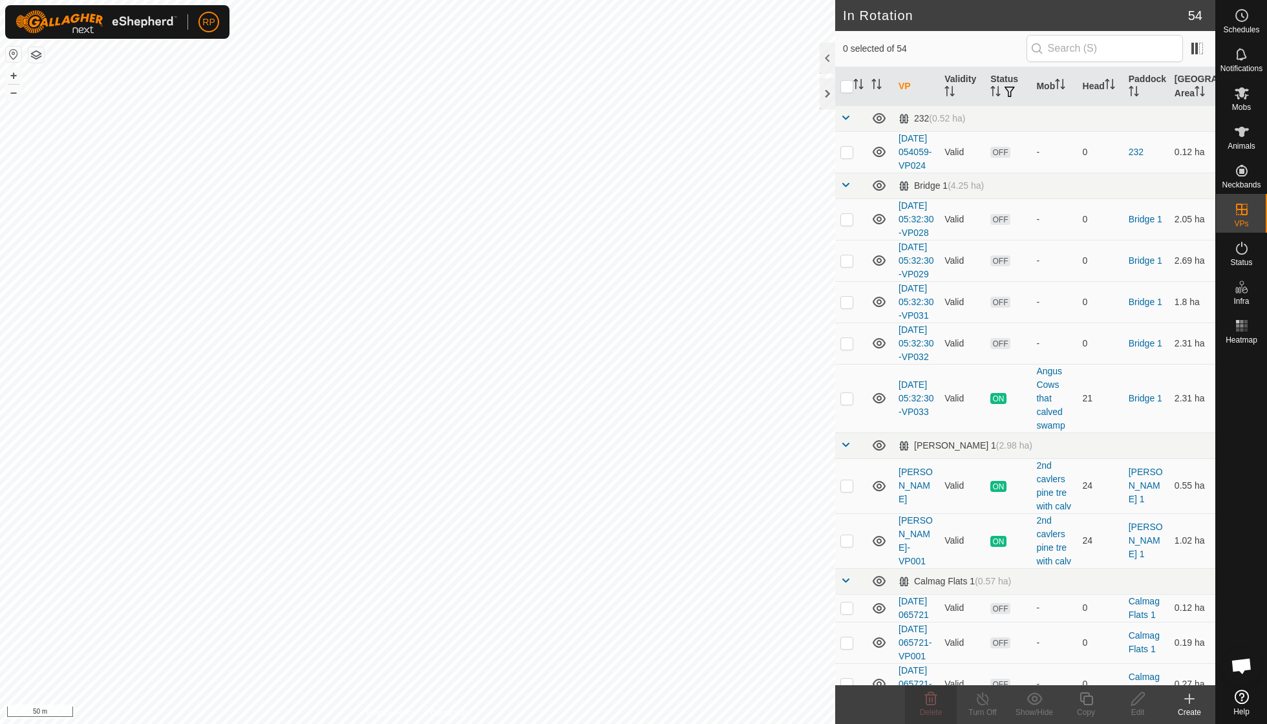
checkbox input "true"
click at [928, 702] on icon at bounding box center [931, 699] width 16 height 16
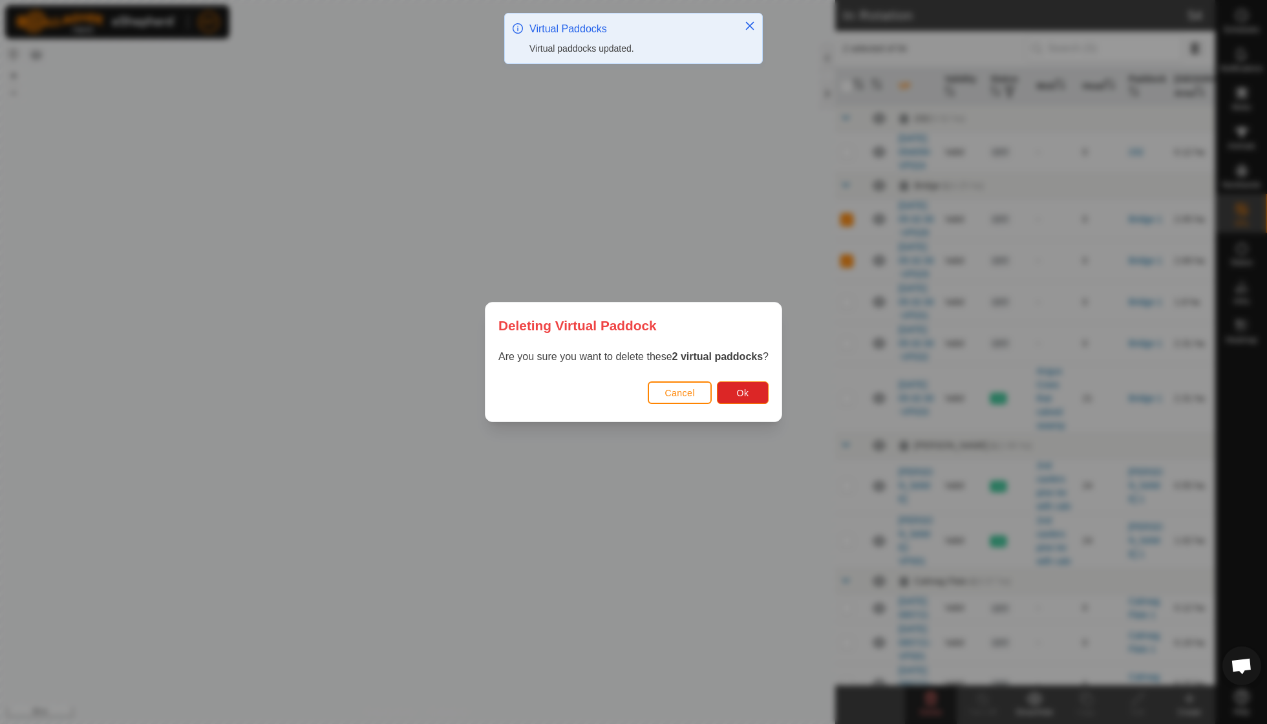
click at [745, 390] on span "Ok" at bounding box center [743, 393] width 12 height 10
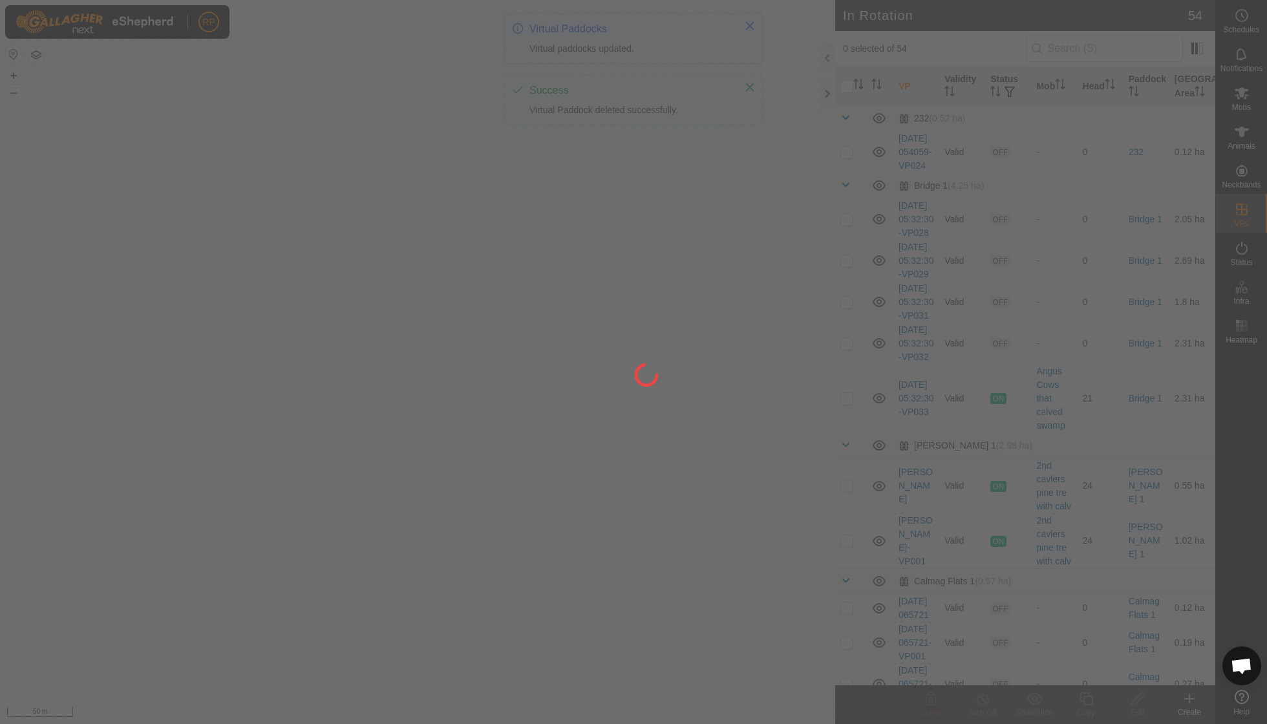
checkbox input "false"
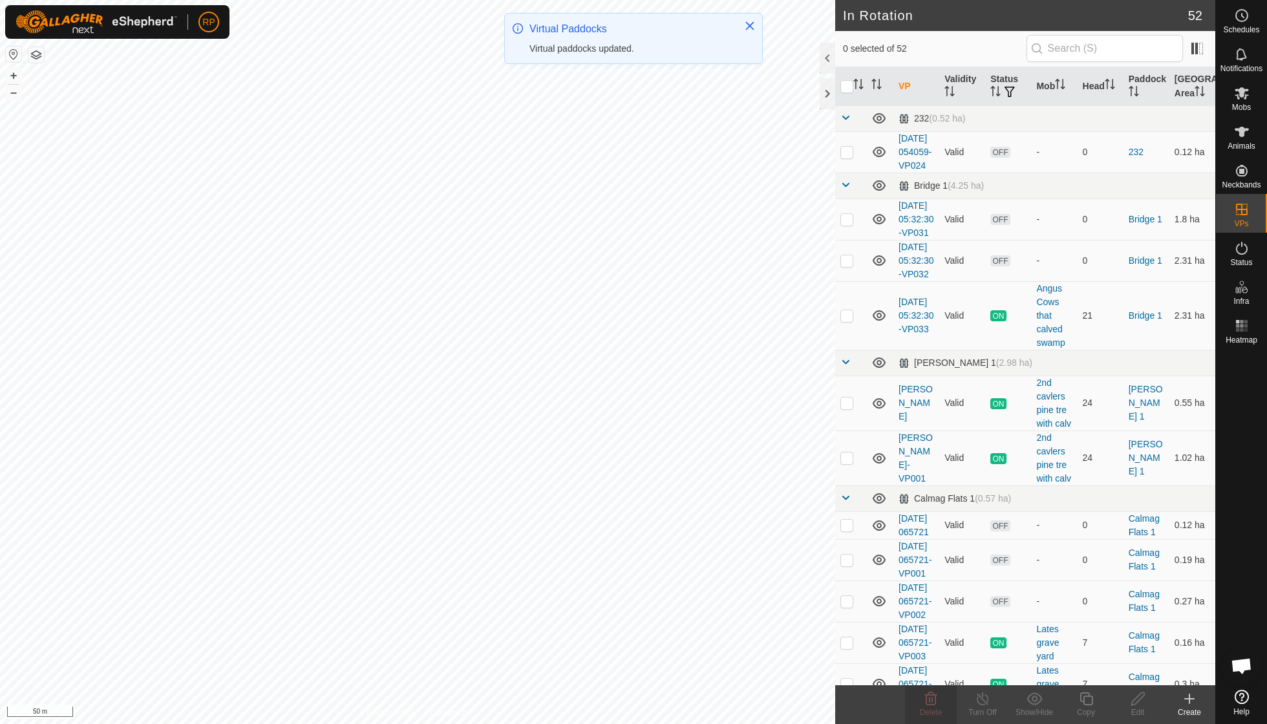
checkbox input "true"
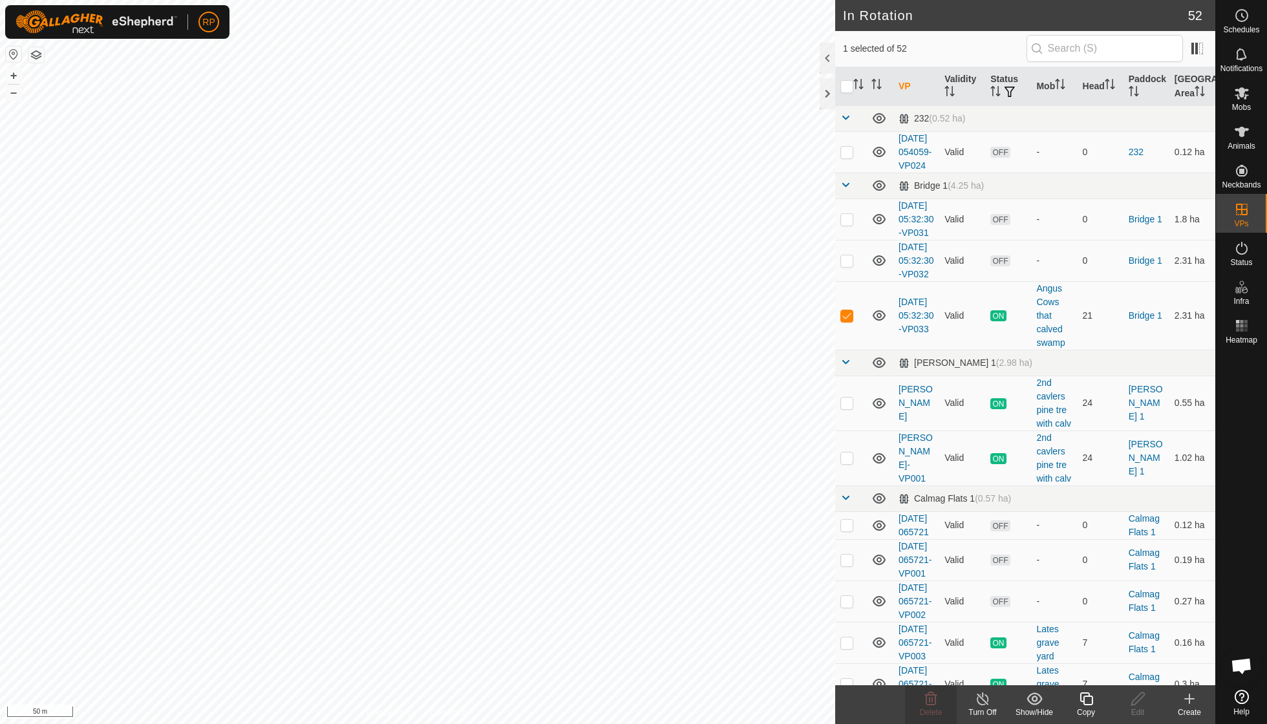
checkbox input "true"
checkbox input "false"
checkbox input "true"
click at [933, 697] on icon at bounding box center [931, 699] width 16 height 16
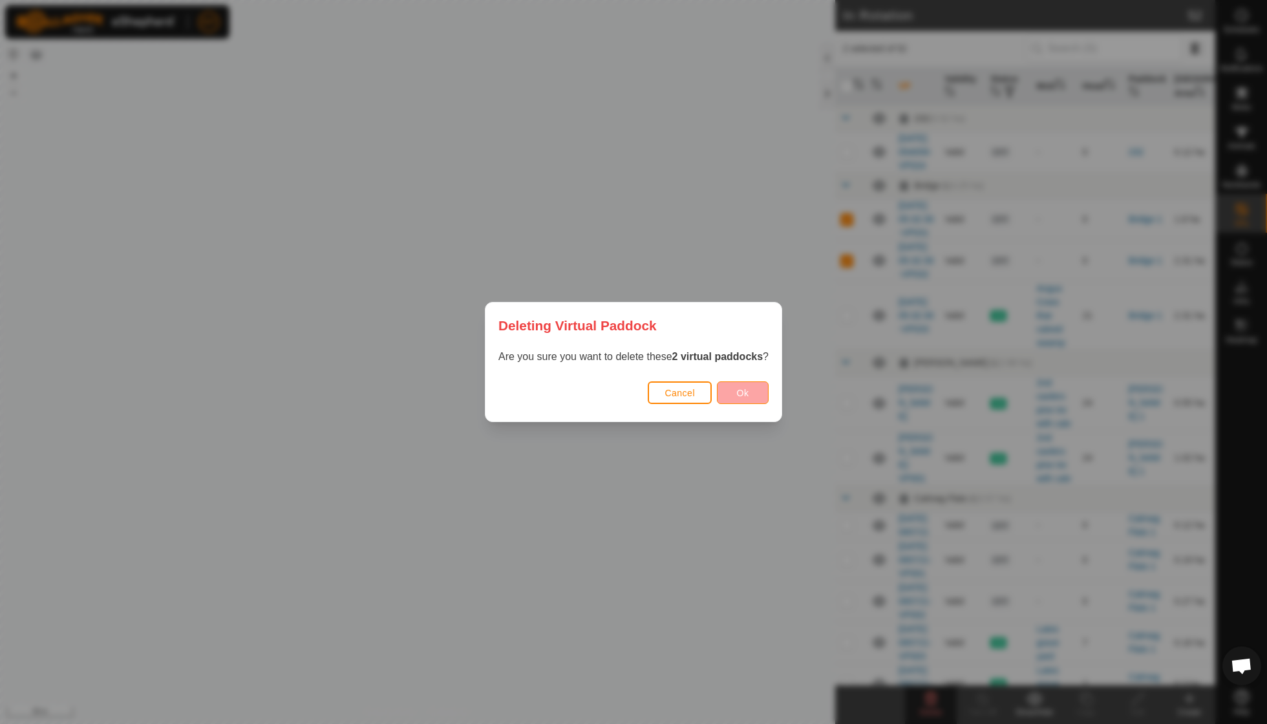
click at [759, 401] on button "Ok" at bounding box center [743, 392] width 52 height 23
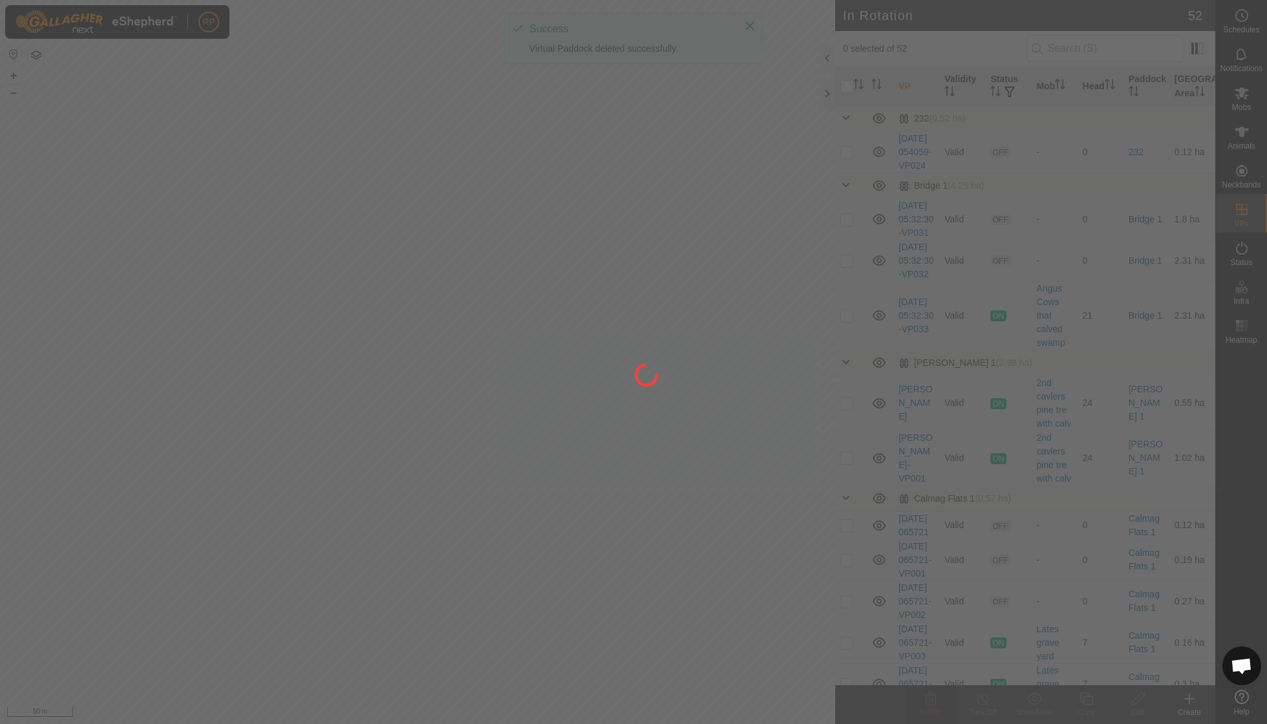
checkbox input "false"
drag, startPoint x: 442, startPoint y: 463, endPoint x: 593, endPoint y: 427, distance: 155.5
click at [592, 429] on div at bounding box center [633, 362] width 1267 height 724
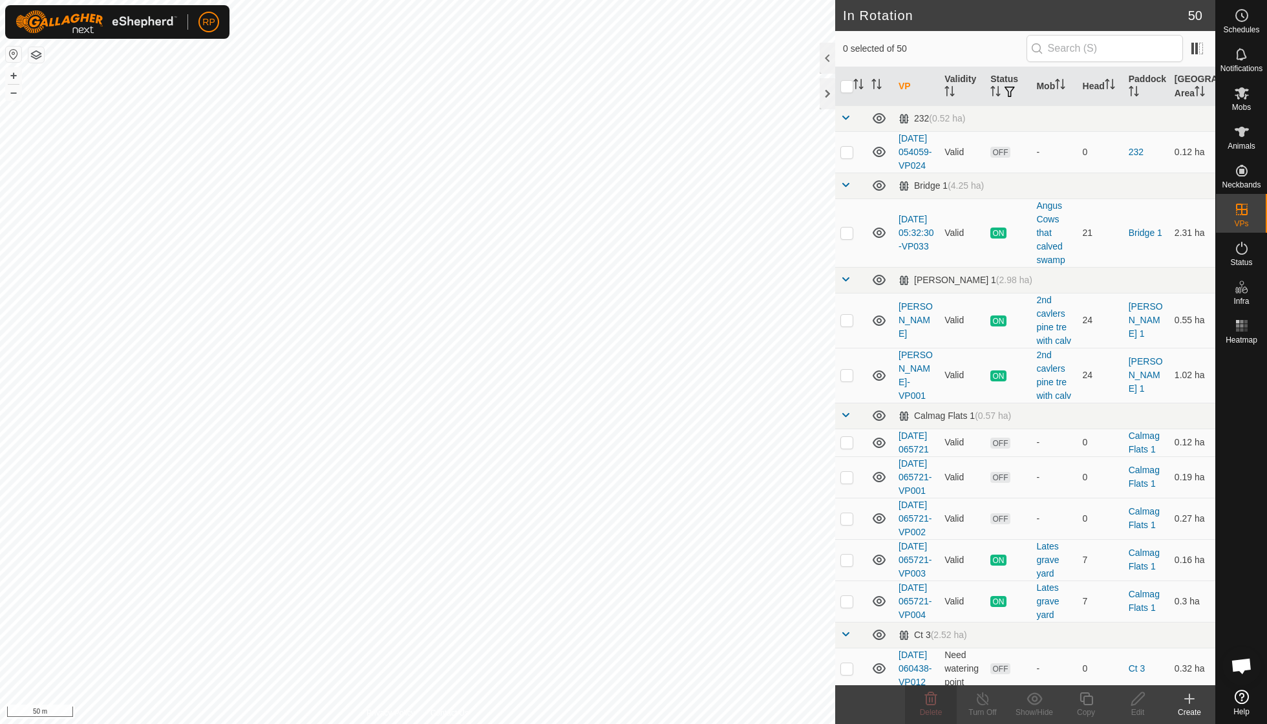
checkbox input "true"
click at [929, 699] on icon at bounding box center [931, 698] width 12 height 13
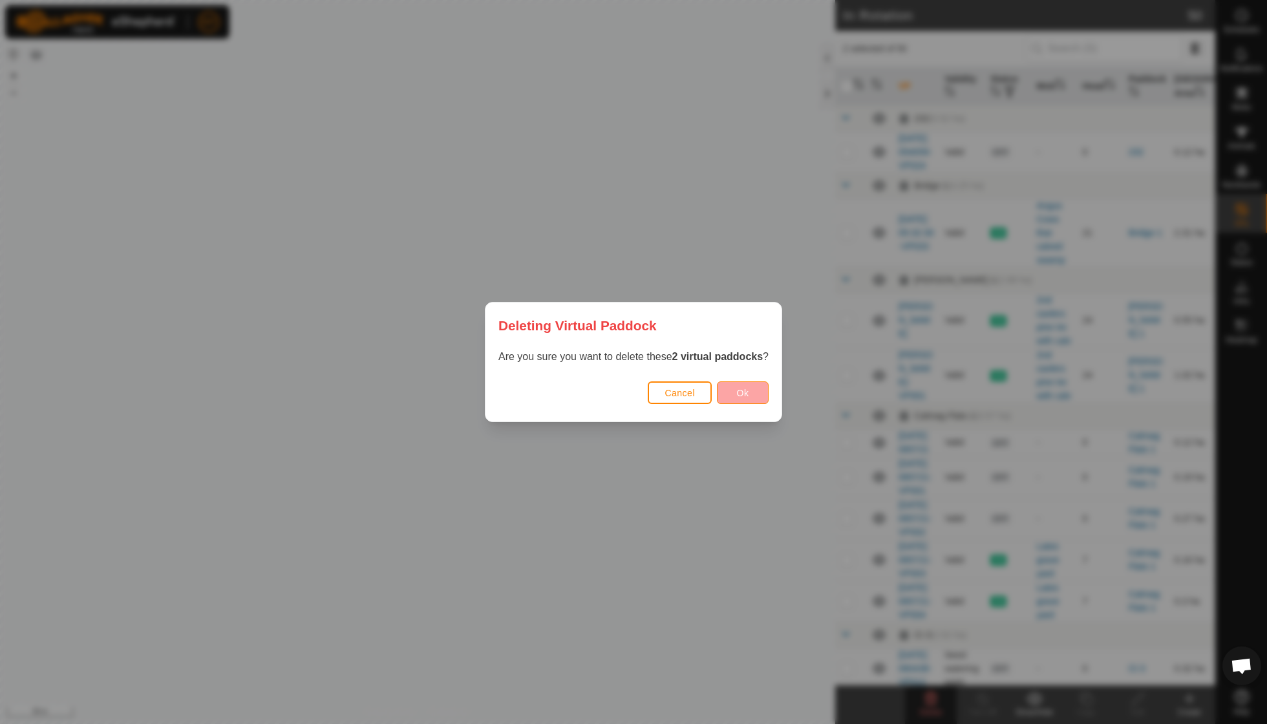
click at [743, 394] on span "Ok" at bounding box center [743, 393] width 12 height 10
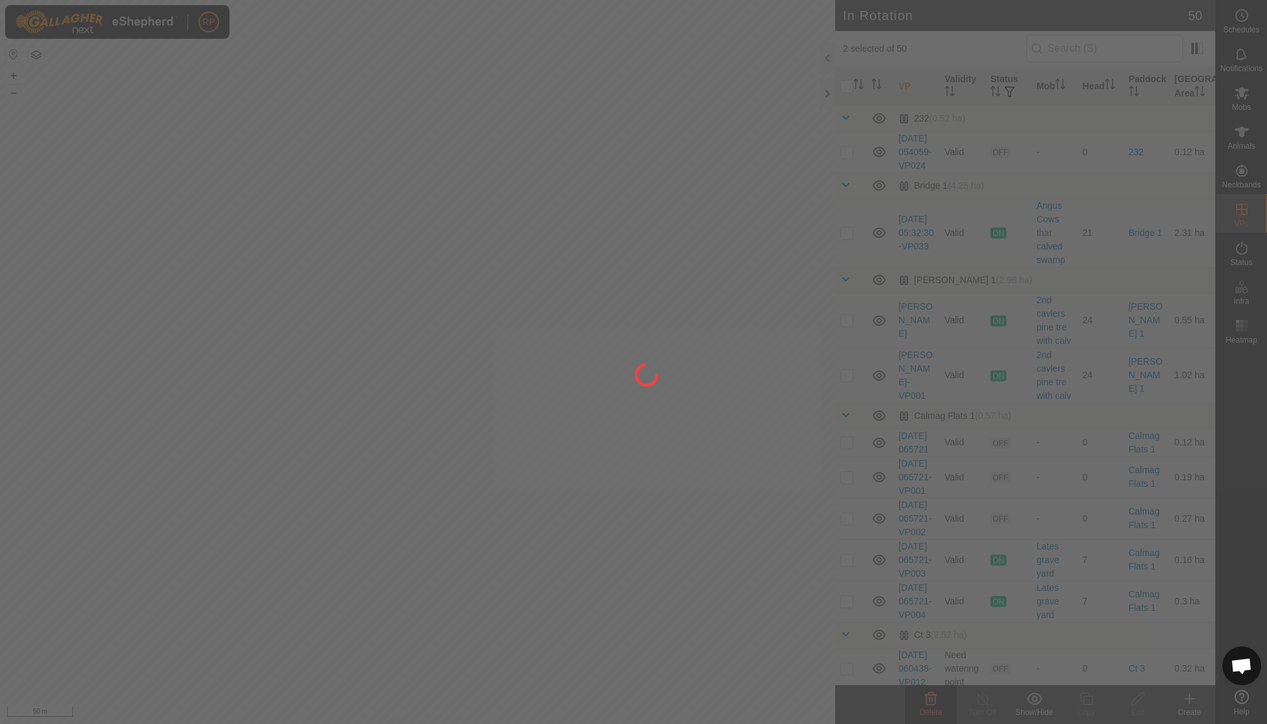
checkbox input "false"
drag, startPoint x: 394, startPoint y: 533, endPoint x: 536, endPoint y: 494, distance: 146.9
click at [536, 494] on div at bounding box center [633, 362] width 1267 height 724
click at [311, 361] on div "RP Schedules Notifications Mobs Animals Neckbands VPs Status Infra Heatmap Help…" at bounding box center [633, 362] width 1267 height 724
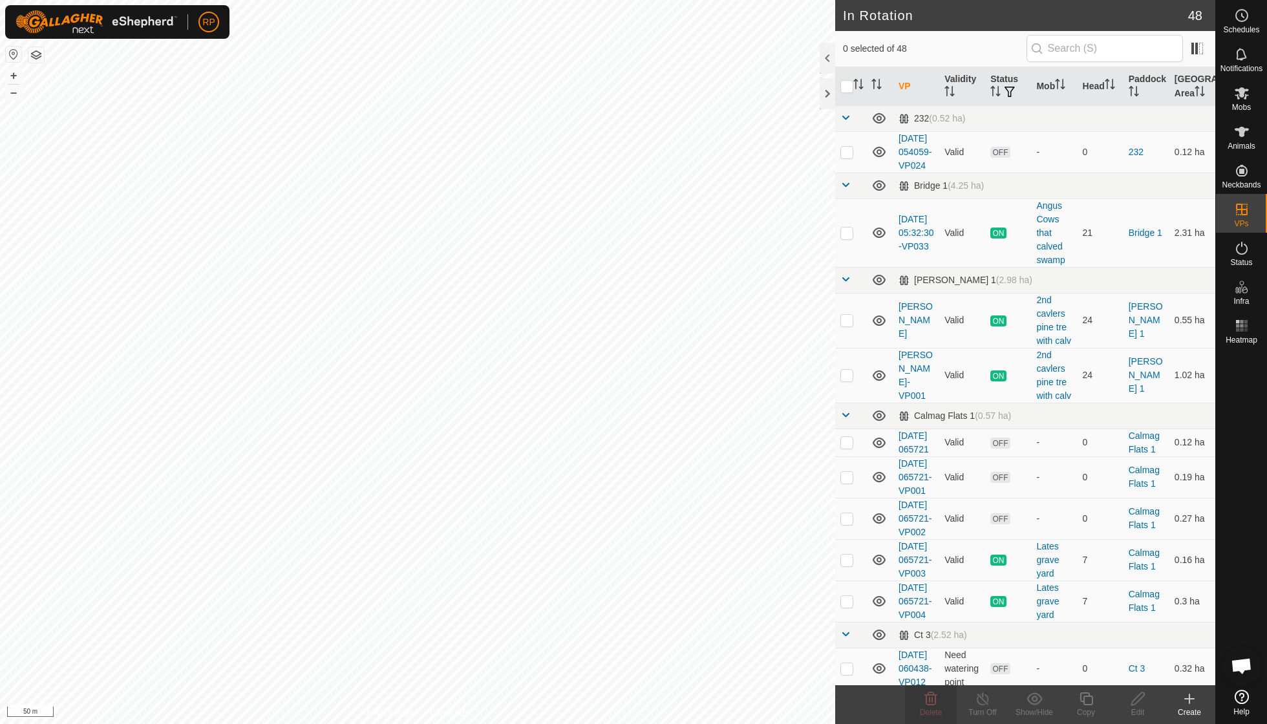
checkbox input "true"
checkbox input "false"
checkbox input "true"
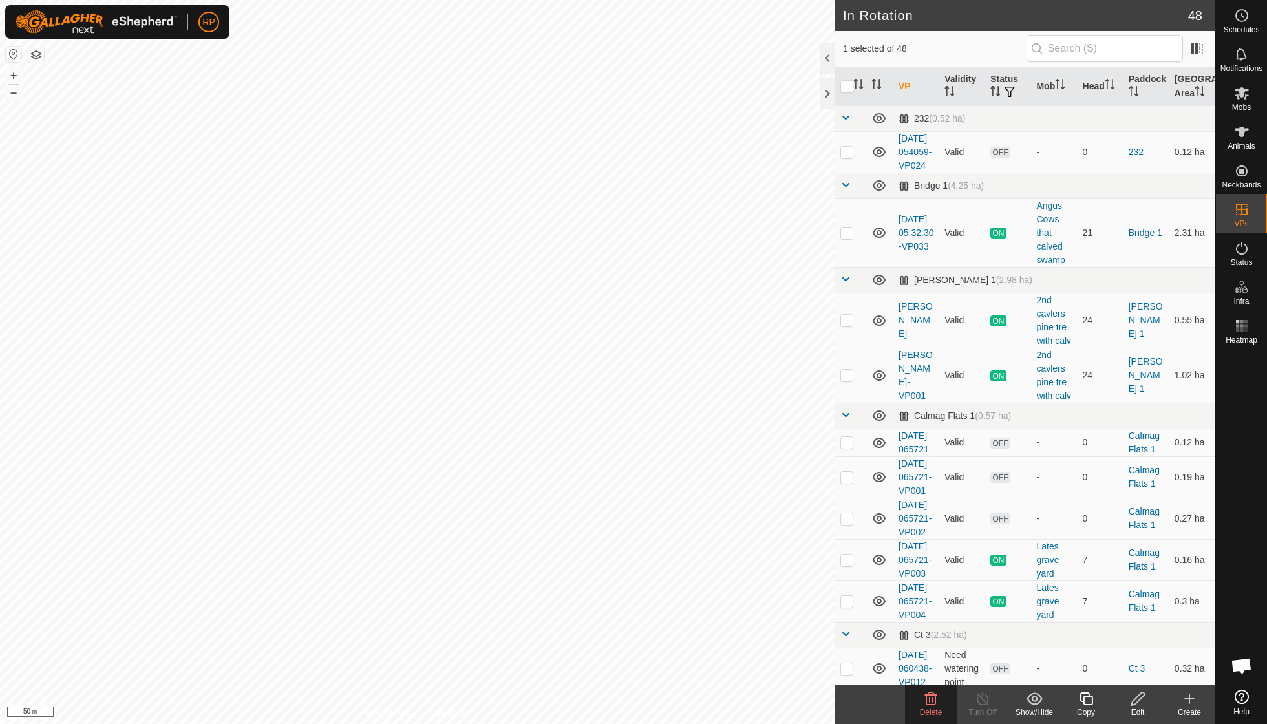
checkbox input "true"
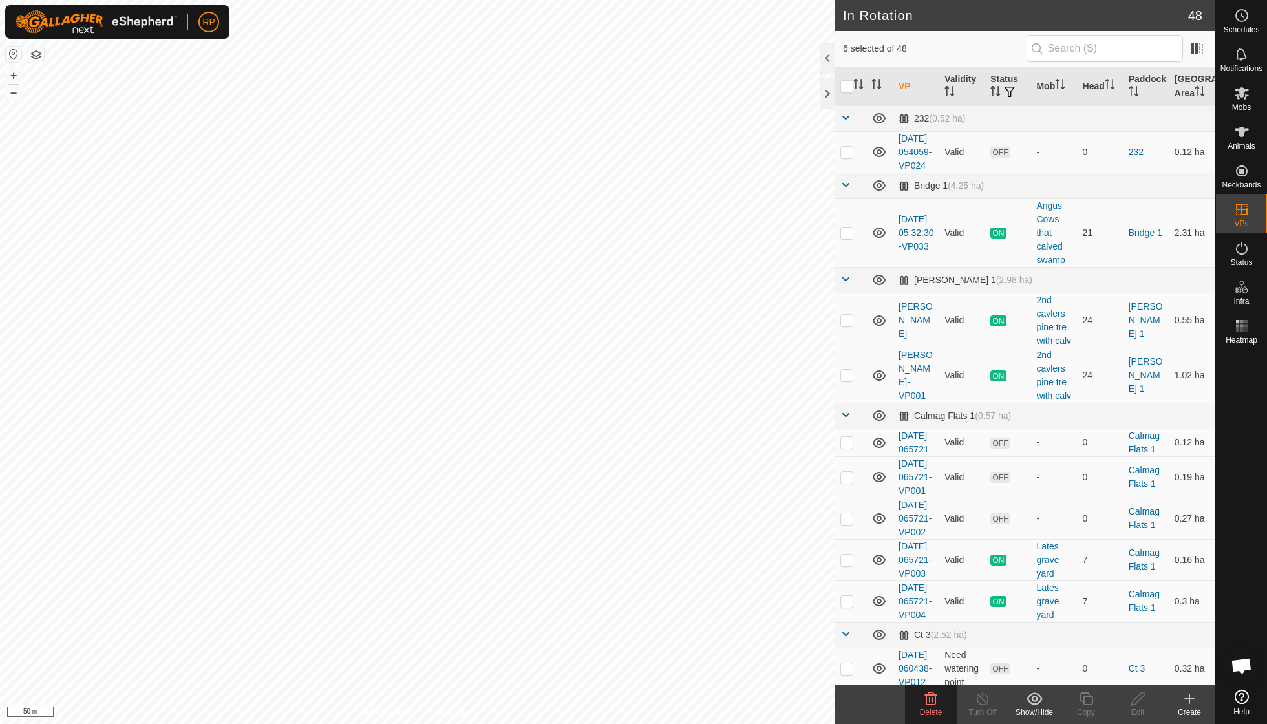
checkbox input "true"
checkbox input "false"
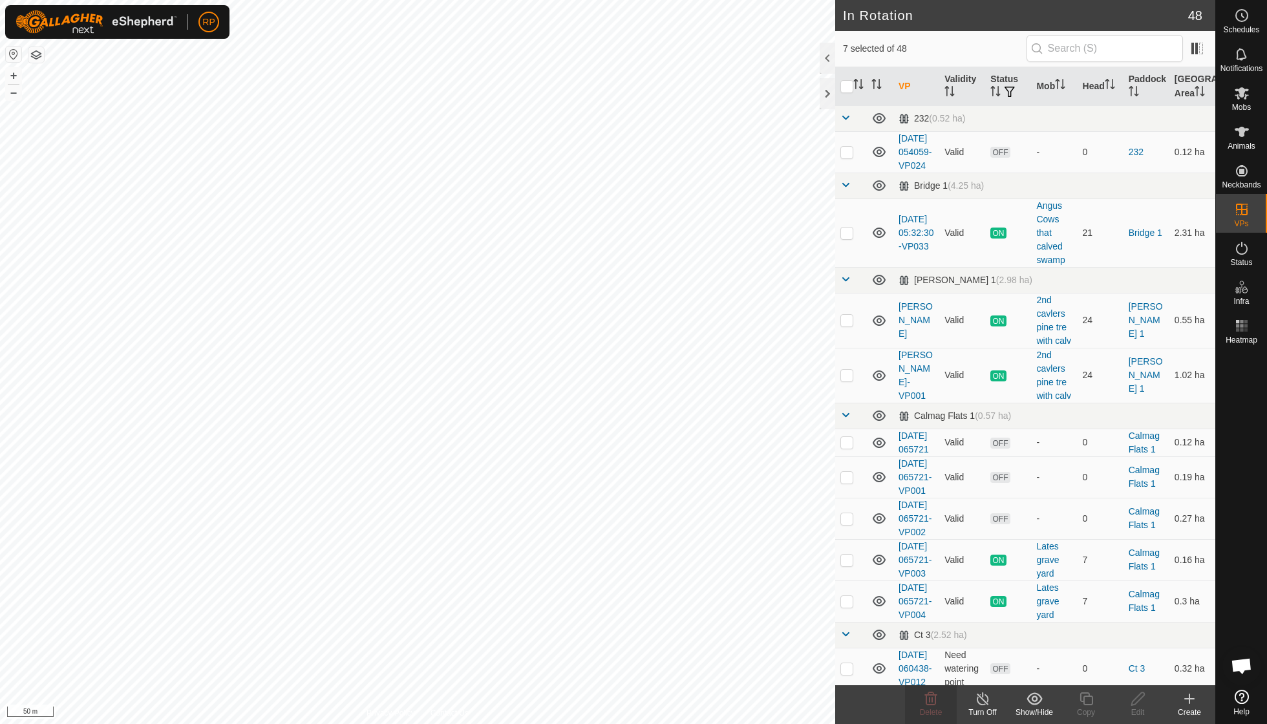
checkbox input "false"
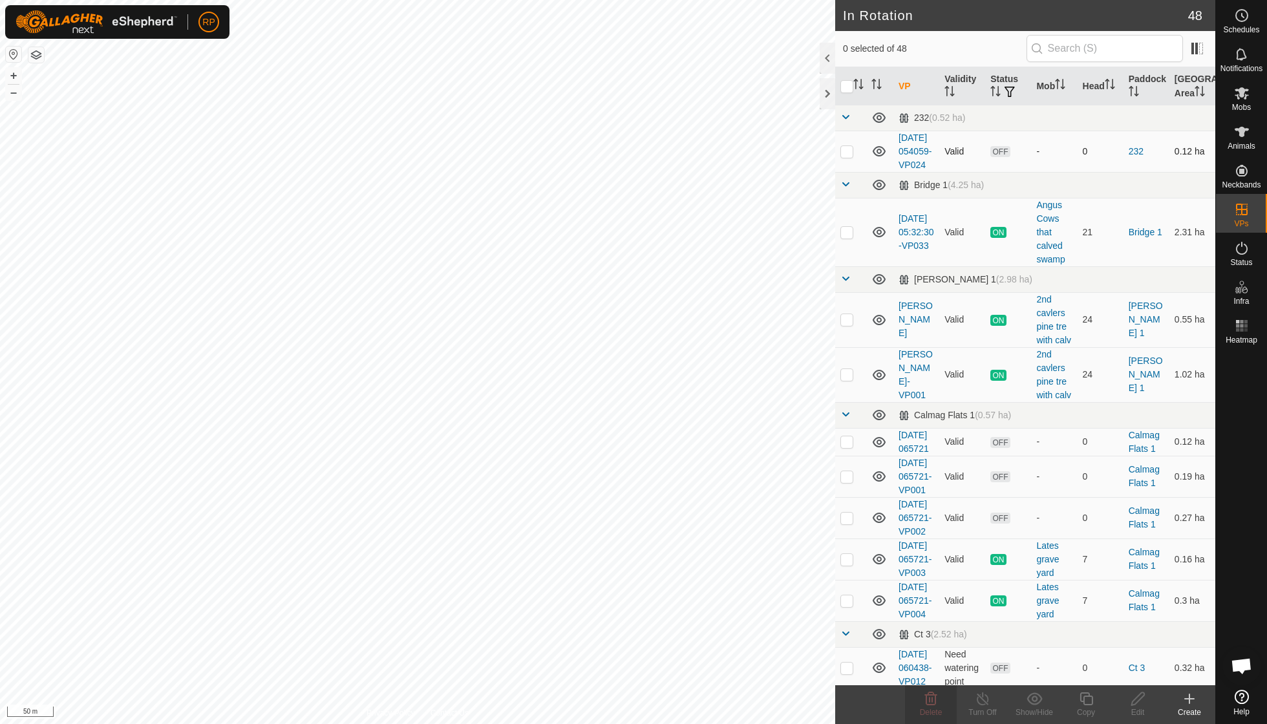
click at [850, 156] on p-checkbox at bounding box center [846, 151] width 13 height 10
checkbox input "true"
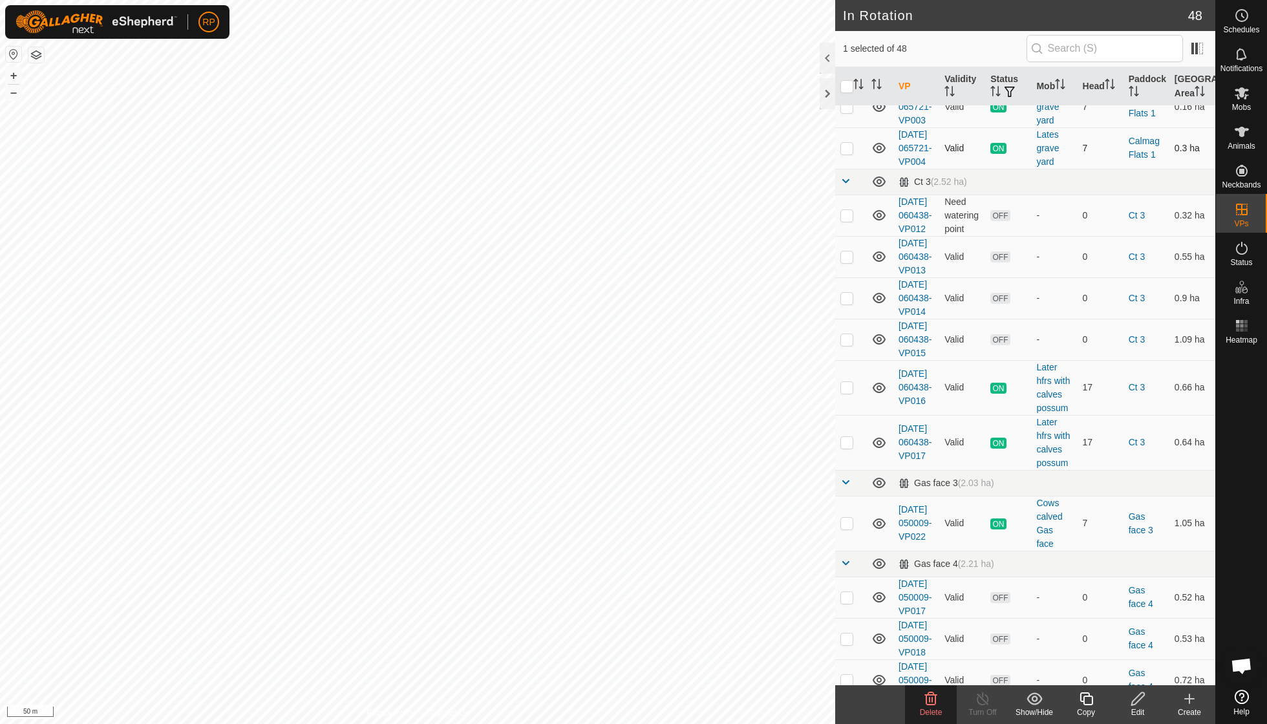
scroll to position [458, 0]
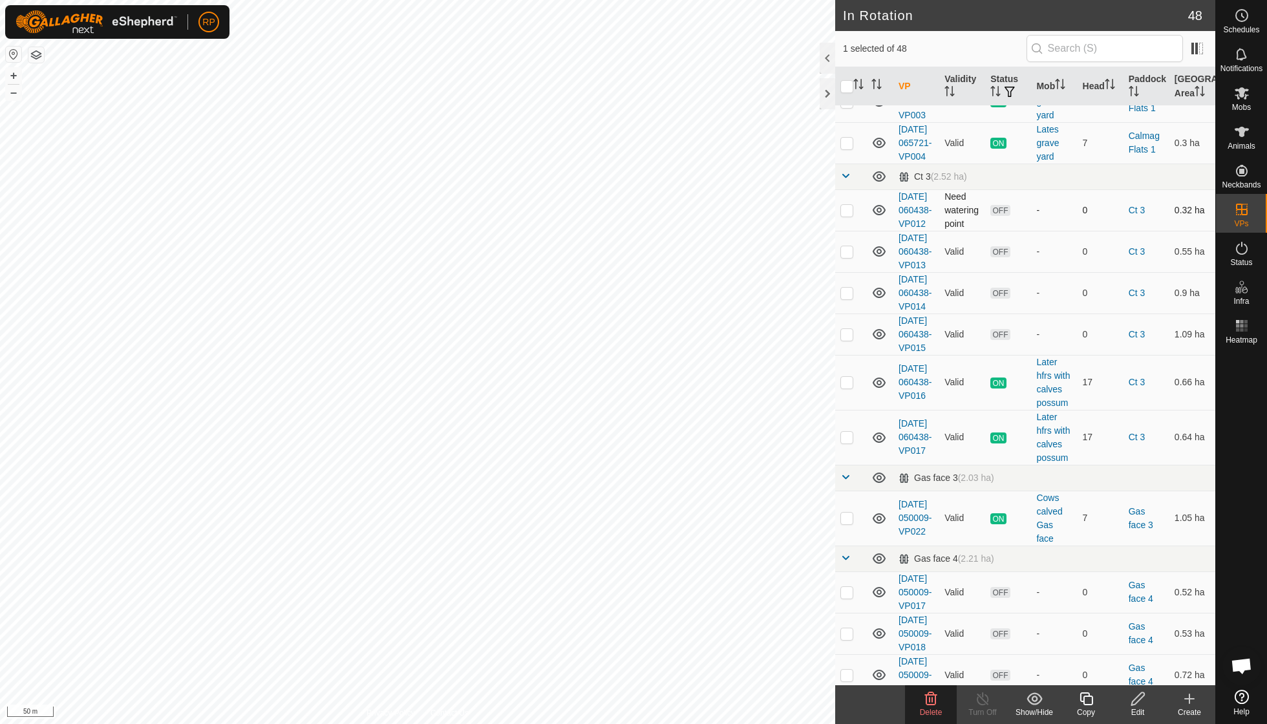
click at [851, 215] on p-checkbox at bounding box center [846, 210] width 13 height 10
checkbox input "true"
click at [848, 257] on p-checkbox at bounding box center [846, 251] width 13 height 10
checkbox input "true"
click at [848, 298] on p-checkbox at bounding box center [846, 293] width 13 height 10
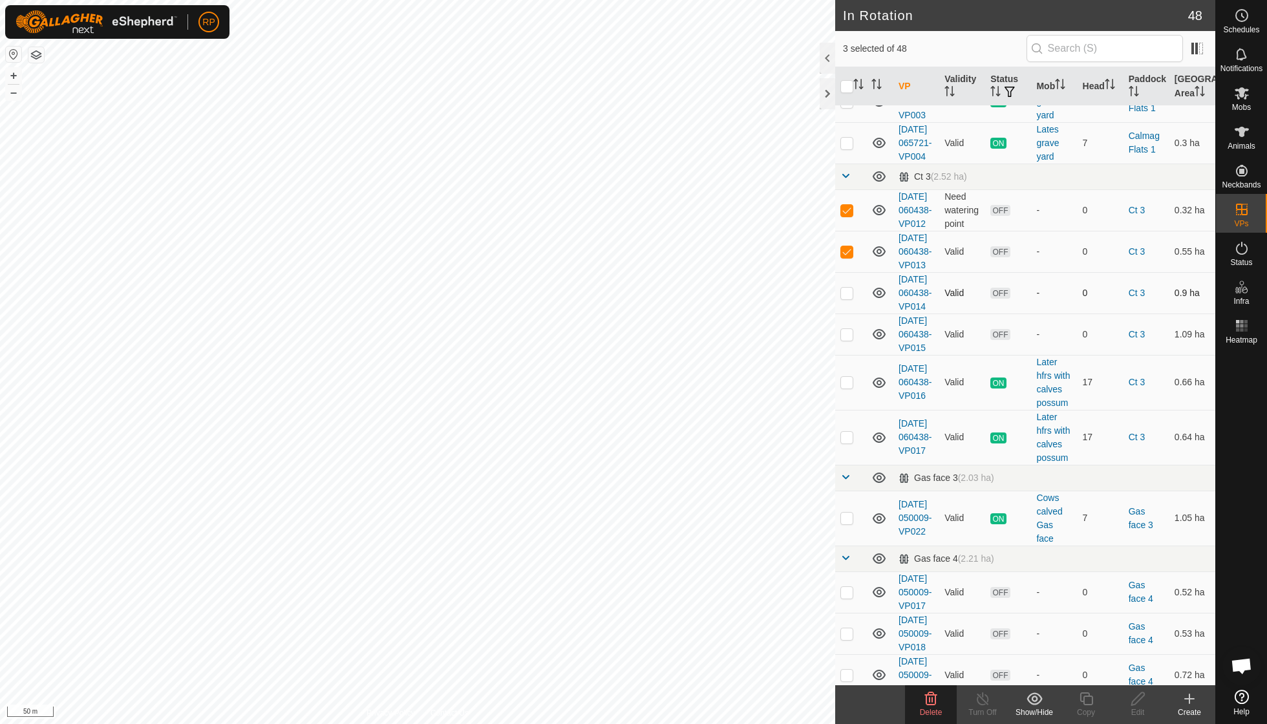
checkbox input "true"
click at [847, 339] on p-checkbox at bounding box center [846, 334] width 13 height 10
checkbox input "true"
click at [850, 387] on p-checkbox at bounding box center [846, 382] width 13 height 10
click at [844, 387] on p-checkbox at bounding box center [846, 382] width 13 height 10
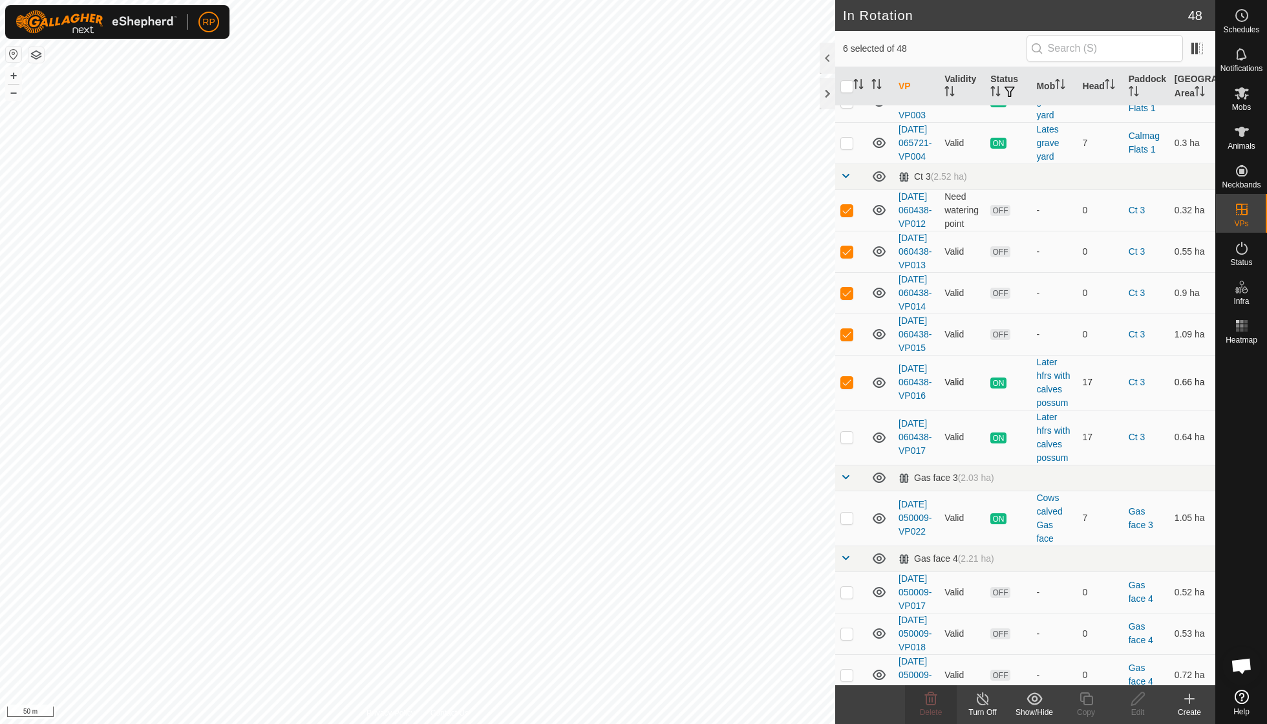
checkbox input "false"
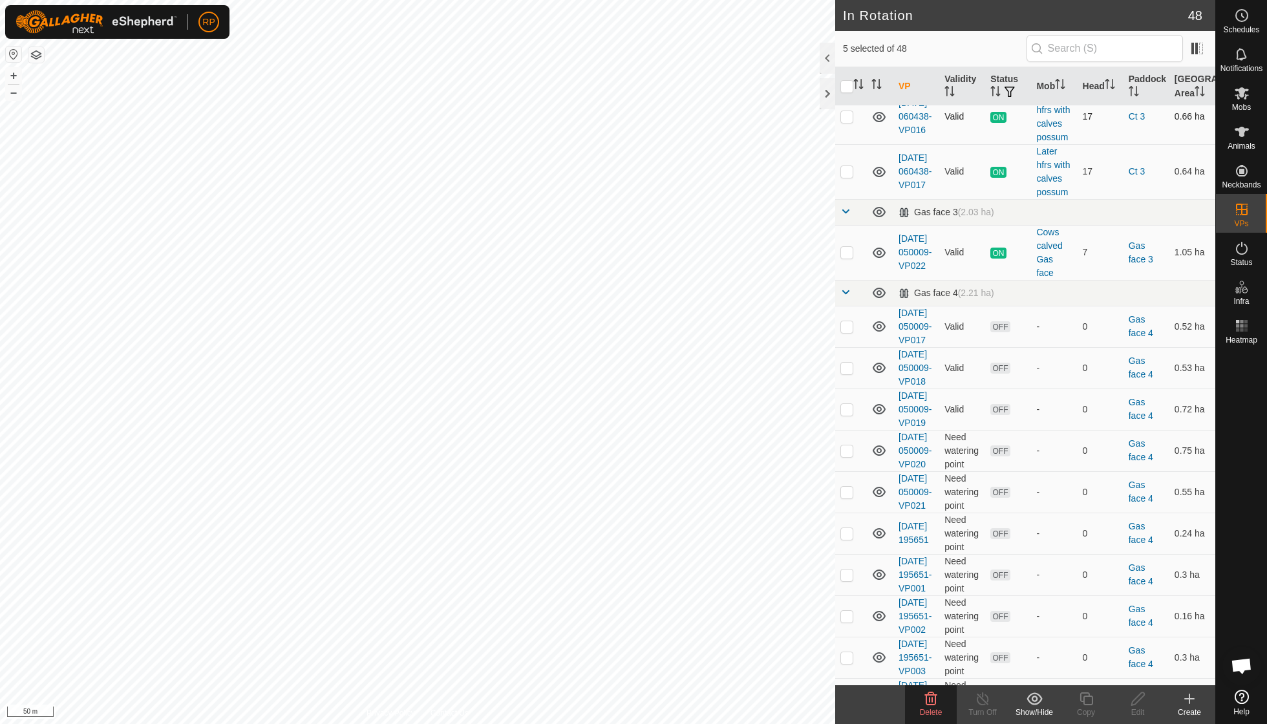
scroll to position [734, 0]
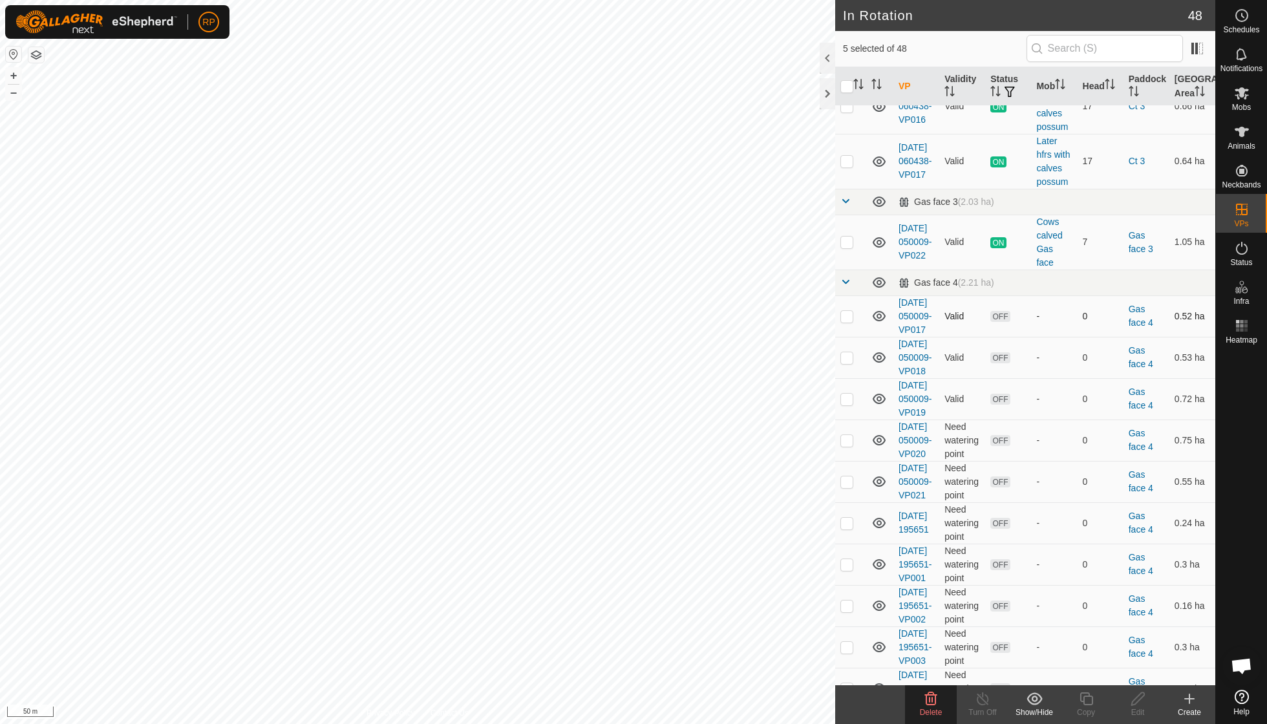
click at [845, 321] on p-checkbox at bounding box center [846, 316] width 13 height 10
checkbox input "true"
click at [846, 363] on p-checkbox at bounding box center [846, 357] width 13 height 10
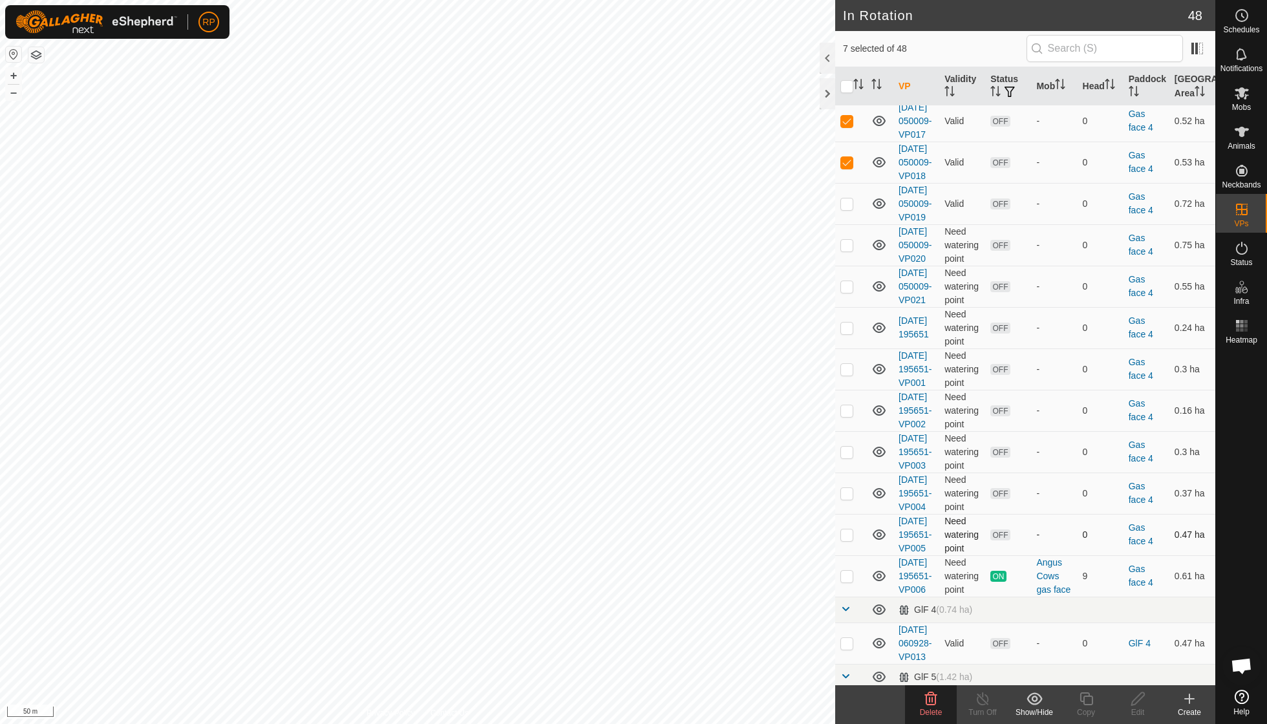
scroll to position [928, 0]
click at [844, 169] on p-checkbox at bounding box center [846, 163] width 13 height 10
click at [846, 184] on td at bounding box center [850, 163] width 31 height 41
checkbox input "true"
click at [848, 210] on p-checkbox at bounding box center [846, 205] width 13 height 10
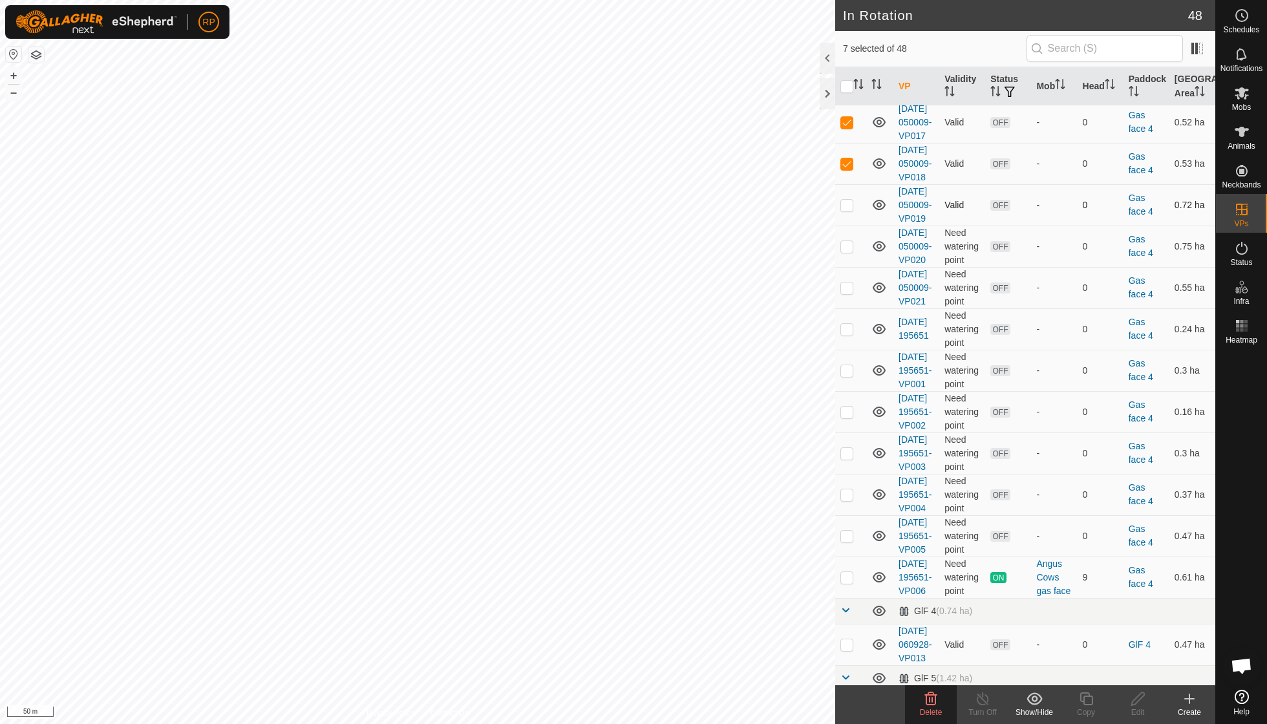
checkbox input "true"
click at [848, 251] on p-checkbox at bounding box center [846, 246] width 13 height 10
click at [846, 293] on p-checkbox at bounding box center [846, 287] width 13 height 10
click at [844, 251] on p-checkbox at bounding box center [846, 246] width 13 height 10
checkbox input "false"
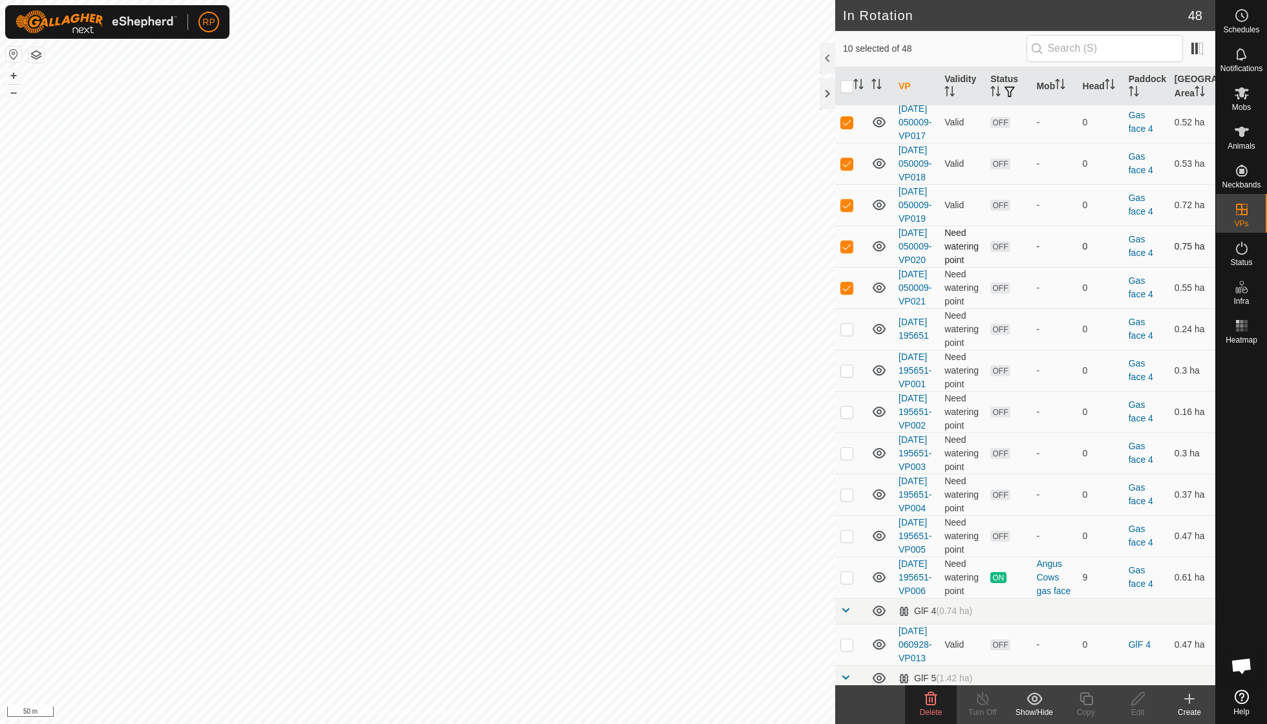
checkbox input "true"
click at [846, 251] on p-checkbox at bounding box center [846, 246] width 13 height 10
checkbox input "true"
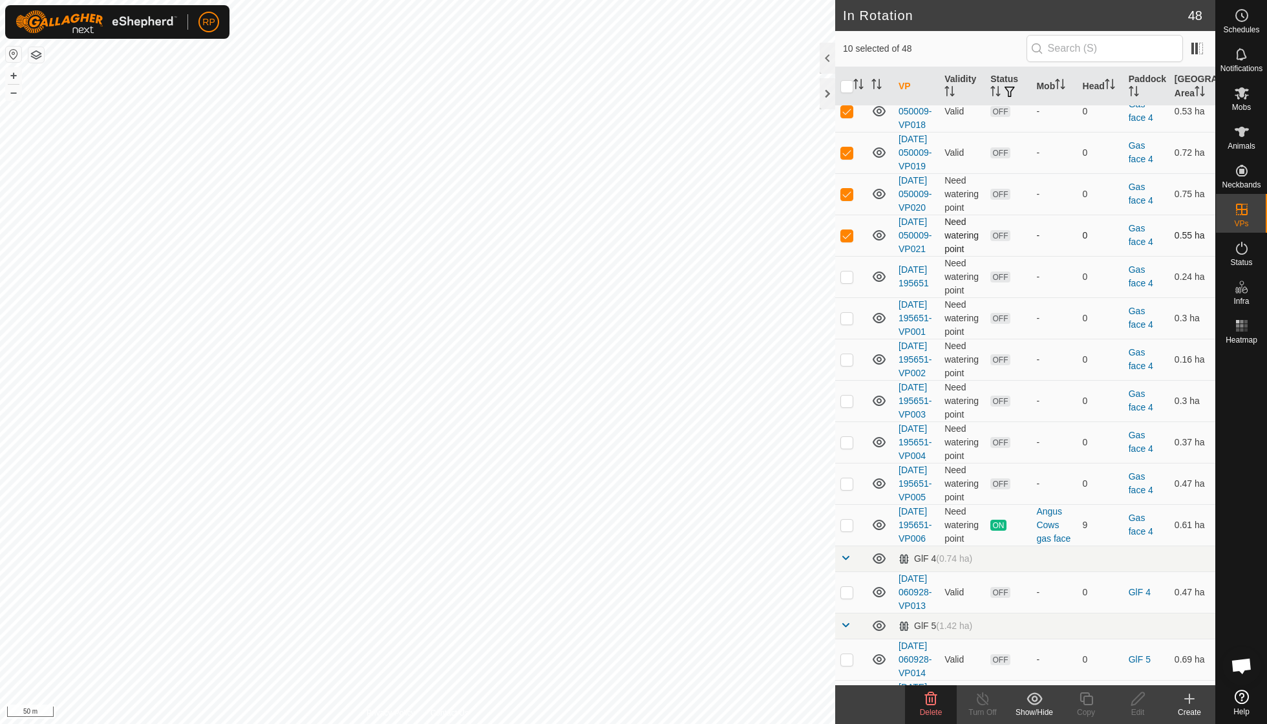
scroll to position [985, 0]
click at [847, 293] on td at bounding box center [850, 271] width 31 height 41
checkbox input "true"
click at [848, 319] on p-checkbox at bounding box center [846, 313] width 13 height 10
checkbox input "true"
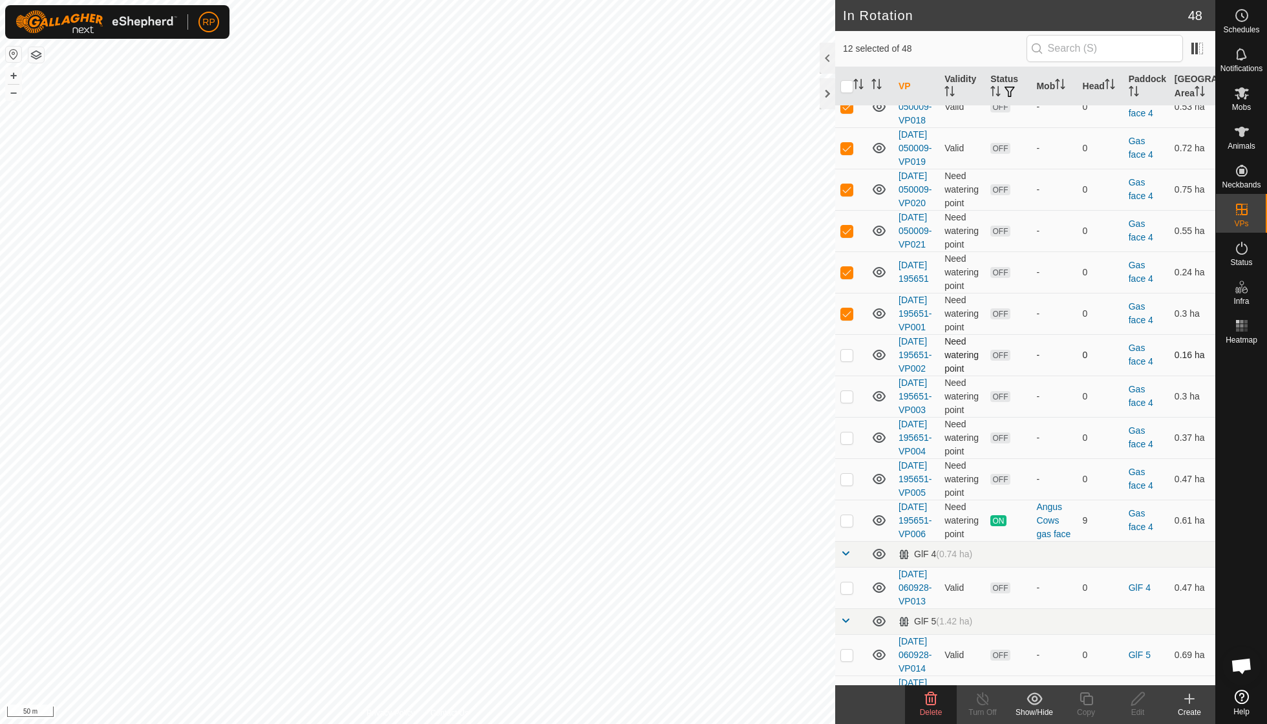
click at [847, 360] on p-checkbox at bounding box center [846, 355] width 13 height 10
checkbox input "true"
click at [848, 401] on p-checkbox at bounding box center [846, 396] width 13 height 10
checkbox input "true"
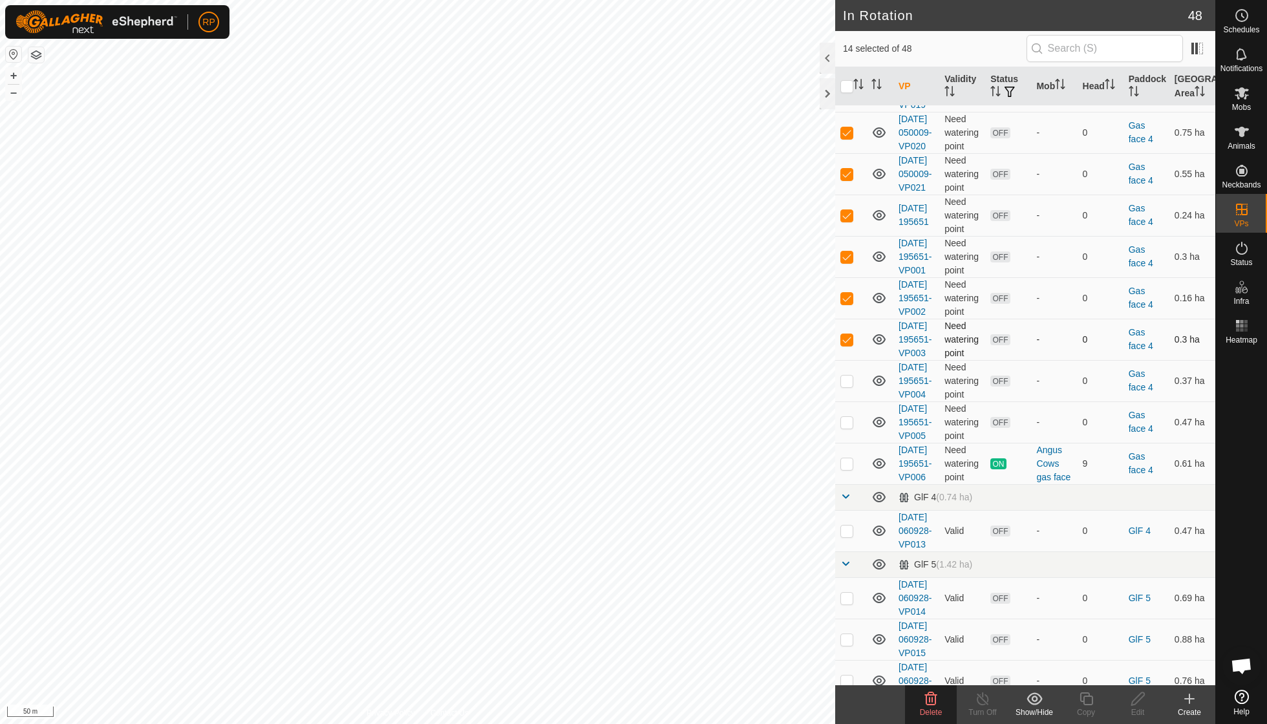
scroll to position [1077, 0]
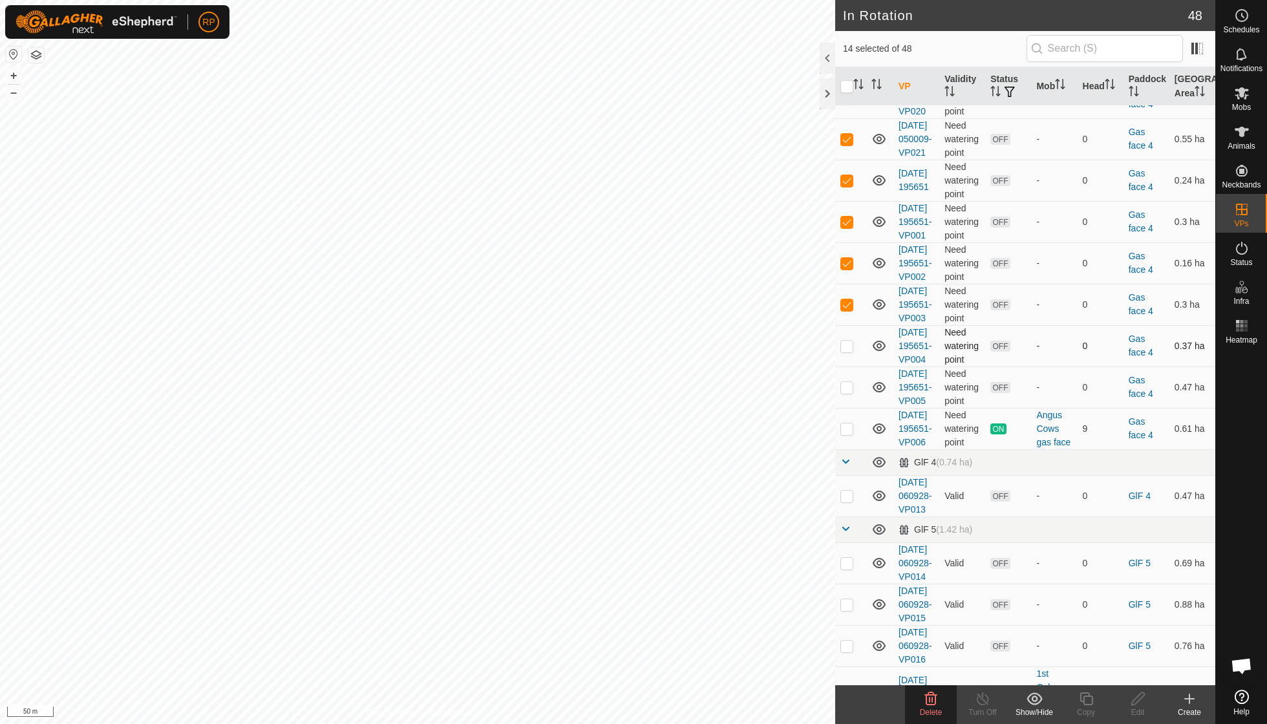
click at [848, 351] on p-checkbox at bounding box center [846, 346] width 13 height 10
checkbox input "true"
click at [848, 392] on p-checkbox at bounding box center [846, 387] width 13 height 10
checkbox input "true"
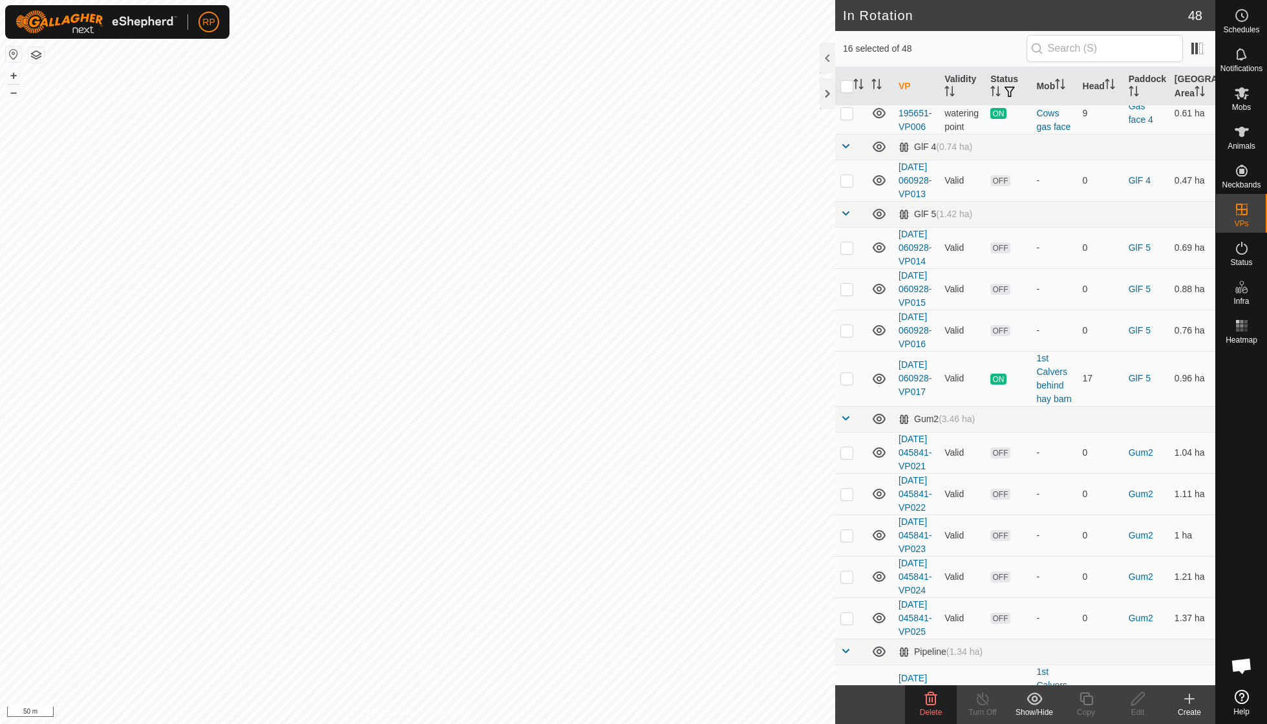
scroll to position [1405, 0]
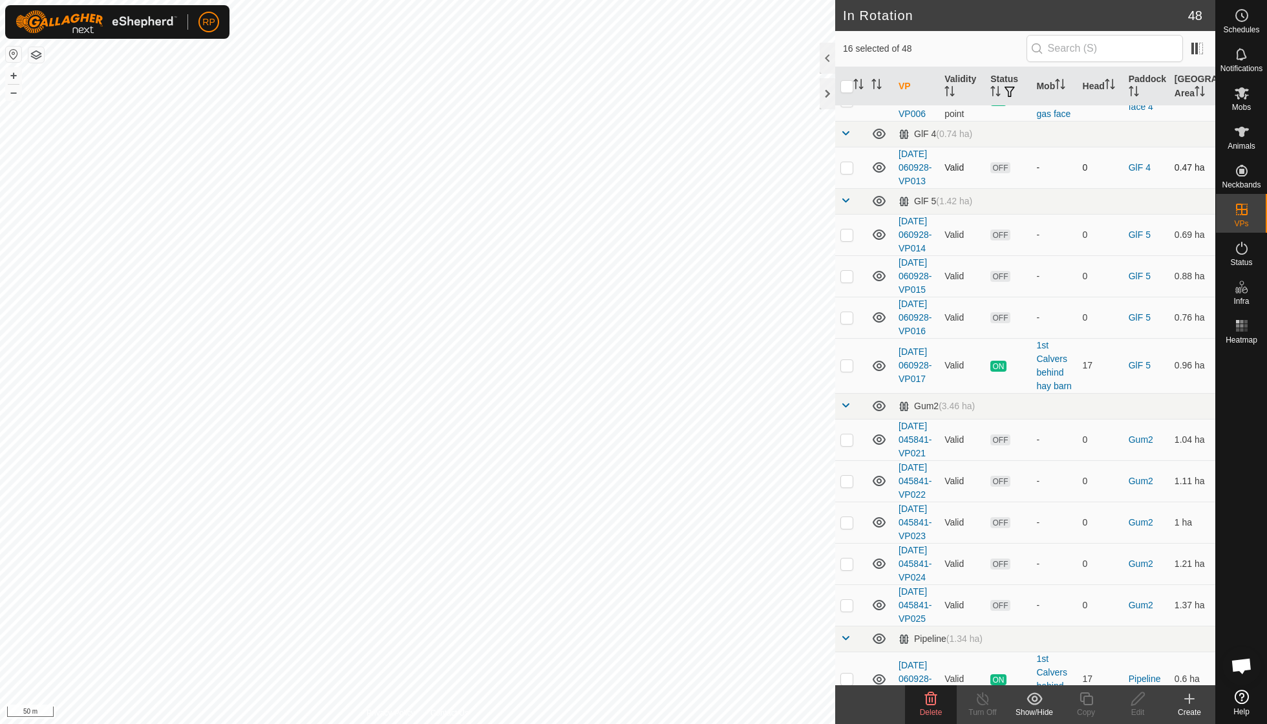
click at [849, 173] on p-checkbox at bounding box center [846, 167] width 13 height 10
checkbox input "true"
click at [844, 240] on p-checkbox at bounding box center [846, 234] width 13 height 10
checkbox input "true"
click at [848, 281] on p-checkbox at bounding box center [846, 276] width 13 height 10
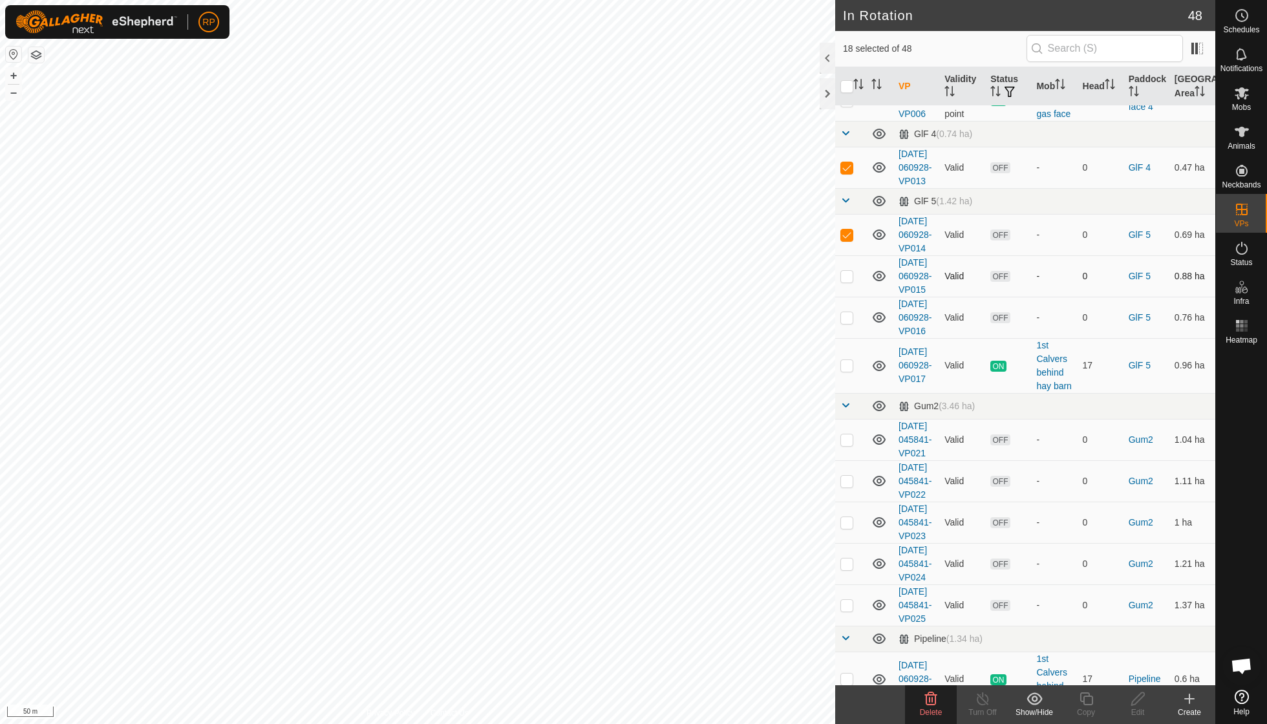
checkbox input "true"
click at [851, 322] on p-checkbox at bounding box center [846, 317] width 13 height 10
checkbox input "true"
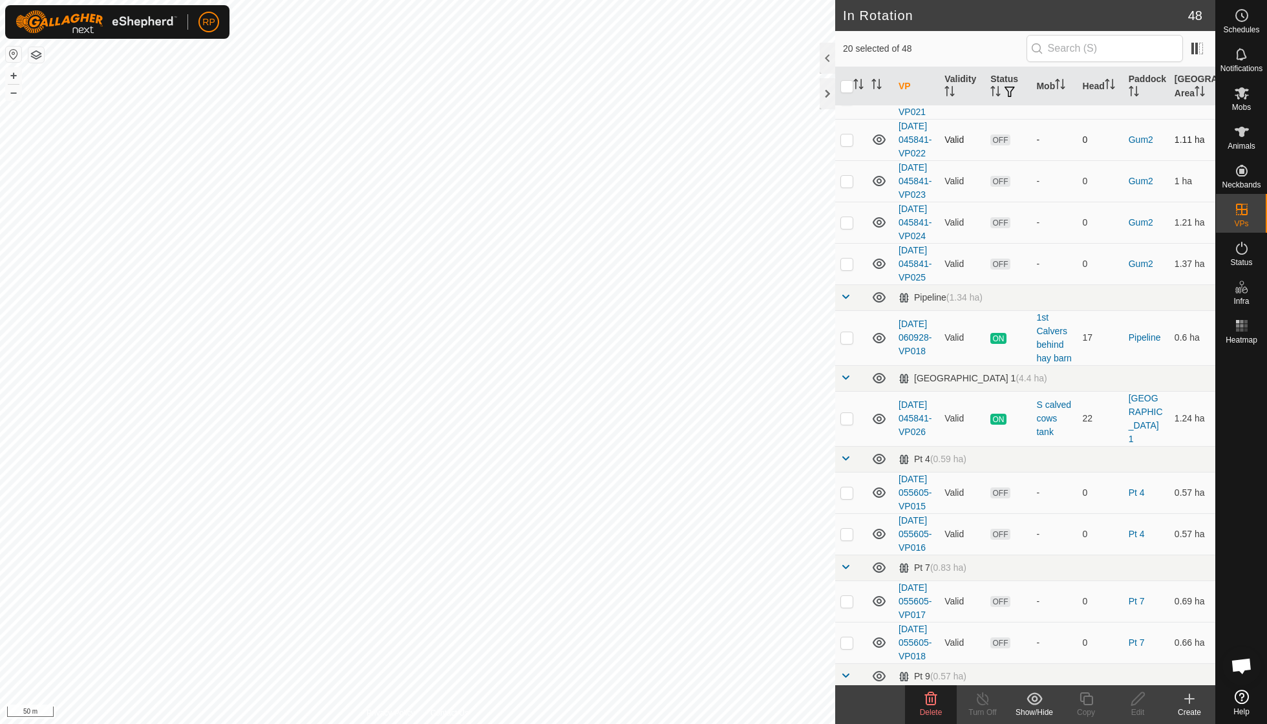
scroll to position [1749, 0]
click at [849, 101] on p-checkbox at bounding box center [846, 95] width 13 height 10
checkbox input "true"
click at [845, 142] on p-checkbox at bounding box center [846, 137] width 13 height 10
checkbox input "true"
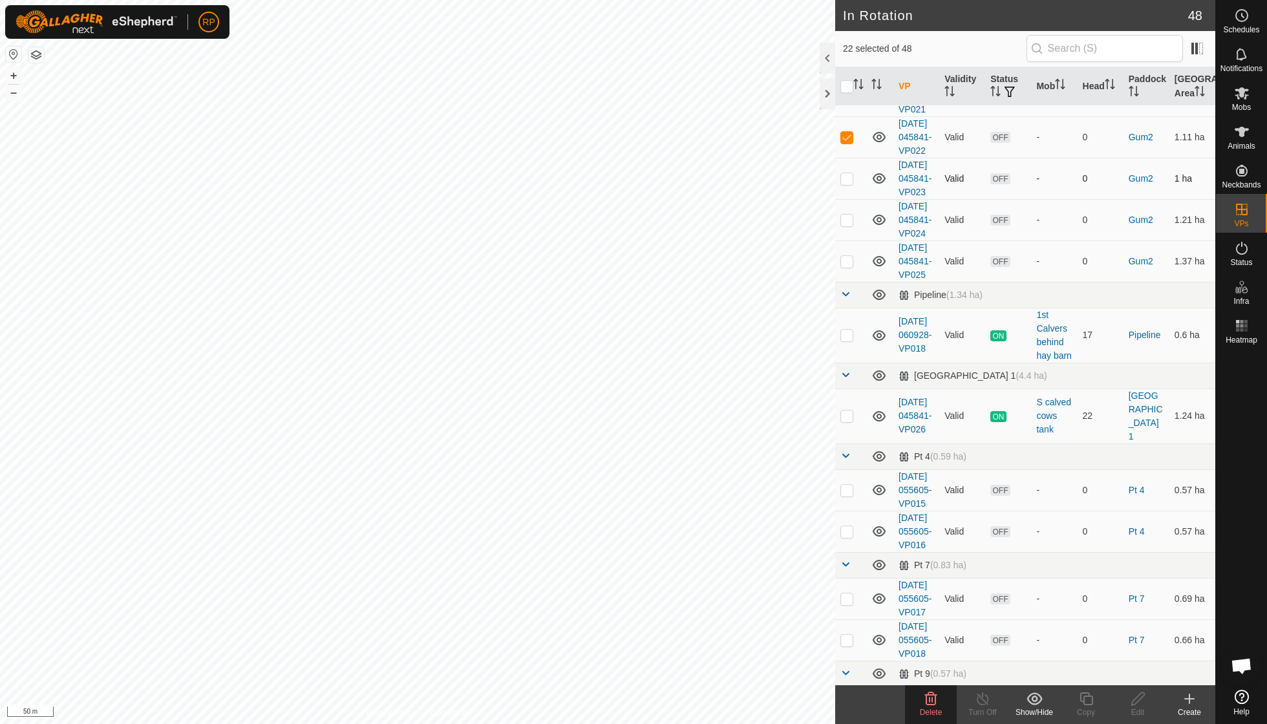
click at [844, 184] on p-checkbox at bounding box center [846, 178] width 13 height 10
checkbox input "true"
click at [848, 225] on p-checkbox at bounding box center [846, 220] width 13 height 10
checkbox input "true"
click at [850, 282] on td at bounding box center [850, 260] width 31 height 41
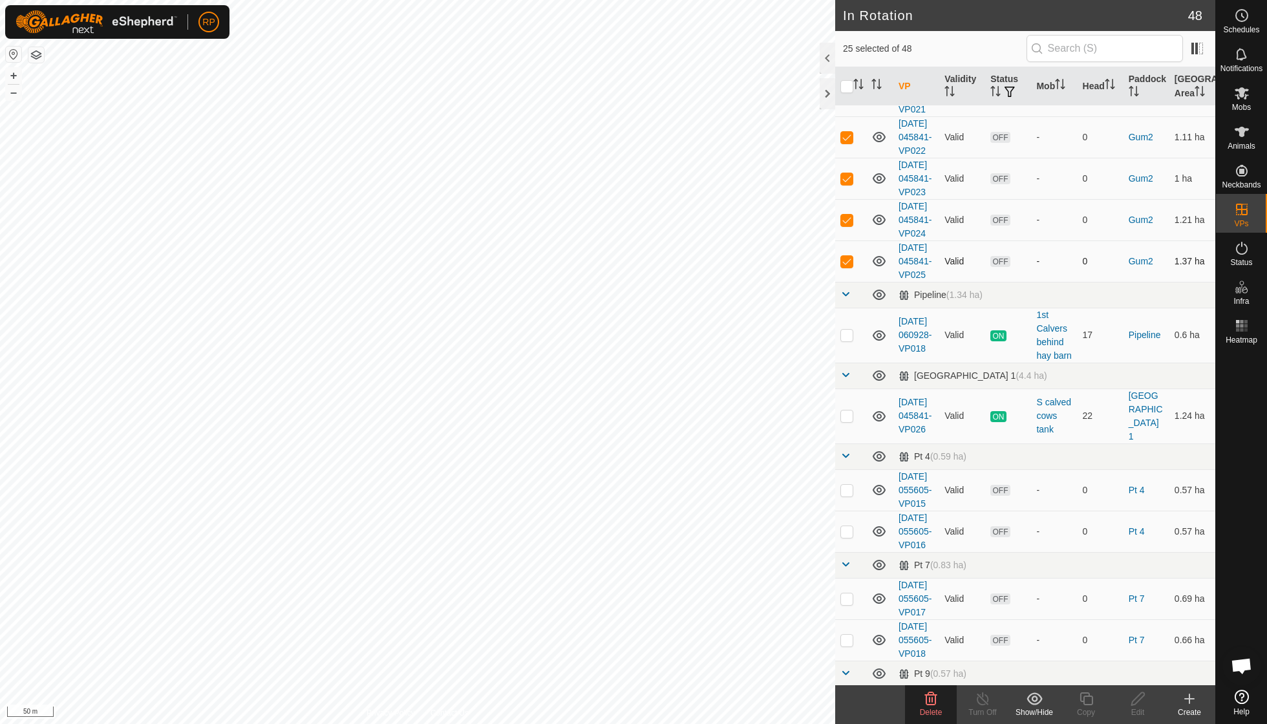
checkbox input "true"
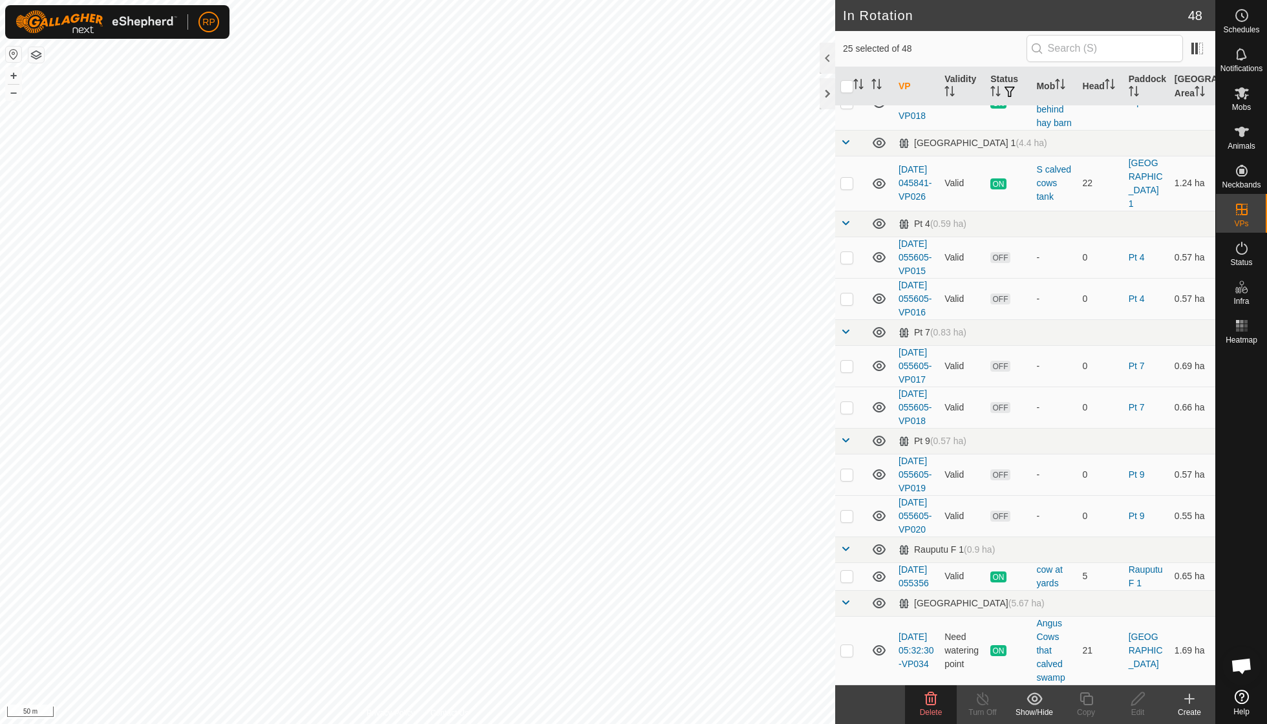
scroll to position [2164, 0]
click at [843, 262] on p-checkbox at bounding box center [846, 257] width 13 height 10
checkbox input "true"
click at [849, 304] on p-checkbox at bounding box center [846, 298] width 13 height 10
checkbox input "true"
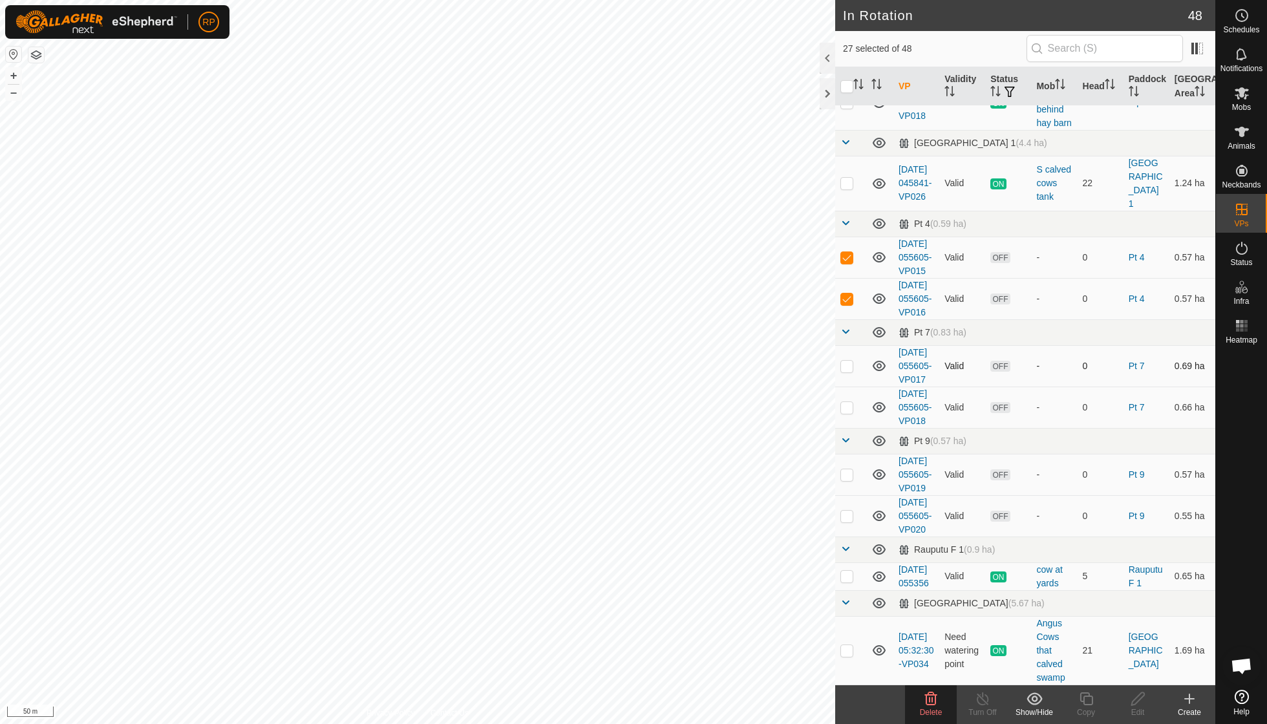
click at [846, 371] on p-checkbox at bounding box center [846, 366] width 13 height 10
checkbox input "true"
click at [849, 412] on p-checkbox at bounding box center [846, 407] width 13 height 10
checkbox input "true"
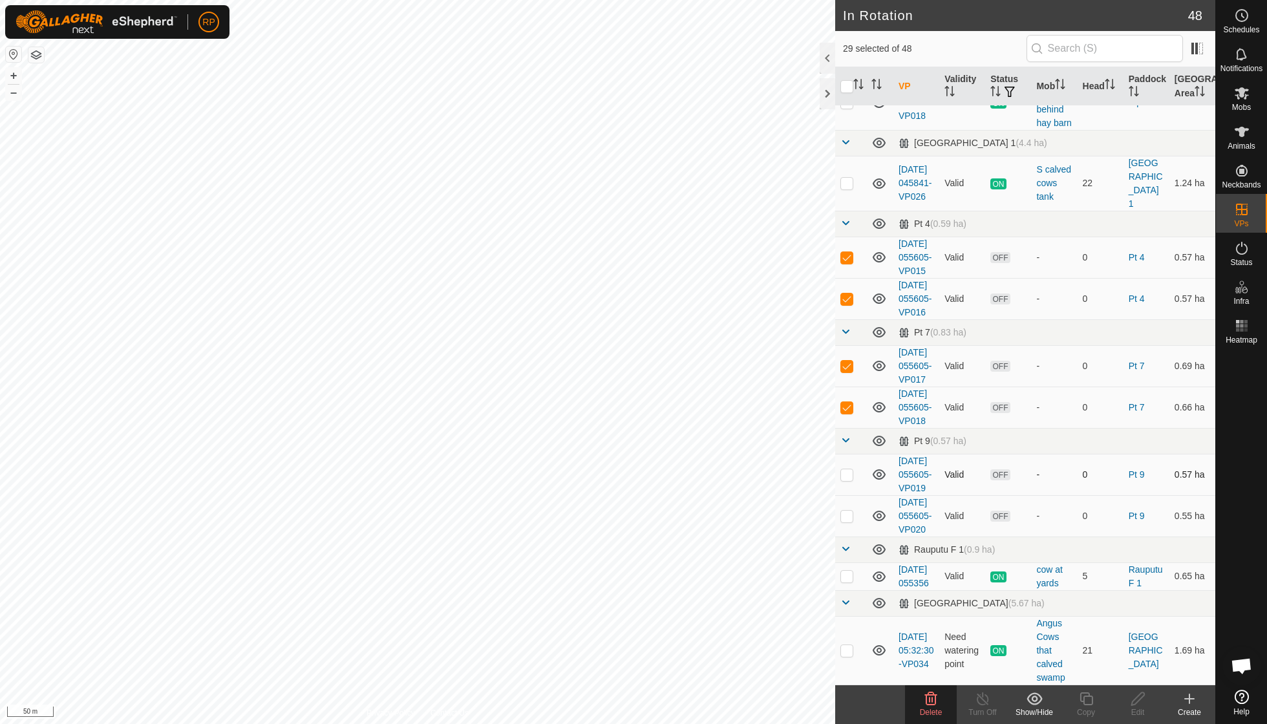
click at [849, 469] on p-checkbox at bounding box center [846, 474] width 13 height 10
checkbox input "true"
click at [847, 511] on p-checkbox at bounding box center [846, 516] width 13 height 10
checkbox input "true"
click at [929, 699] on icon at bounding box center [931, 698] width 12 height 13
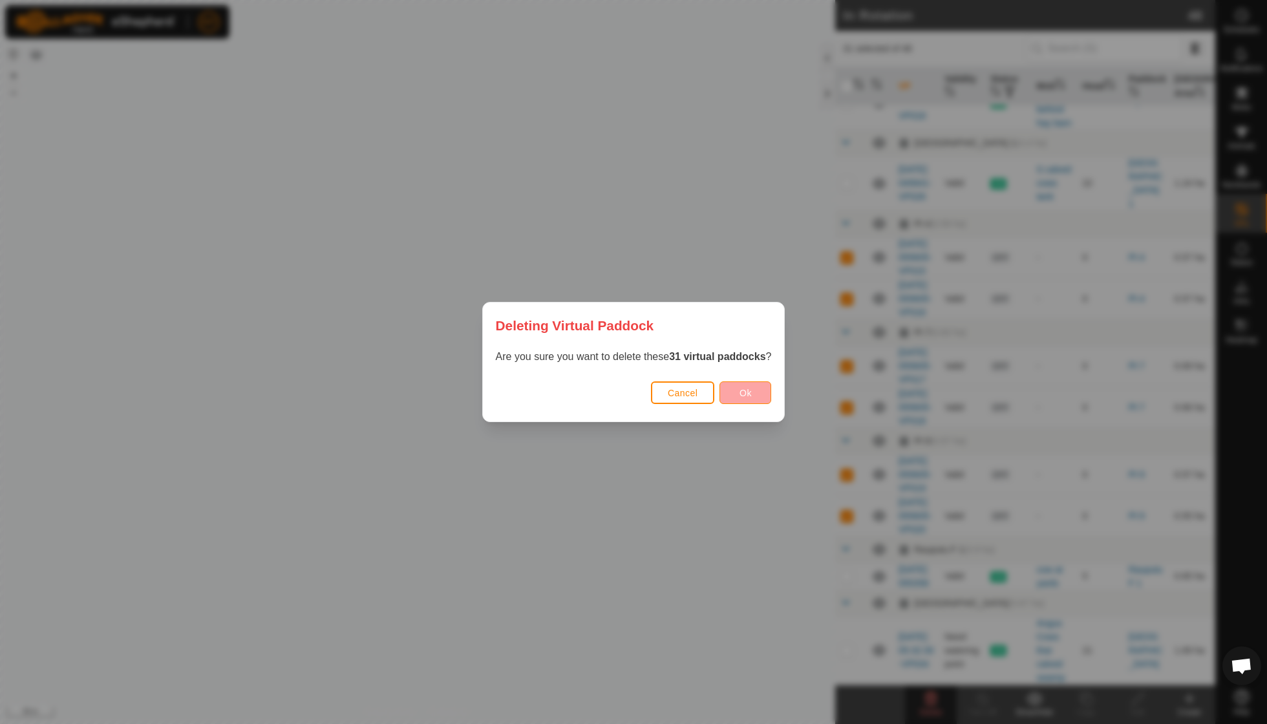
click at [752, 392] on span "Ok" at bounding box center [745, 393] width 12 height 10
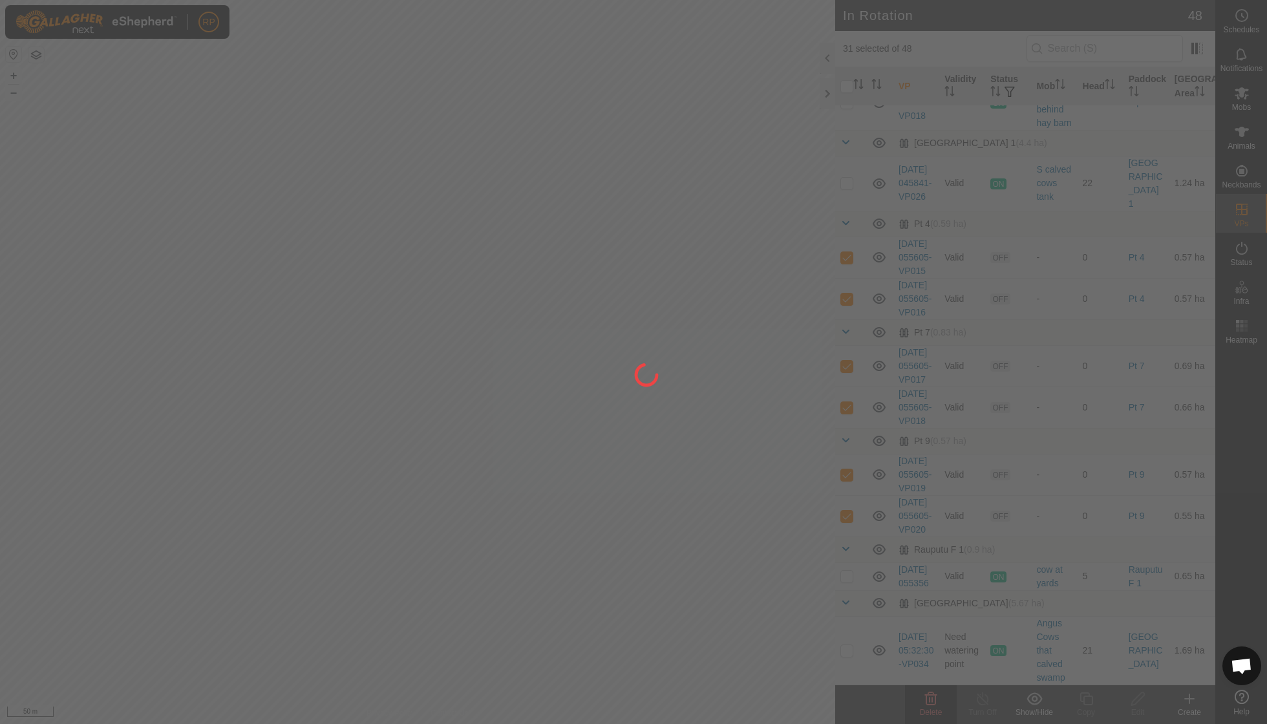
checkbox input "false"
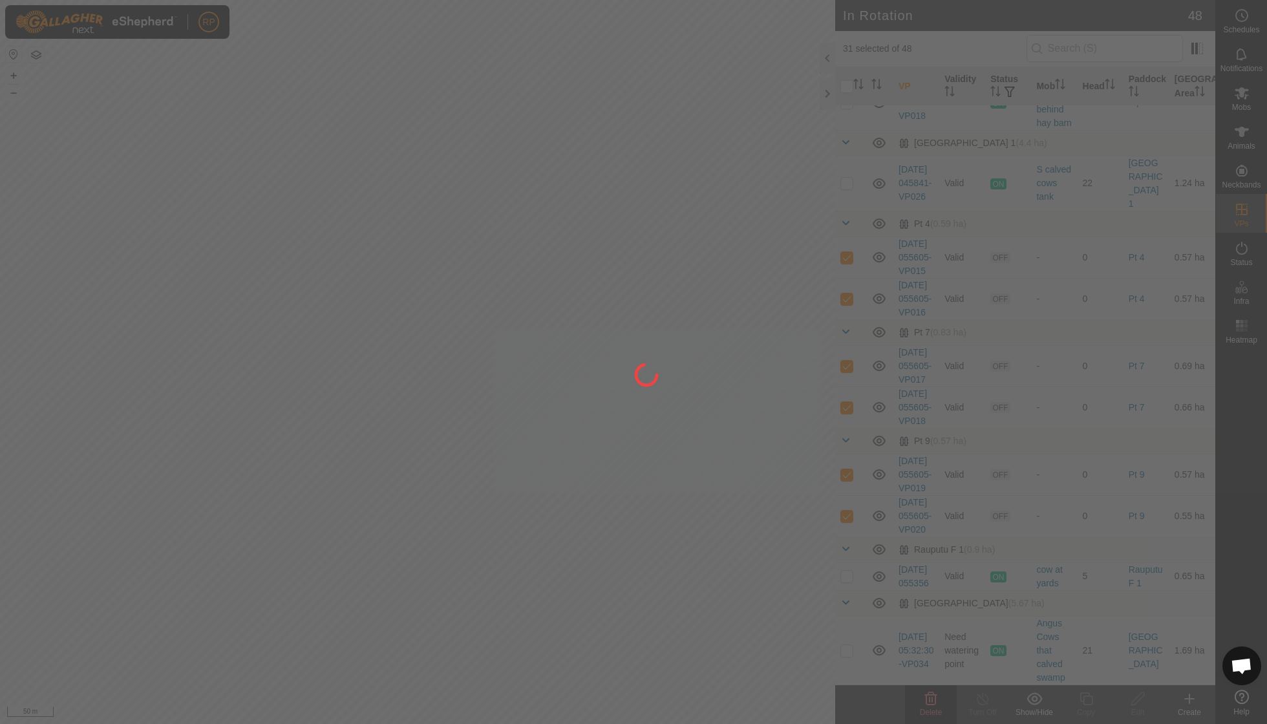
checkbox input "false"
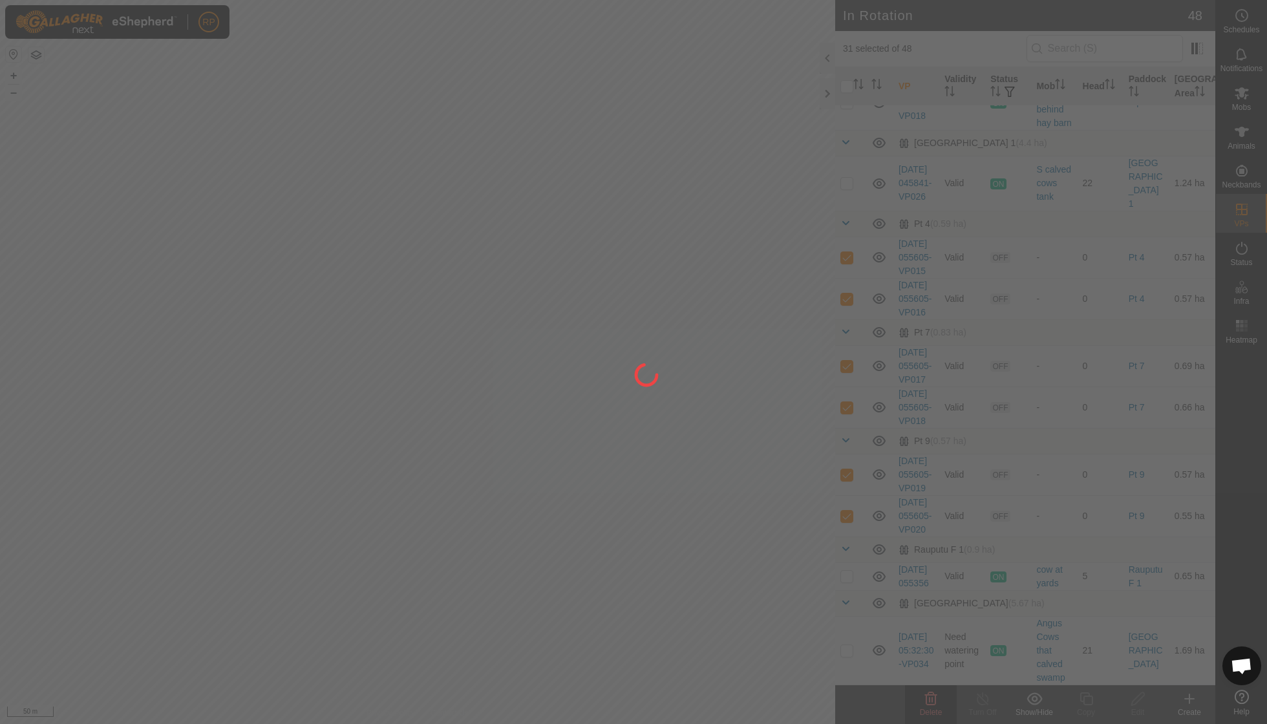
checkbox input "false"
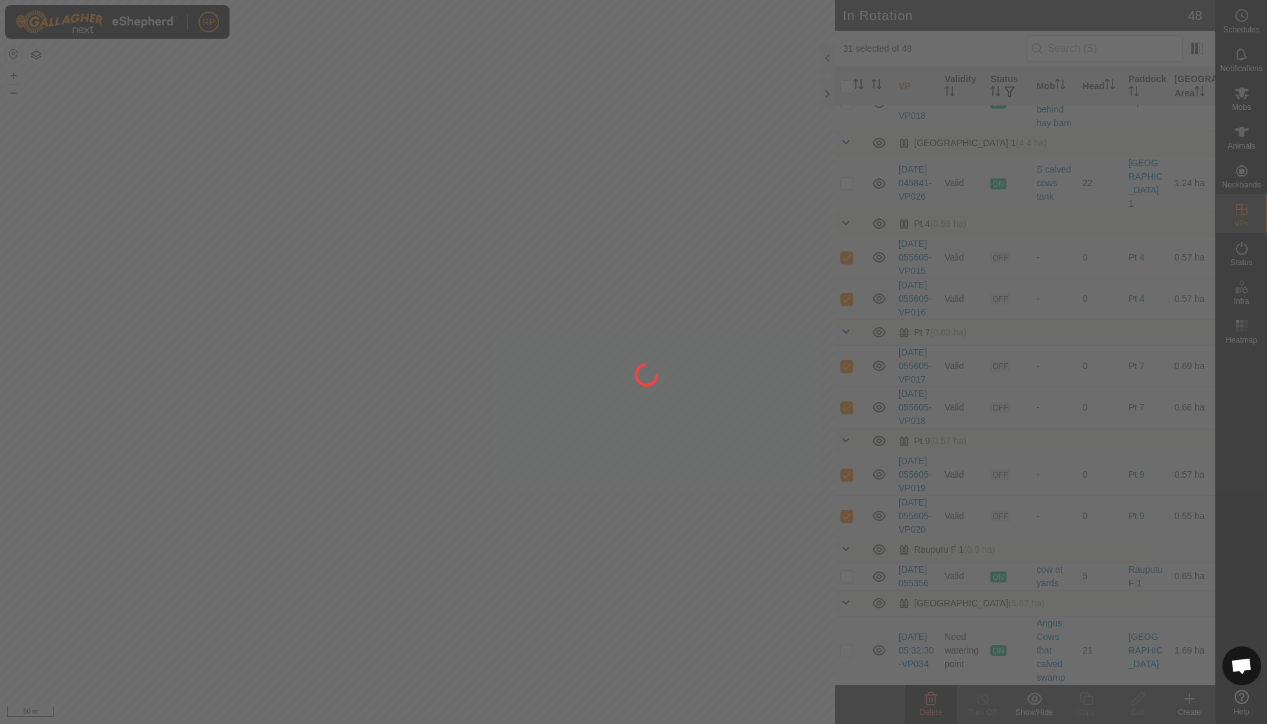
checkbox input "false"
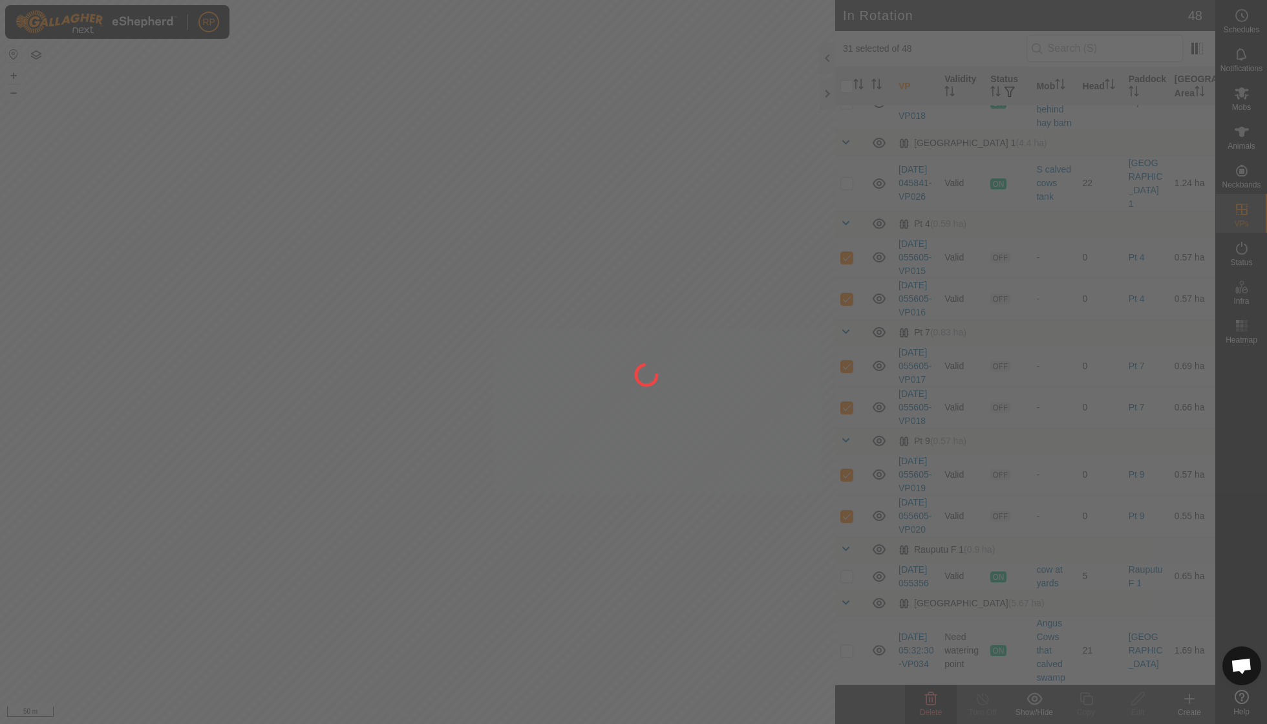
checkbox input "false"
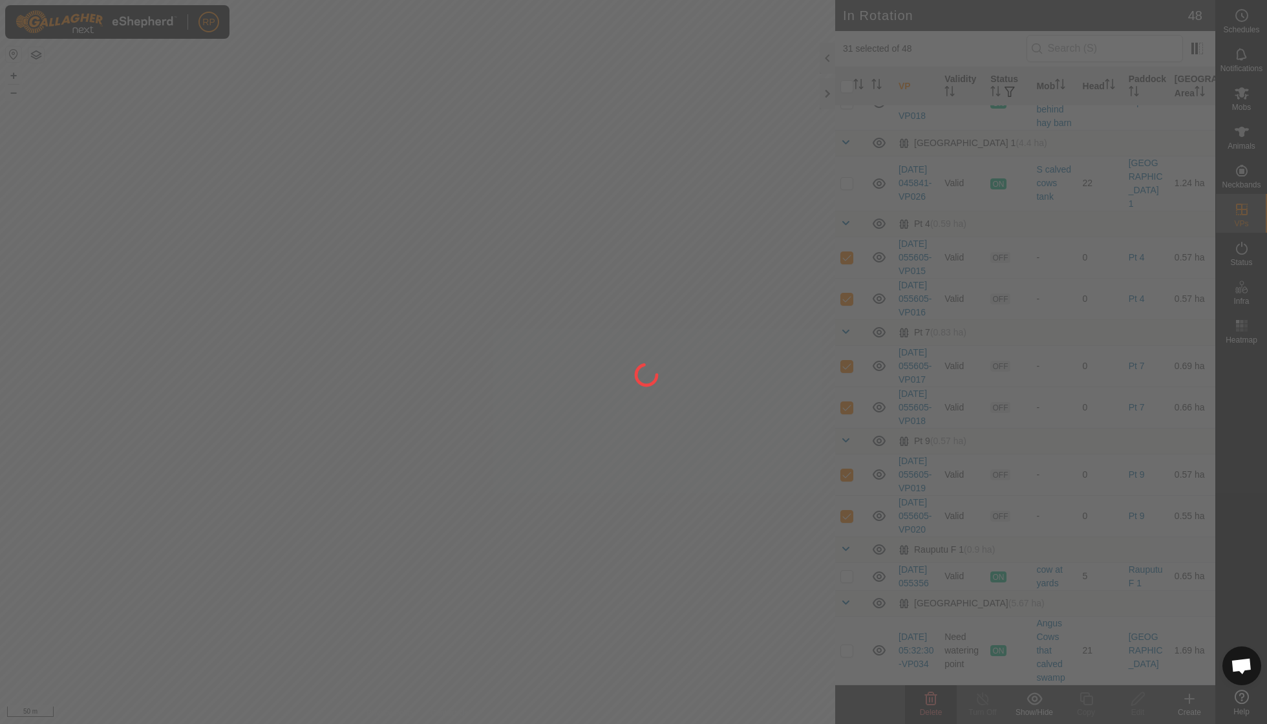
checkbox input "false"
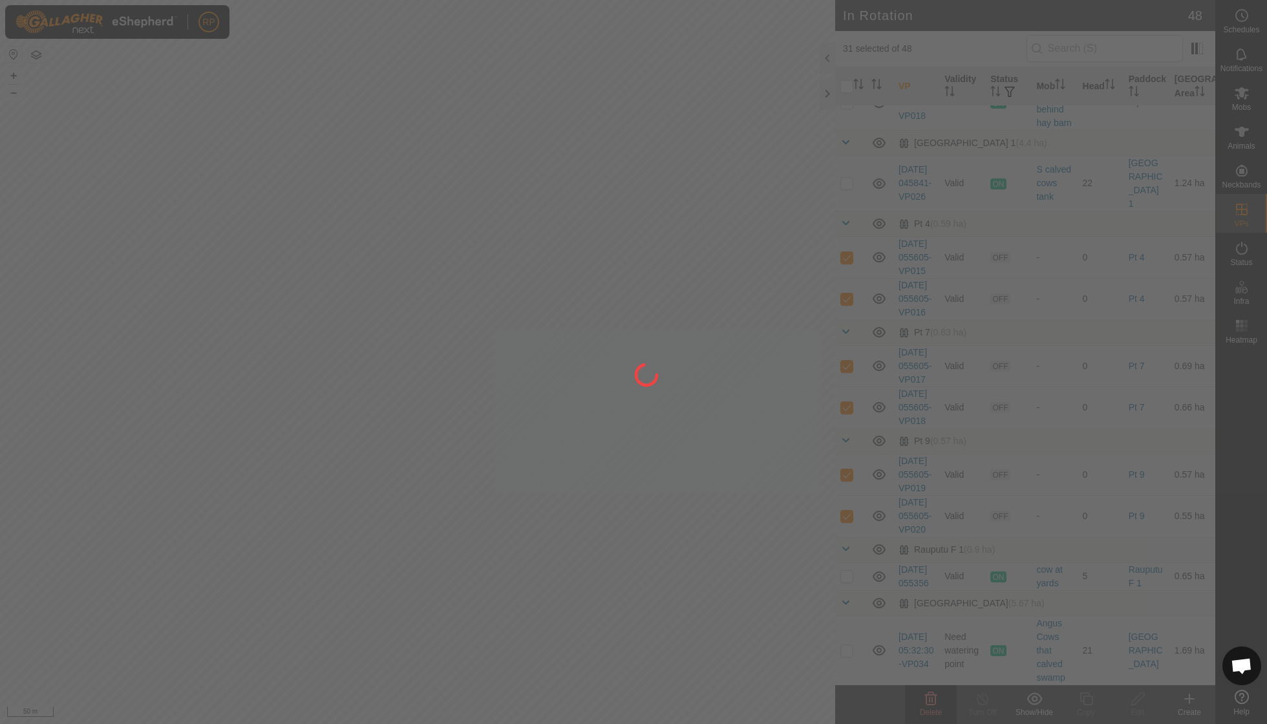
checkbox input "false"
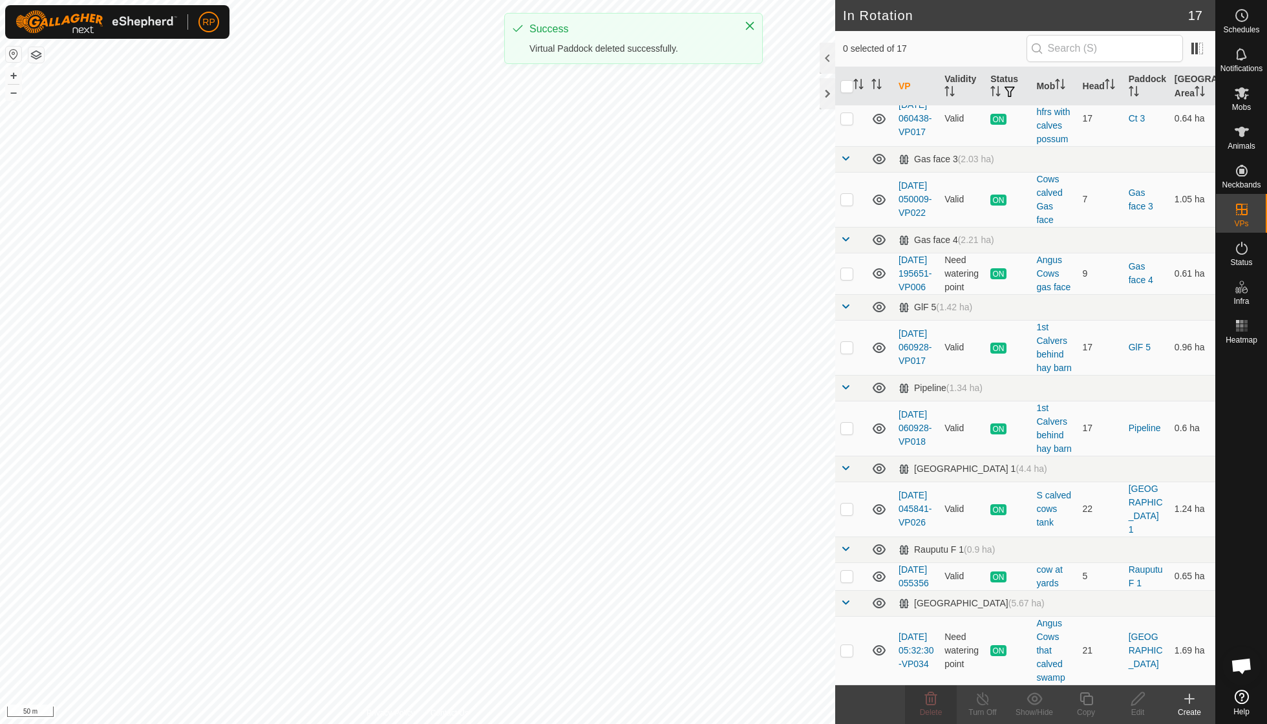
scroll to position [600, 0]
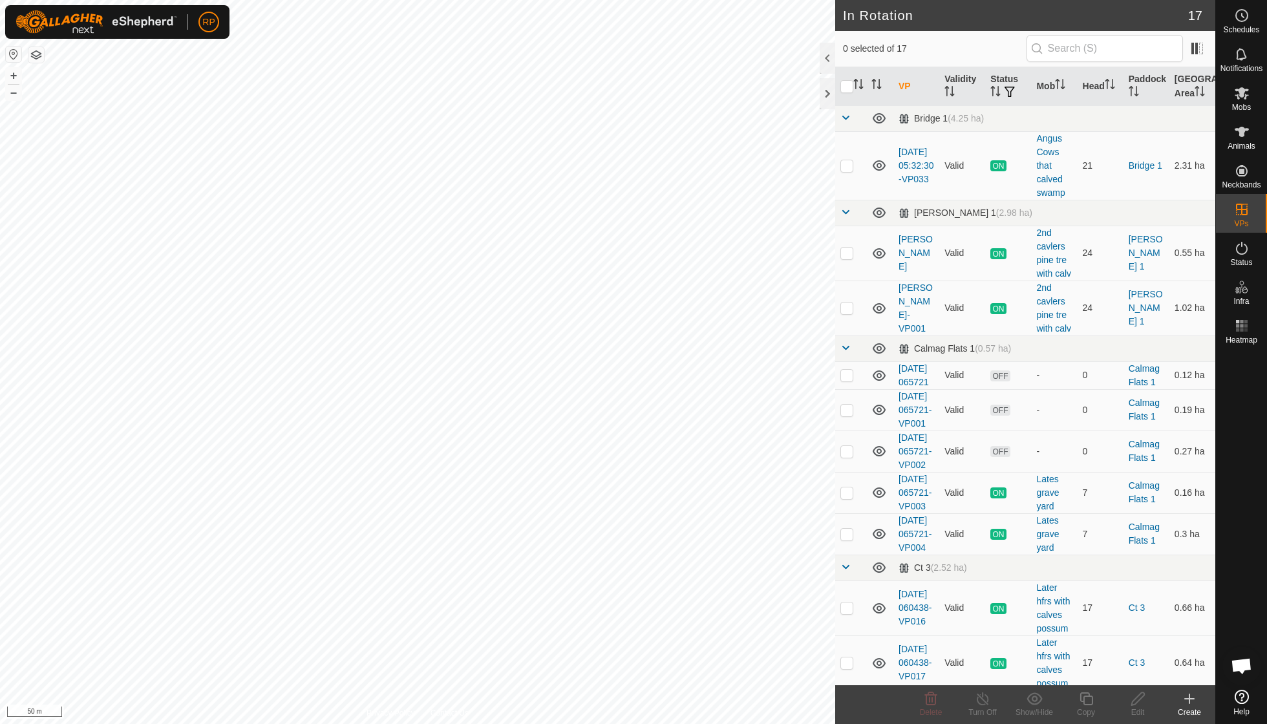
scroll to position [111, 0]
click at [1237, 138] on icon at bounding box center [1242, 132] width 16 height 16
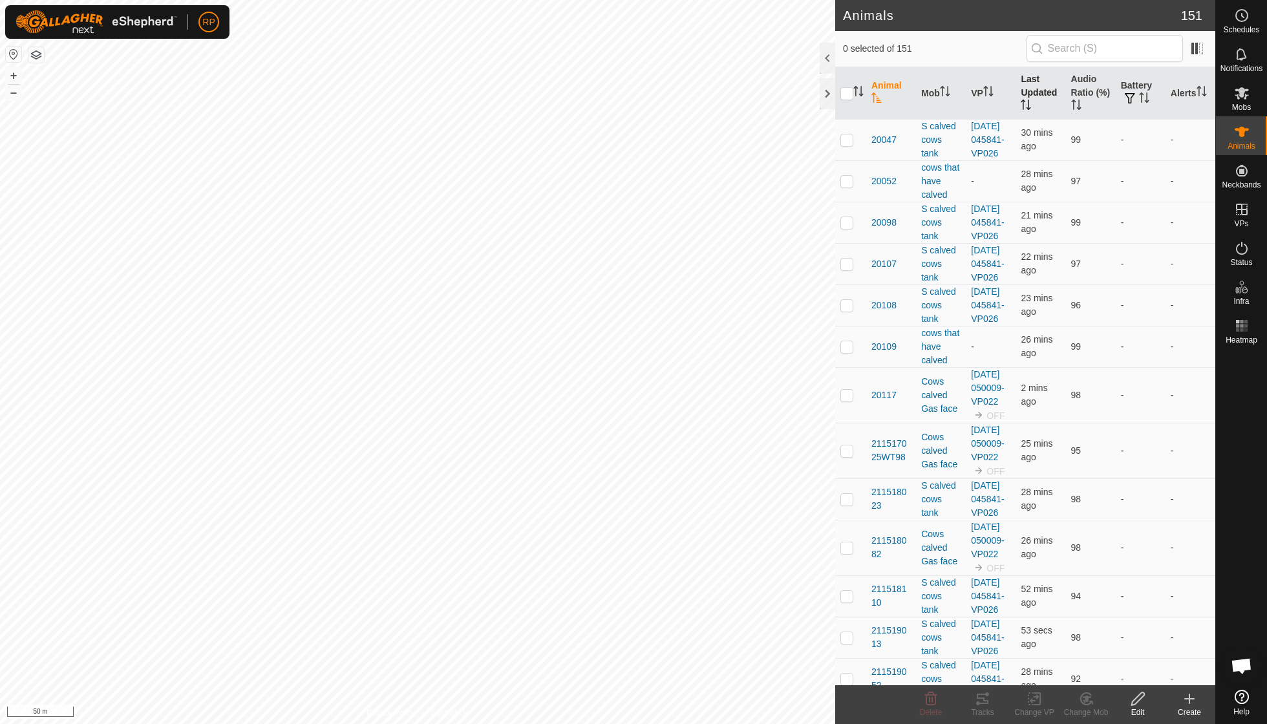
click at [1034, 97] on th "Last Updated" at bounding box center [1040, 93] width 50 height 52
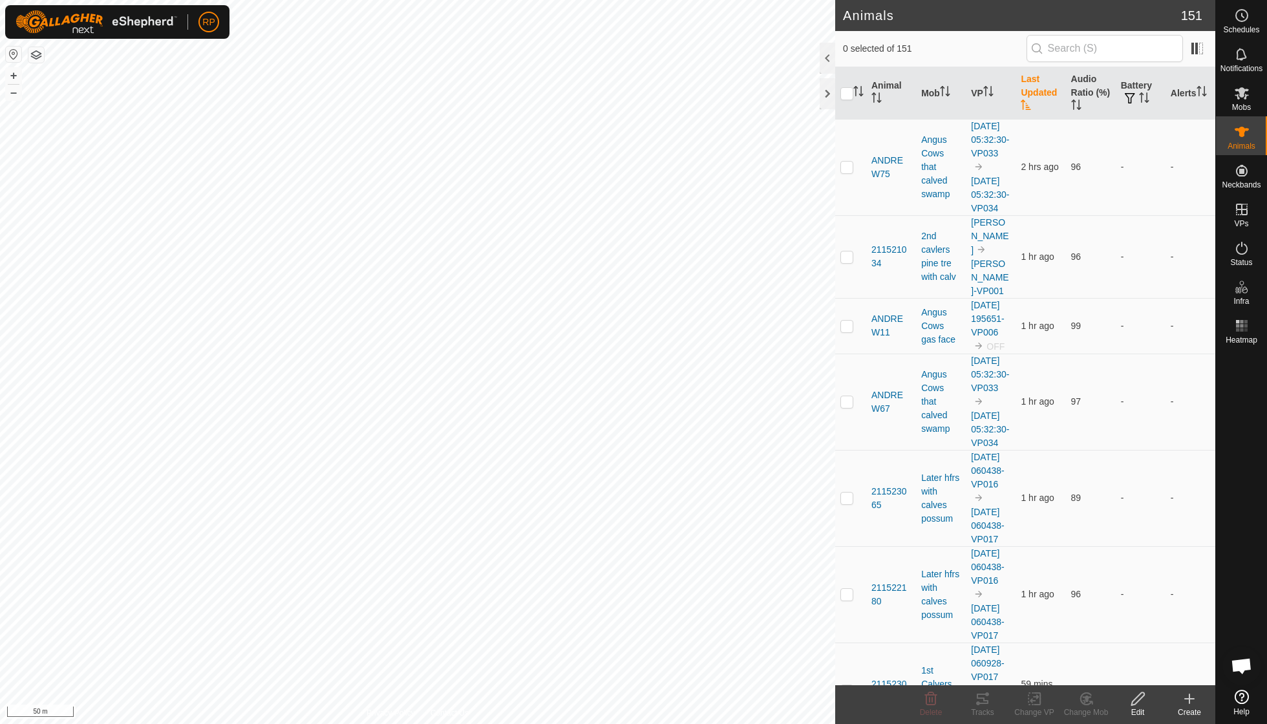
click at [1034, 97] on th "Last Updated" at bounding box center [1040, 93] width 50 height 52
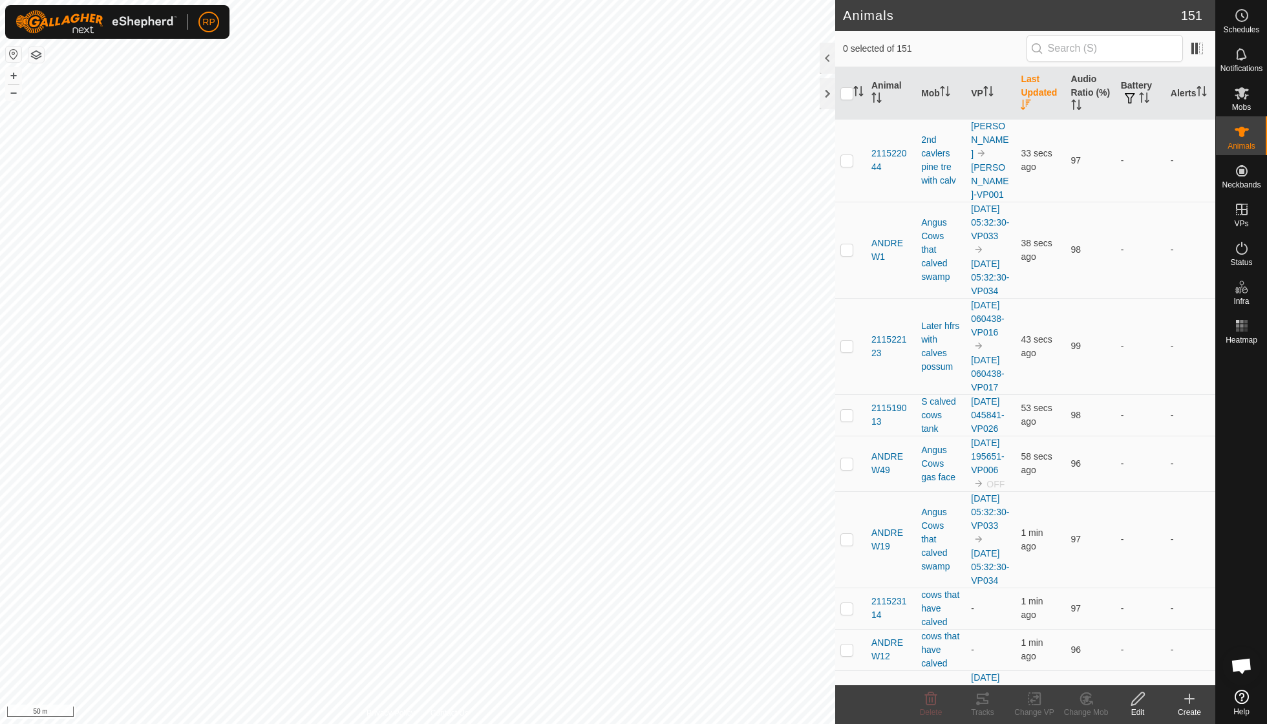
click at [1033, 97] on th "Last Updated" at bounding box center [1040, 93] width 50 height 52
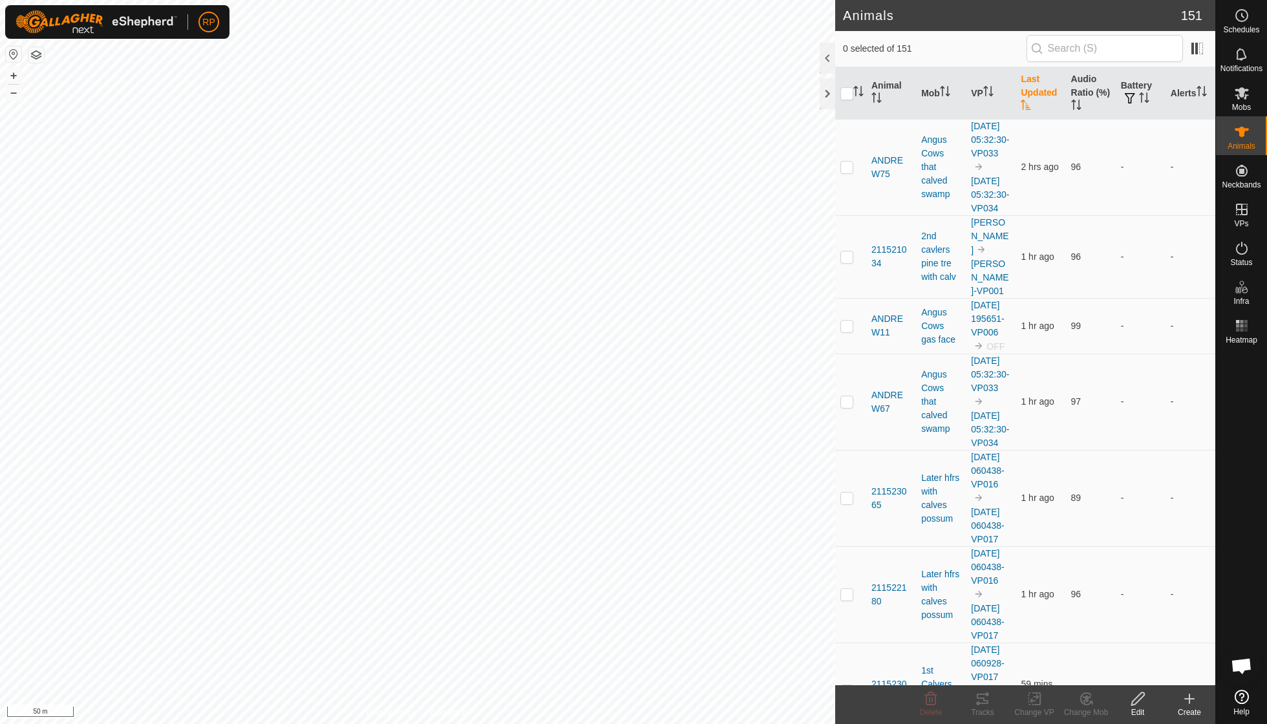
click at [1033, 97] on th "Last Updated" at bounding box center [1040, 93] width 50 height 52
